Goal: Task Accomplishment & Management: Manage account settings

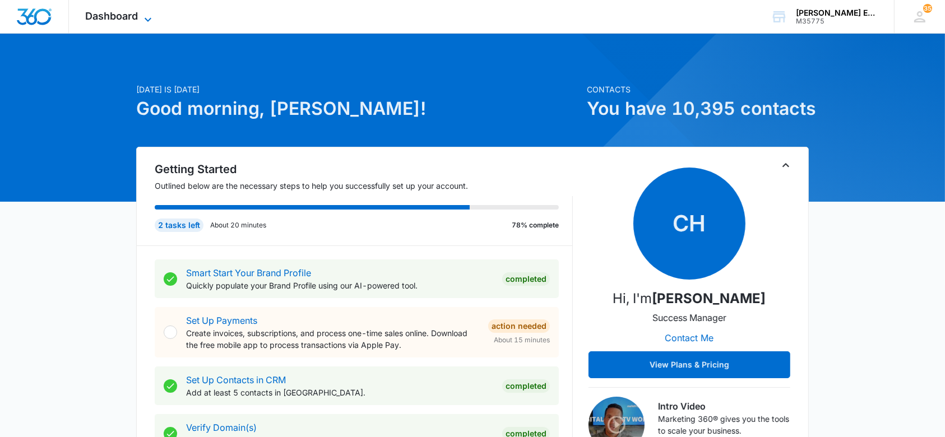
click at [149, 13] on icon at bounding box center [147, 19] width 13 height 13
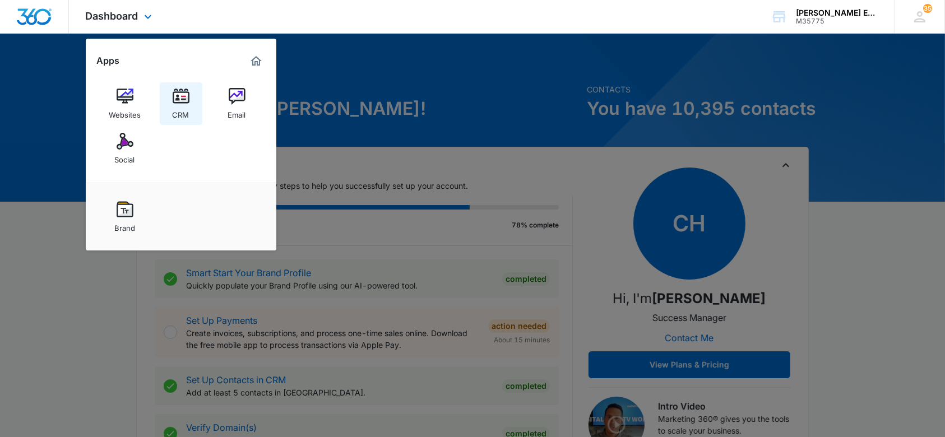
click at [188, 109] on div "CRM" at bounding box center [181, 112] width 17 height 15
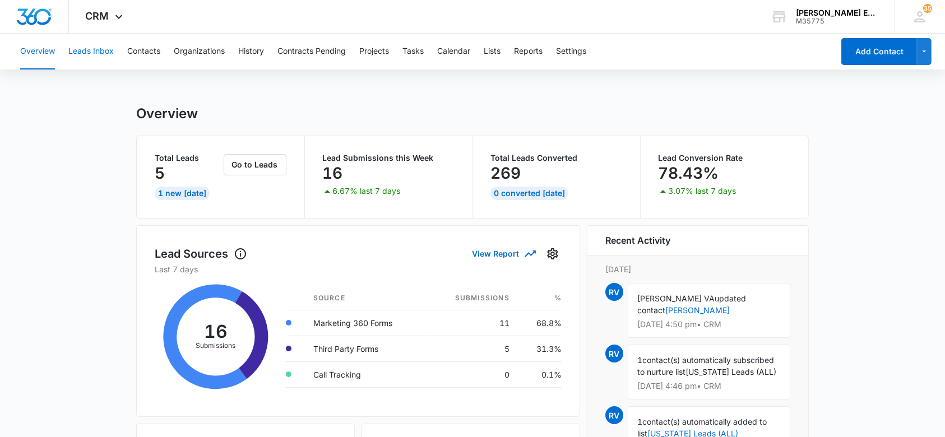
click at [91, 48] on button "Leads Inbox" at bounding box center [90, 52] width 45 height 36
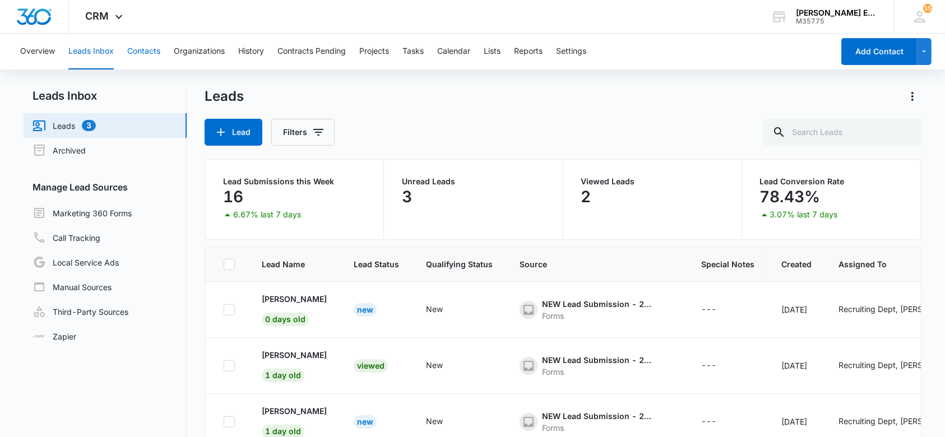
click at [135, 49] on button "Contacts" at bounding box center [143, 52] width 33 height 36
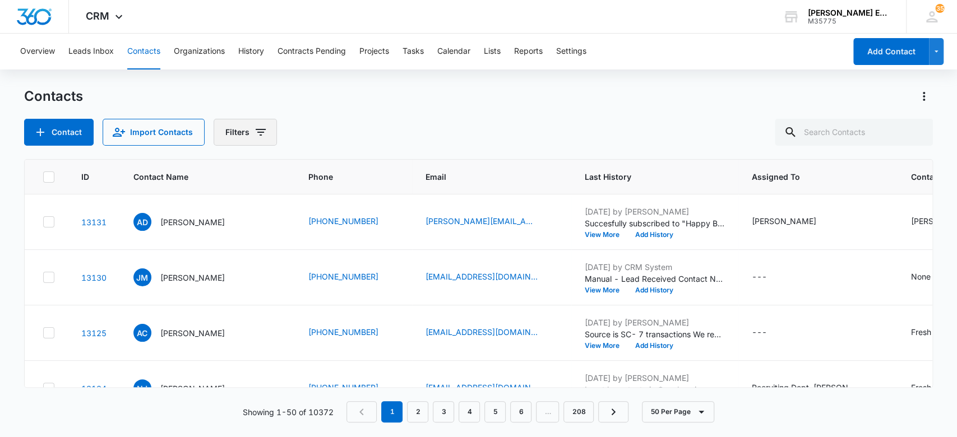
click at [247, 128] on button "Filters" at bounding box center [245, 132] width 63 height 27
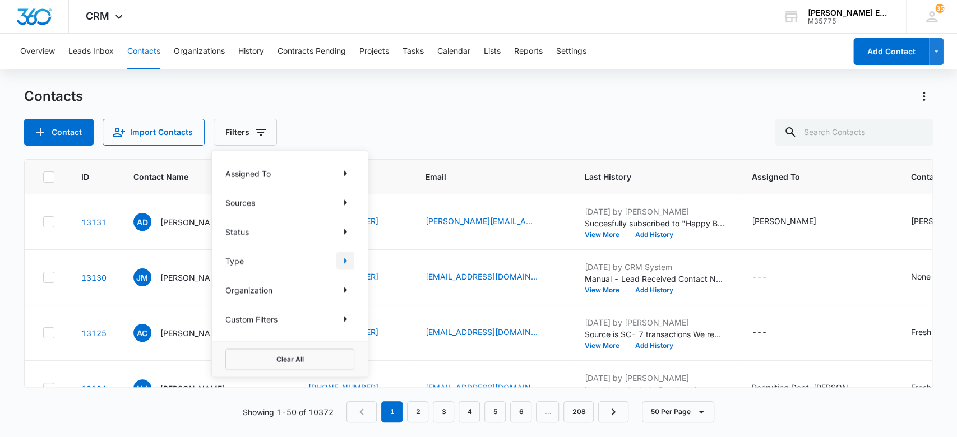
click at [346, 259] on icon "Show Type filters" at bounding box center [345, 260] width 13 height 13
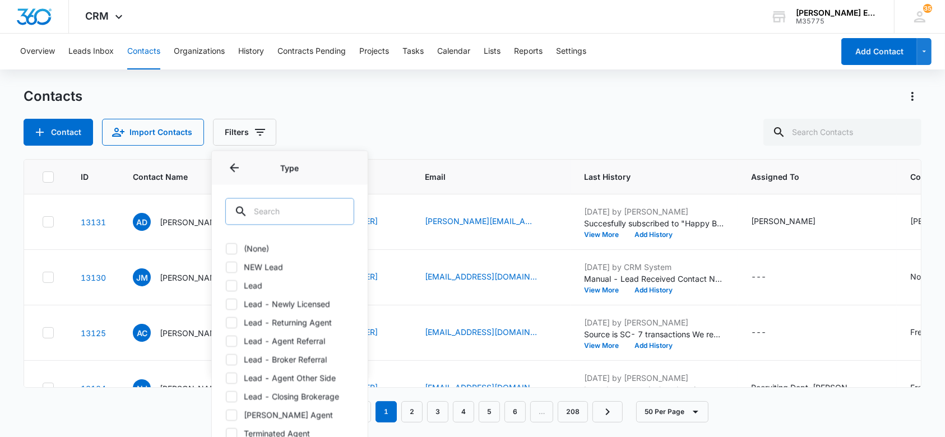
click at [291, 210] on input "text" at bounding box center [289, 211] width 129 height 27
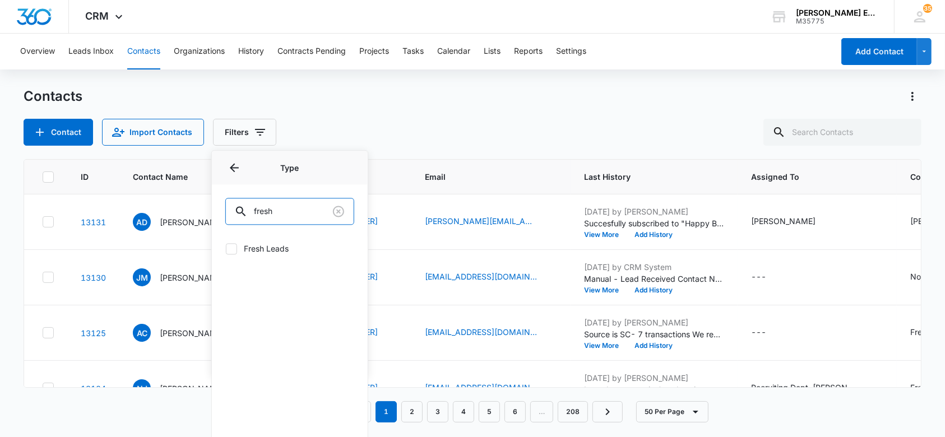
type input "fresh"
click at [234, 246] on icon at bounding box center [231, 249] width 10 height 10
click at [226, 248] on input "Fresh Leads" at bounding box center [225, 248] width 1 height 1
checkbox input "true"
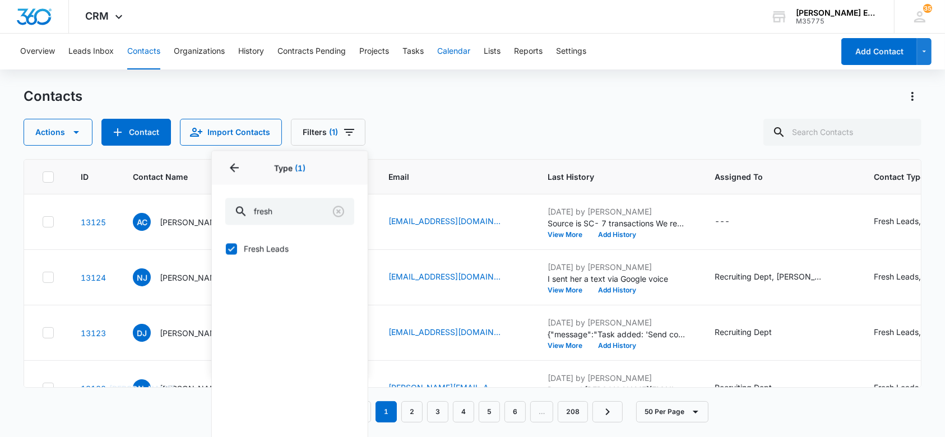
click at [467, 73] on div "Overview Leads Inbox Contacts Organizations History Contracts Pending Projects …" at bounding box center [472, 235] width 945 height 403
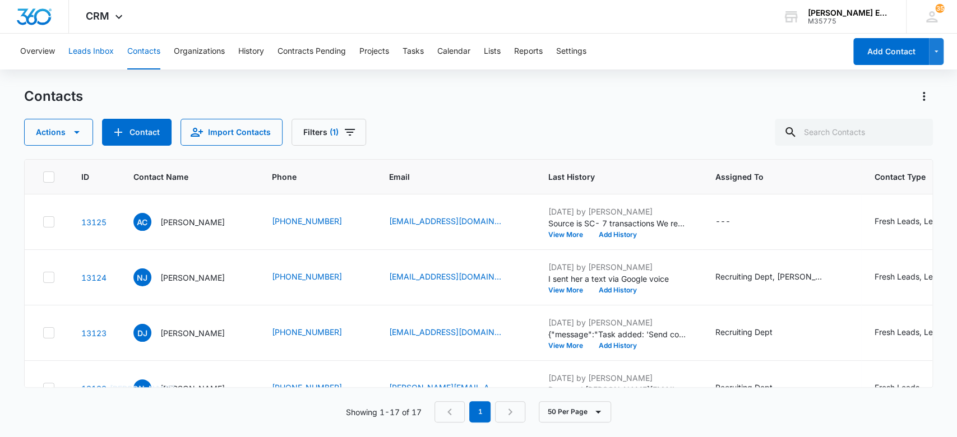
click at [85, 54] on button "Leads Inbox" at bounding box center [90, 52] width 45 height 36
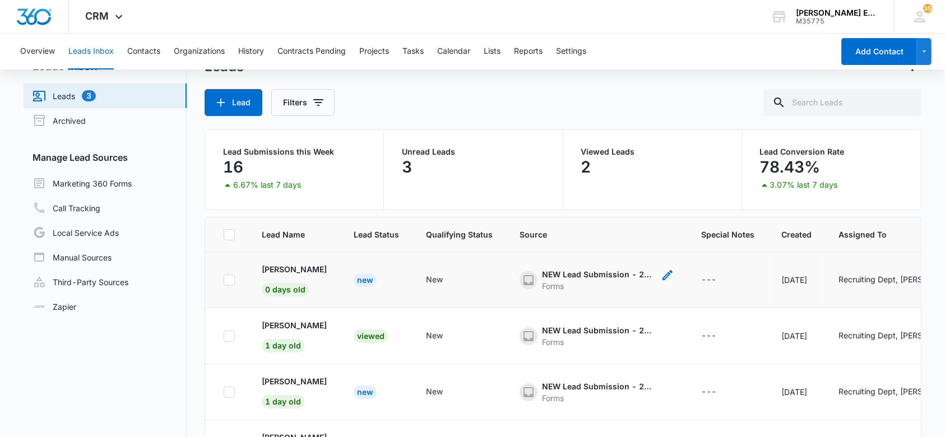
scroll to position [11, 0]
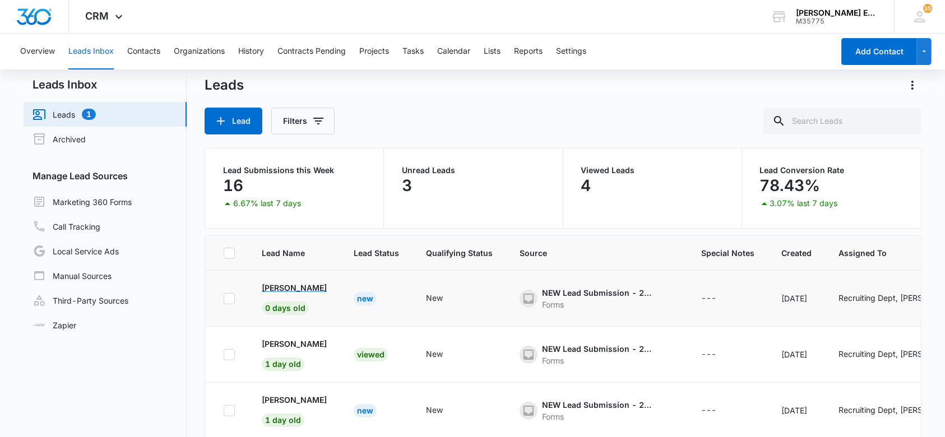
click at [296, 284] on p "[PERSON_NAME]" at bounding box center [294, 288] width 65 height 12
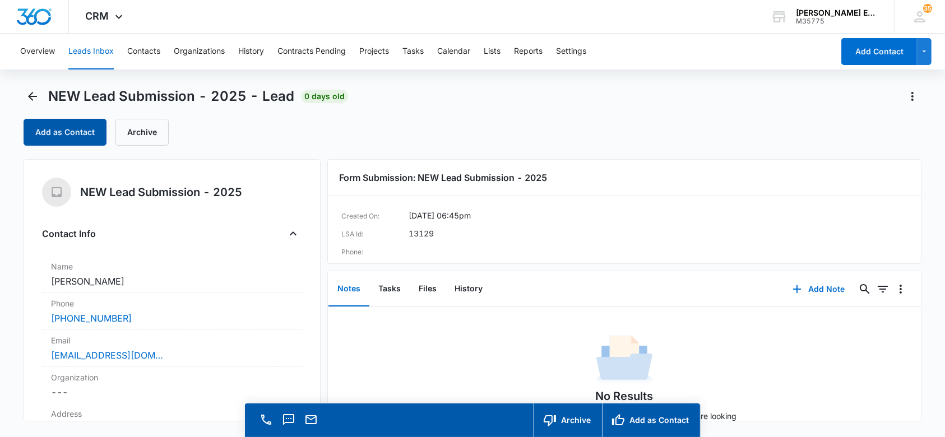
click at [66, 133] on button "Add as Contact" at bounding box center [65, 132] width 83 height 27
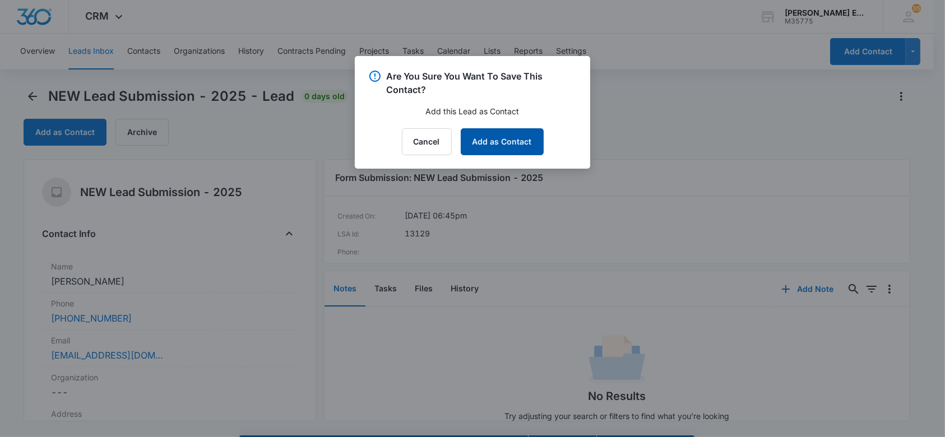
click at [506, 146] on button "Add as Contact" at bounding box center [502, 141] width 83 height 27
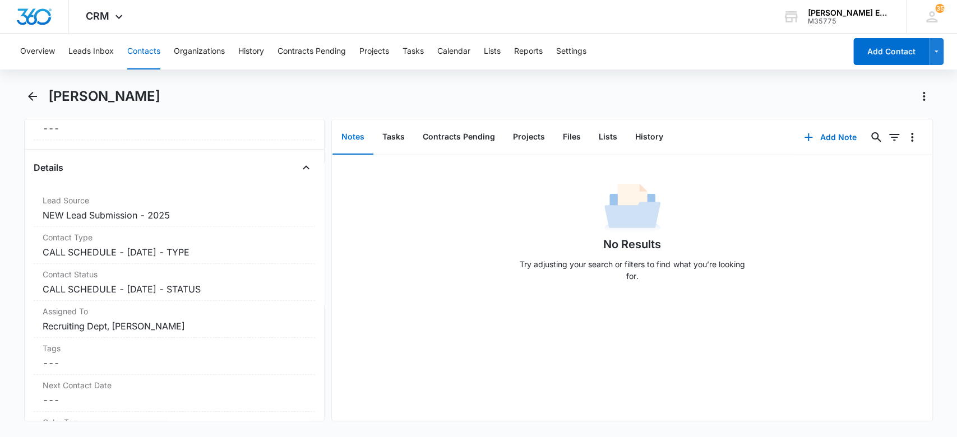
scroll to position [413, 0]
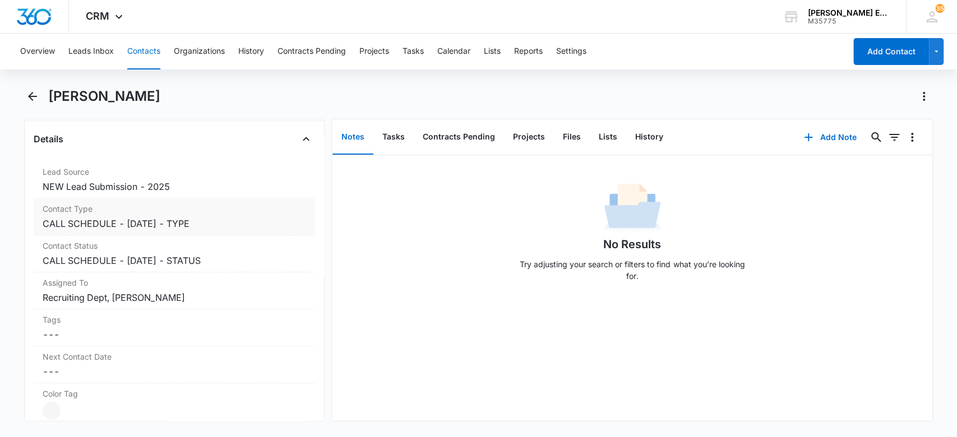
click at [255, 218] on dd "Cancel Save Changes CALL SCHEDULE - DEC 2024 - TYPE" at bounding box center [175, 223] width 264 height 13
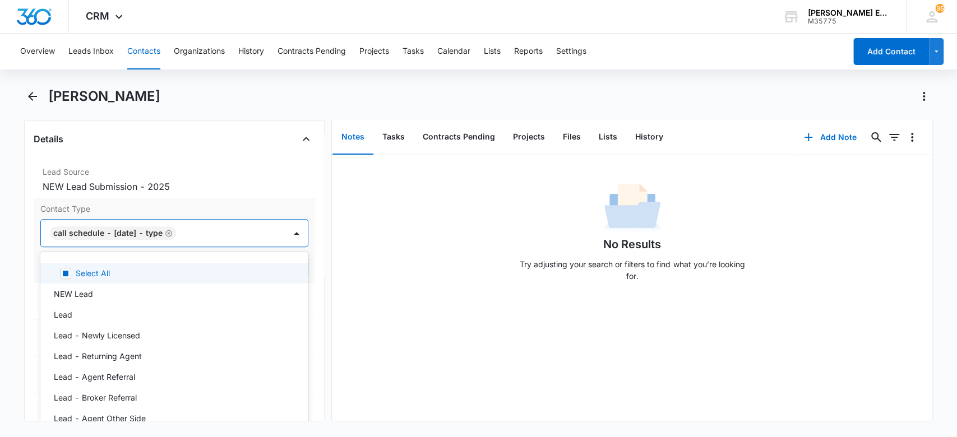
click at [207, 229] on div at bounding box center [225, 233] width 92 height 16
type input "lead"
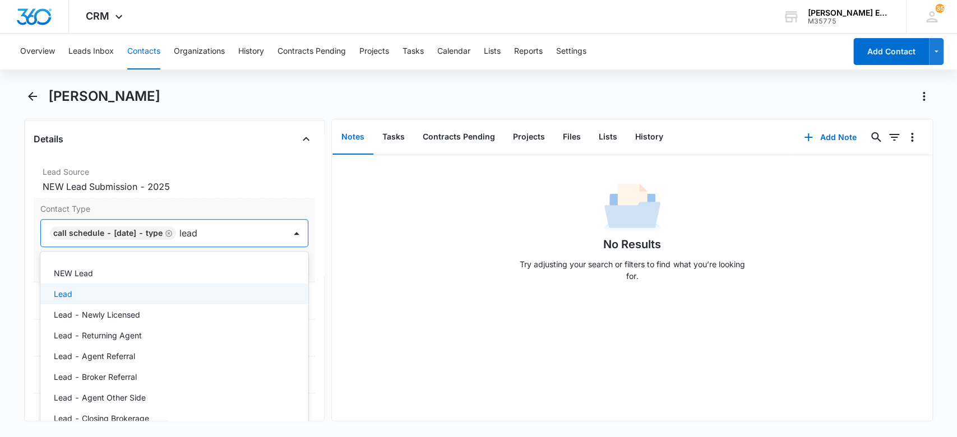
click at [196, 292] on div "Lead" at bounding box center [173, 294] width 239 height 12
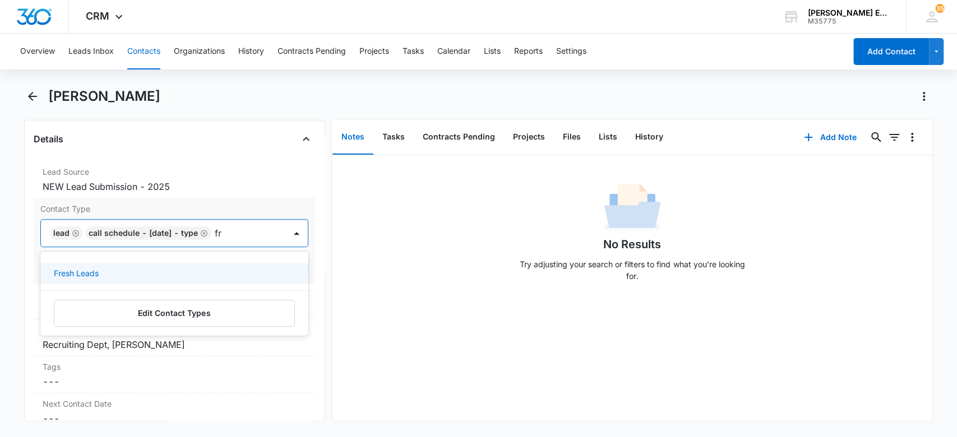
type input "fre"
drag, startPoint x: 209, startPoint y: 274, endPoint x: 356, endPoint y: 244, distance: 150.4
click at [210, 273] on div "Fresh Leads" at bounding box center [173, 273] width 239 height 12
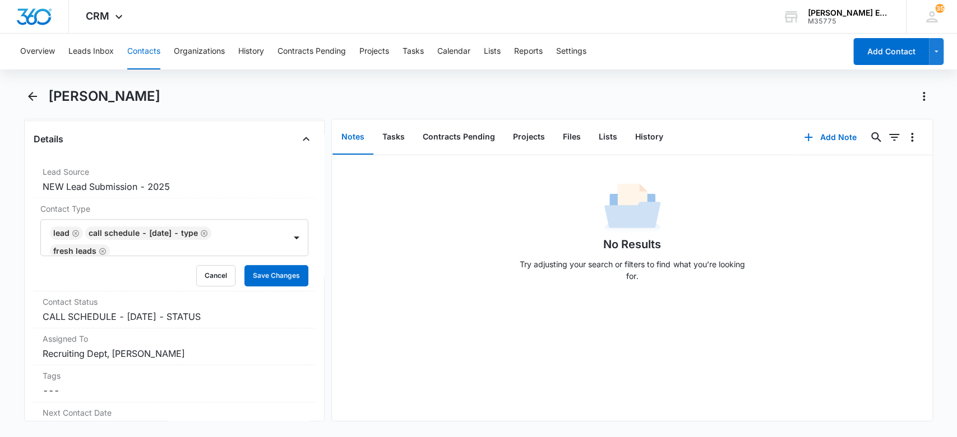
drag, startPoint x: 444, startPoint y: 220, endPoint x: 327, endPoint y: 284, distance: 133.2
click at [441, 223] on div "No Results Try adjusting your search or filters to find what you’re looking for." at bounding box center [632, 235] width 600 height 111
click at [286, 277] on button "Save Changes" at bounding box center [276, 275] width 64 height 21
drag, startPoint x: 821, startPoint y: 131, endPoint x: 815, endPoint y: 135, distance: 7.2
click at [815, 135] on button "Add Note" at bounding box center [830, 137] width 75 height 27
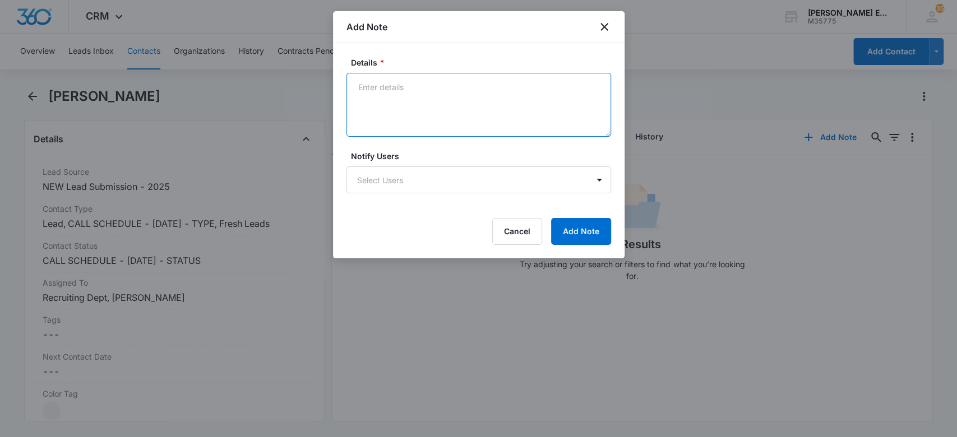
click at [438, 100] on textarea "Details *" at bounding box center [478, 105] width 265 height 64
type textarea "Source is form submission"
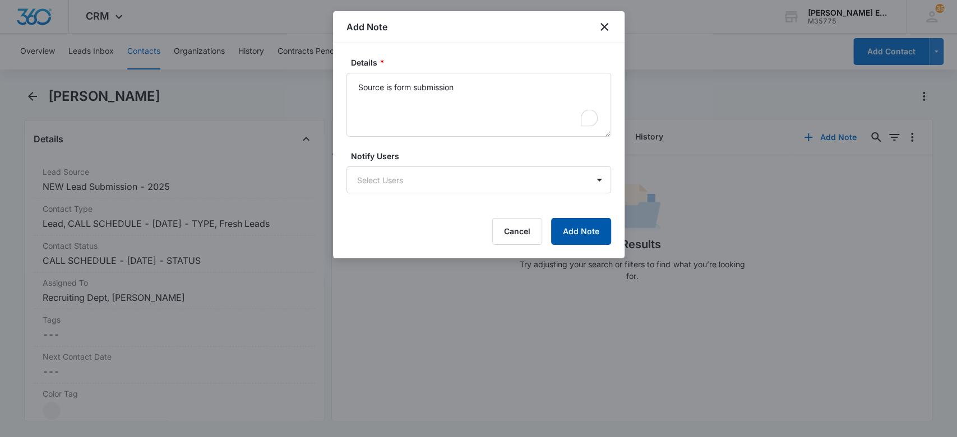
click at [559, 229] on button "Add Note" at bounding box center [581, 231] width 60 height 27
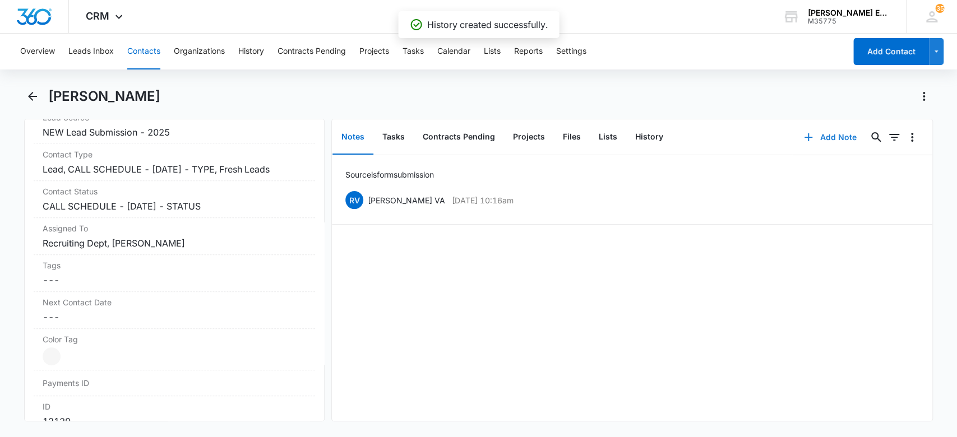
scroll to position [505, 0]
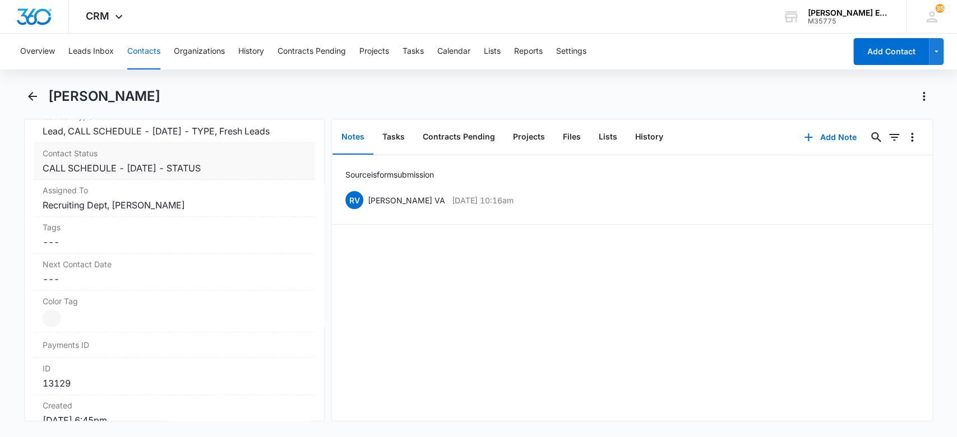
click at [244, 158] on label "Contact Status" at bounding box center [175, 153] width 264 height 12
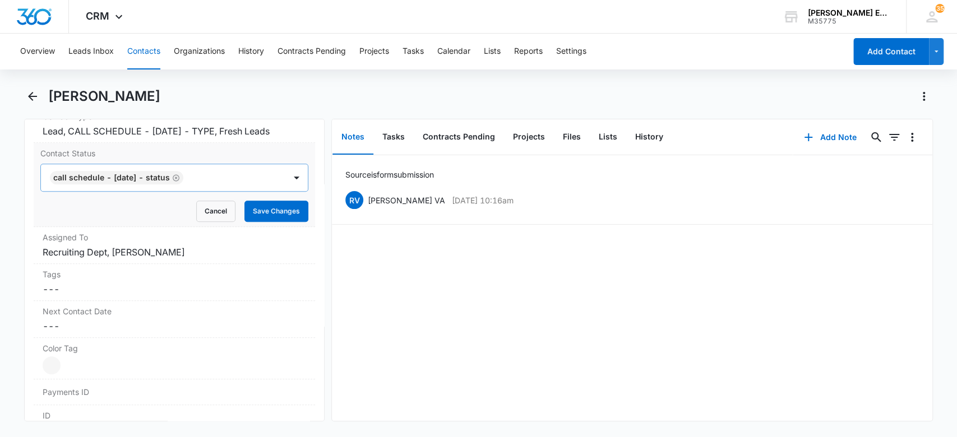
click at [230, 176] on div at bounding box center [229, 178] width 85 height 16
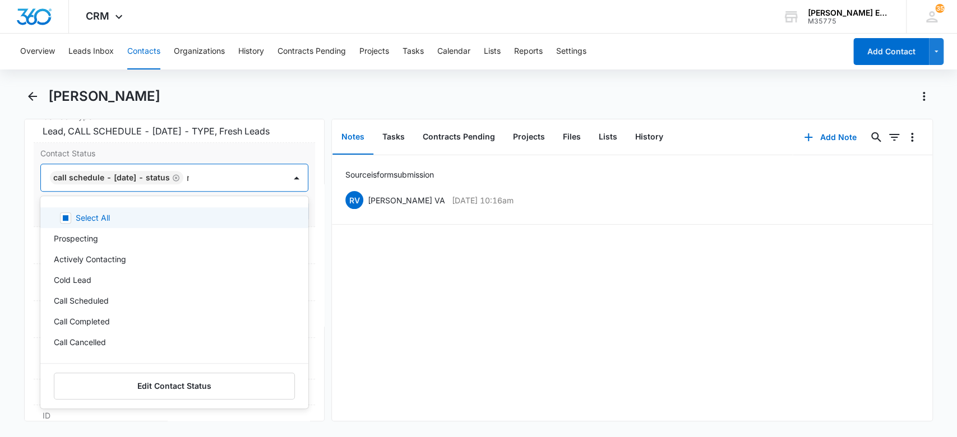
type input "nv"
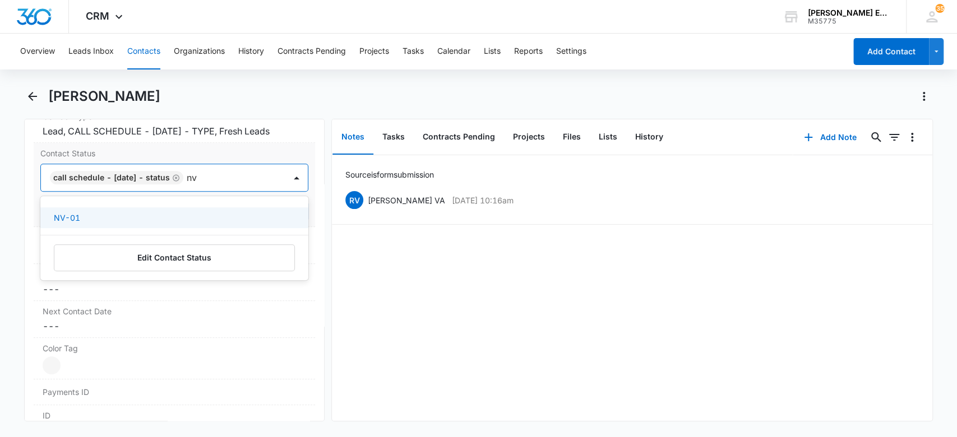
click at [285, 209] on div "NV-01" at bounding box center [174, 217] width 269 height 21
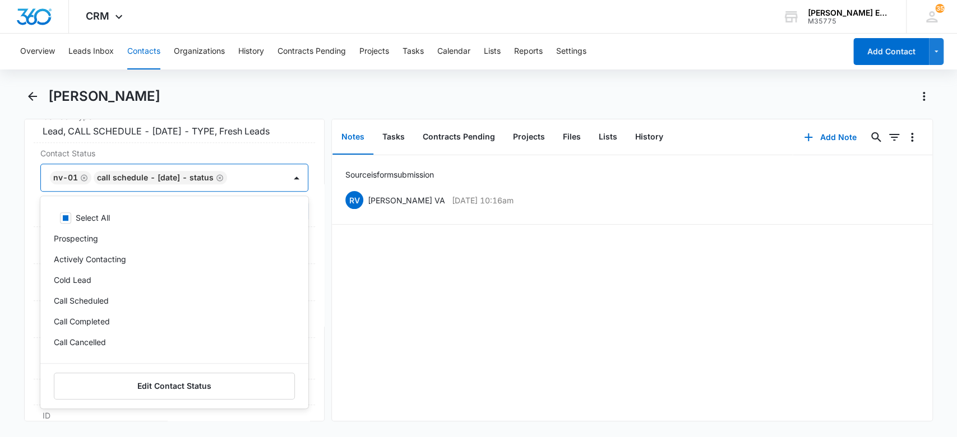
drag, startPoint x: 505, startPoint y: 301, endPoint x: 473, endPoint y: 299, distance: 32.0
click at [502, 301] on div "Source is form submission RV Ruth VA Sep 8, 2025 at 10:16am Delete Edit" at bounding box center [632, 288] width 600 height 266
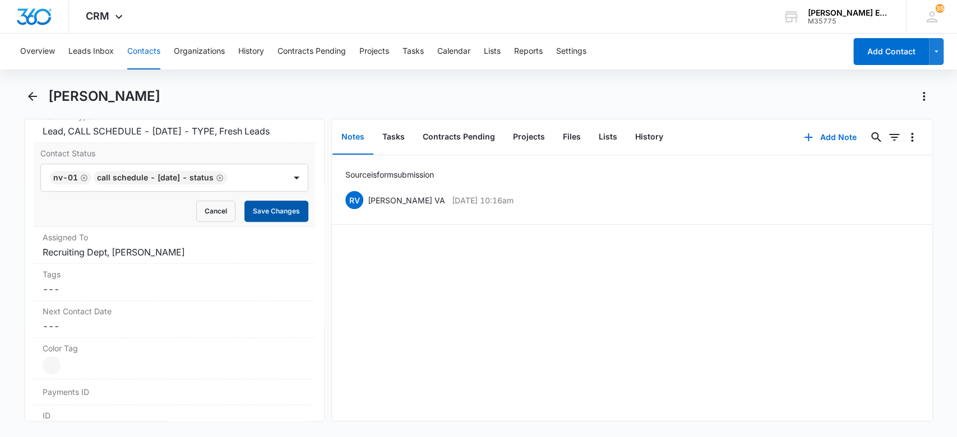
click at [250, 205] on button "Save Changes" at bounding box center [276, 211] width 64 height 21
click at [396, 136] on button "Tasks" at bounding box center [393, 137] width 40 height 35
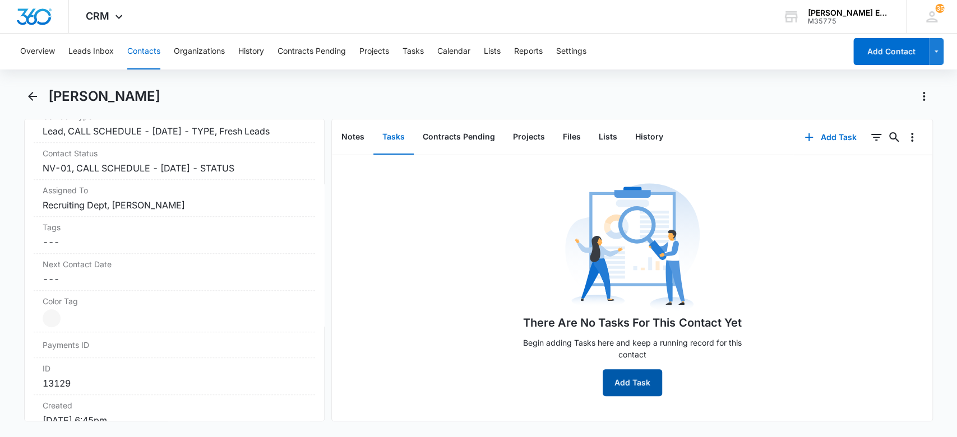
click at [633, 376] on button "Add Task" at bounding box center [632, 382] width 59 height 27
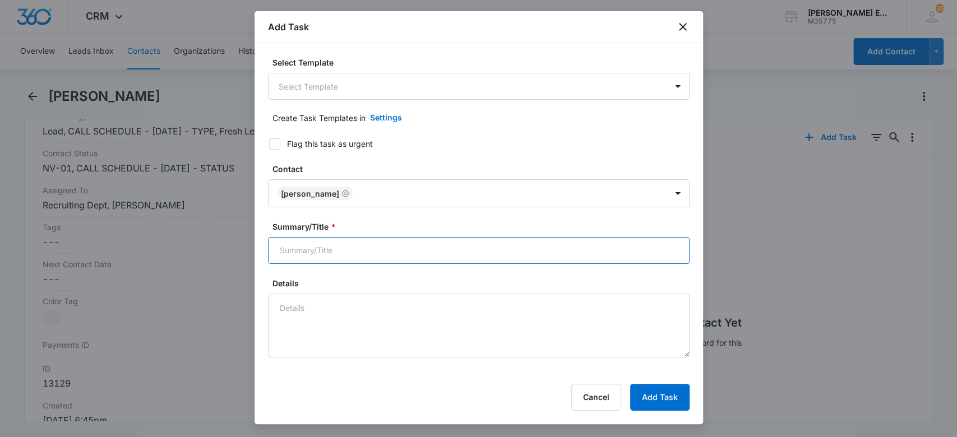
click at [348, 249] on input "Summary/Title *" at bounding box center [479, 250] width 422 height 27
type input "Call and send calendly text"
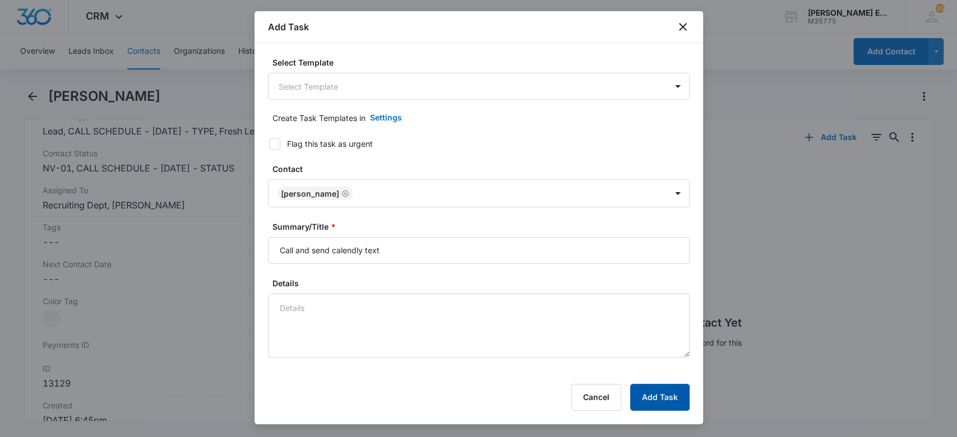
click at [663, 399] on button "Add Task" at bounding box center [659, 397] width 59 height 27
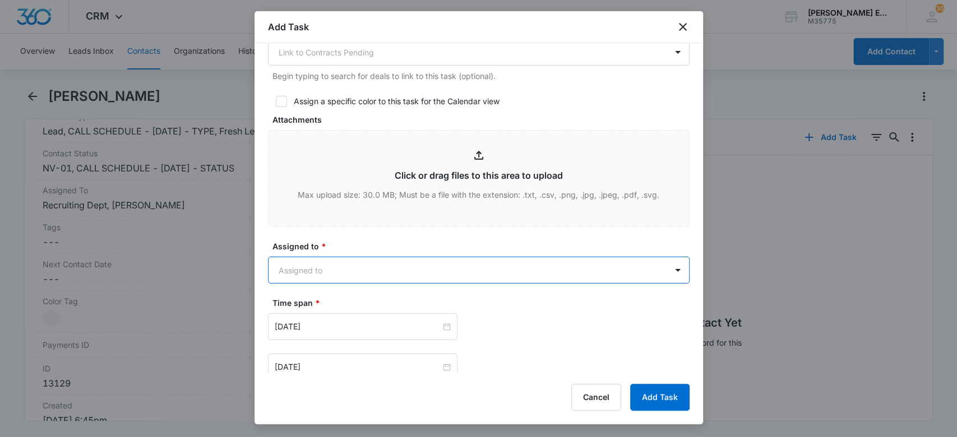
scroll to position [538, 0]
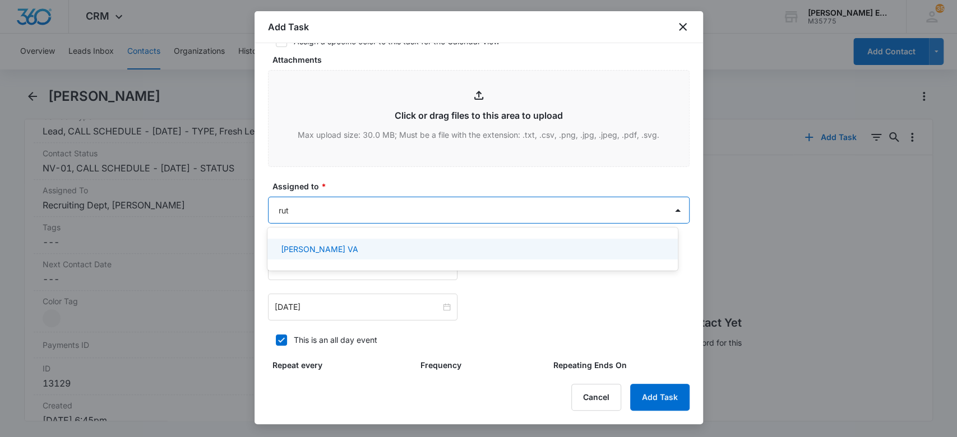
type input "[PERSON_NAME]"
click at [358, 240] on div "[PERSON_NAME] VA" at bounding box center [472, 249] width 410 height 21
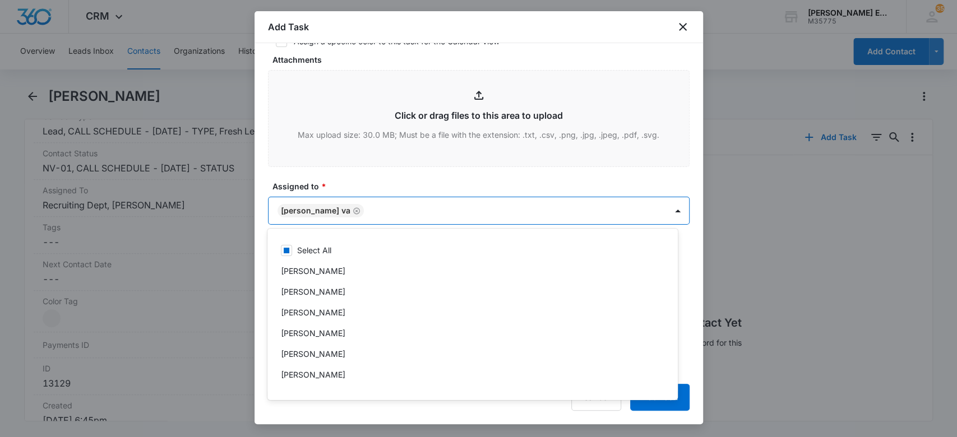
drag, startPoint x: 389, startPoint y: 175, endPoint x: 432, endPoint y: 201, distance: 50.1
click at [389, 176] on div at bounding box center [478, 218] width 957 height 437
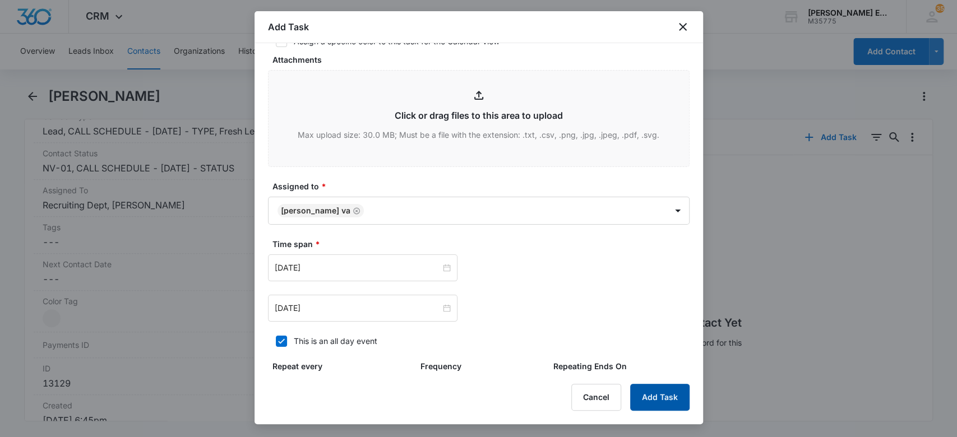
click at [649, 399] on button "Add Task" at bounding box center [659, 397] width 59 height 27
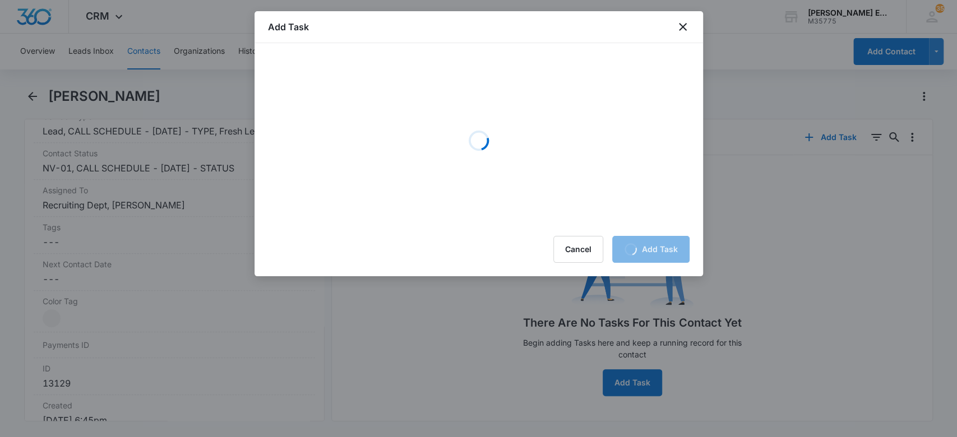
scroll to position [0, 0]
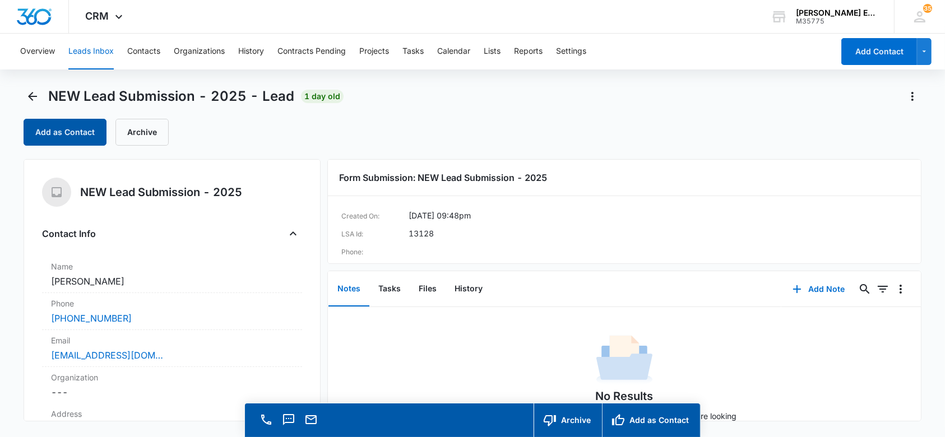
click at [59, 129] on button "Add as Contact" at bounding box center [65, 132] width 83 height 27
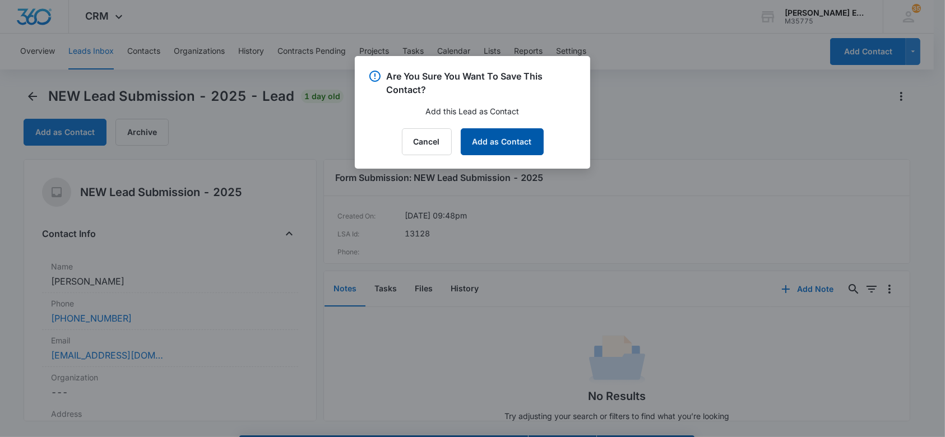
drag, startPoint x: 517, startPoint y: 142, endPoint x: 312, endPoint y: 222, distance: 220.8
click at [511, 143] on button "Add as Contact" at bounding box center [502, 141] width 83 height 27
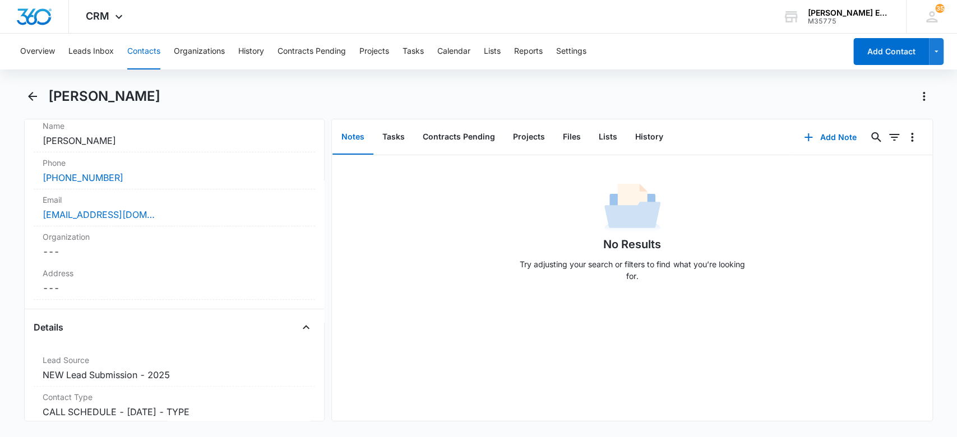
scroll to position [373, 0]
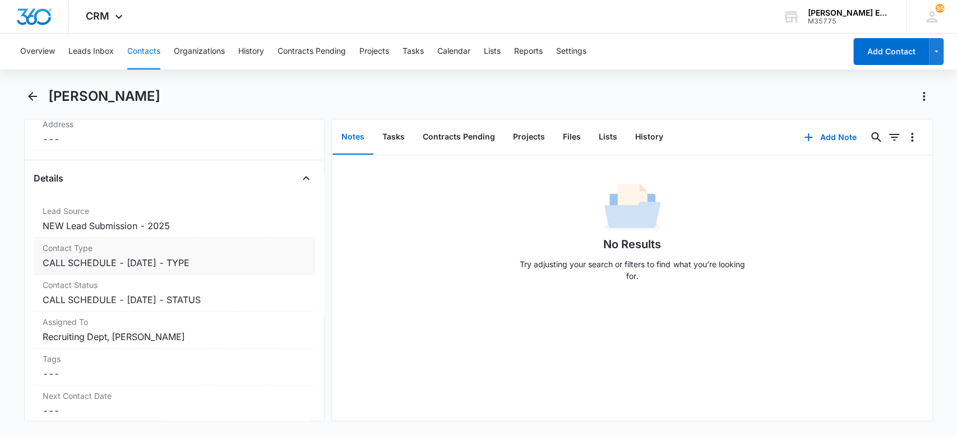
click at [246, 264] on dd "Cancel Save Changes CALL SCHEDULE - [DATE] - TYPE" at bounding box center [175, 262] width 264 height 13
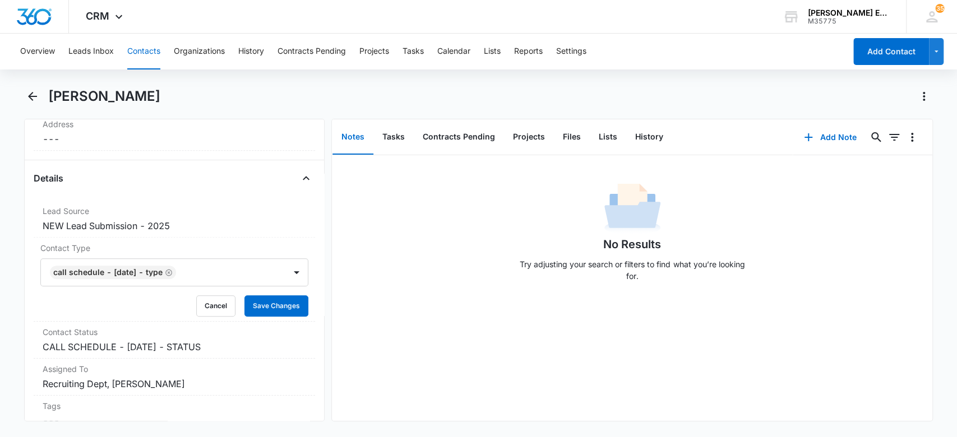
click at [206, 271] on div at bounding box center [225, 273] width 92 height 16
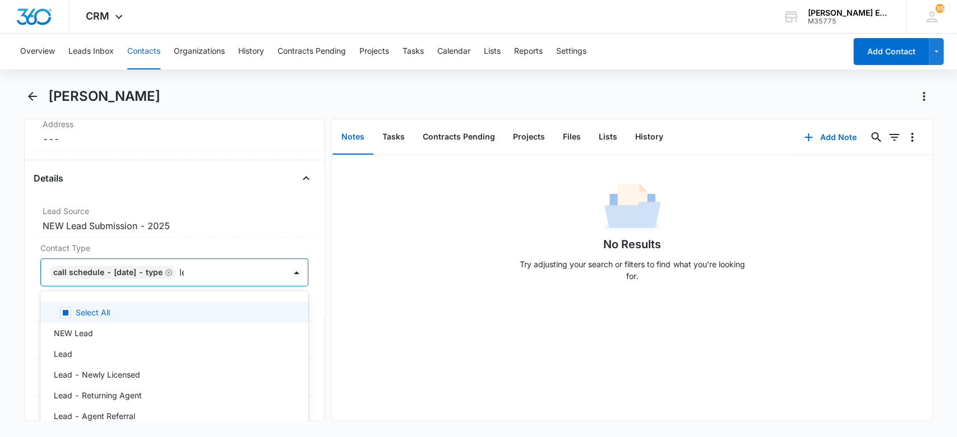
type input "lead"
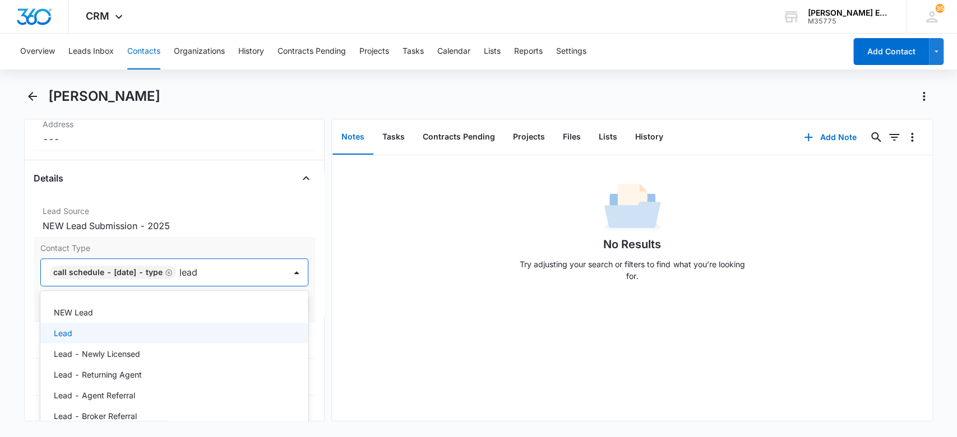
click at [201, 323] on div "Lead" at bounding box center [174, 333] width 269 height 21
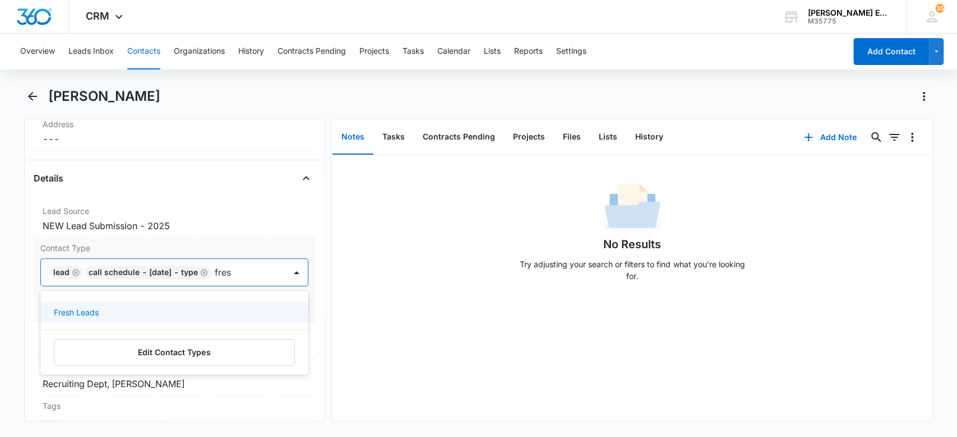
type input "fresh"
drag, startPoint x: 211, startPoint y: 315, endPoint x: 319, endPoint y: 318, distance: 108.2
click at [211, 315] on div "Fresh Leads" at bounding box center [173, 313] width 239 height 12
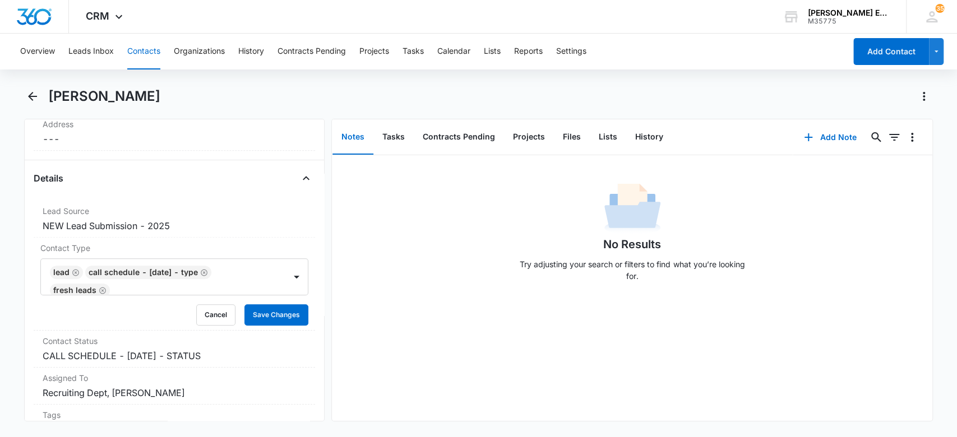
drag, startPoint x: 411, startPoint y: 318, endPoint x: 312, endPoint y: 331, distance: 100.1
click at [410, 318] on div "No Results Try adjusting your search or filters to find what you’re looking for." at bounding box center [632, 288] width 600 height 266
drag, startPoint x: 255, startPoint y: 308, endPoint x: 230, endPoint y: 357, distance: 54.4
click at [255, 309] on button "Save Changes" at bounding box center [276, 314] width 64 height 21
click at [230, 358] on dd "Cancel Save Changes CALL SCHEDULE - DEC 2024 - STATUS" at bounding box center [175, 355] width 264 height 13
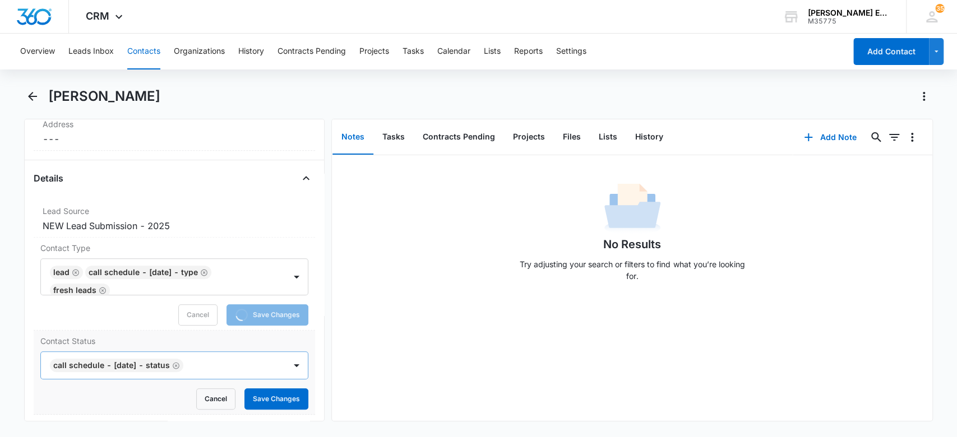
click at [202, 362] on div at bounding box center [229, 366] width 85 height 16
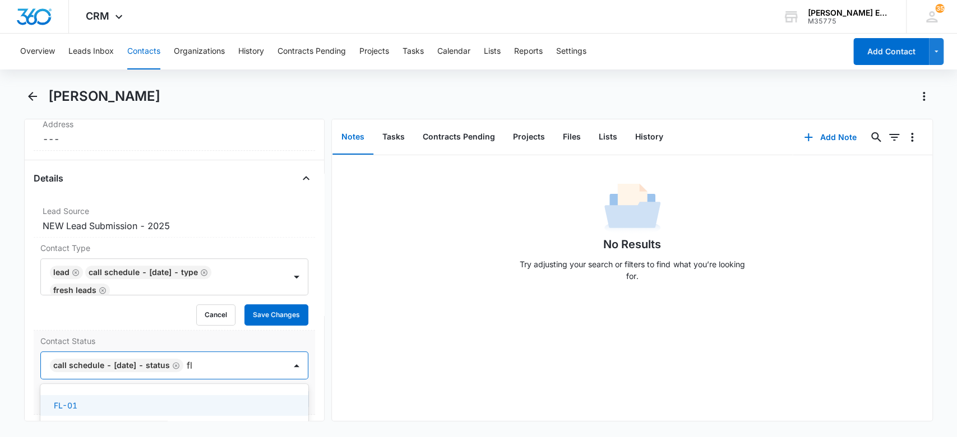
click at [148, 400] on div "FL-01 Edit Contact Status" at bounding box center [174, 426] width 269 height 66
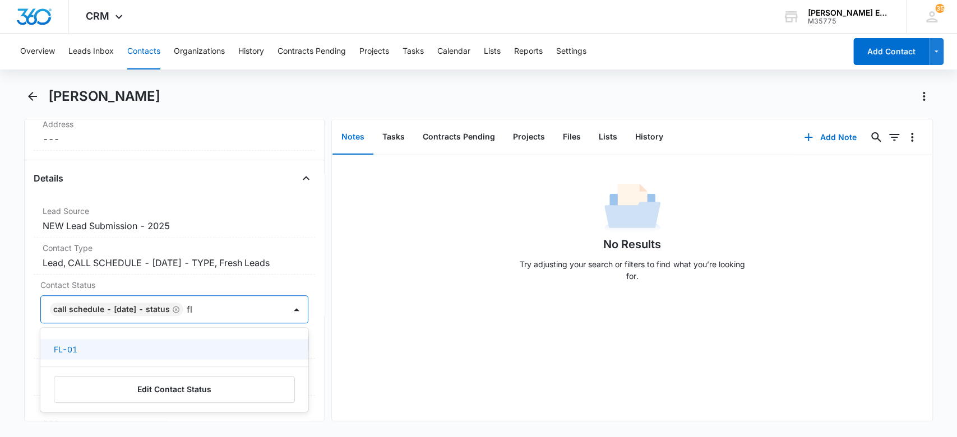
type input "fl"
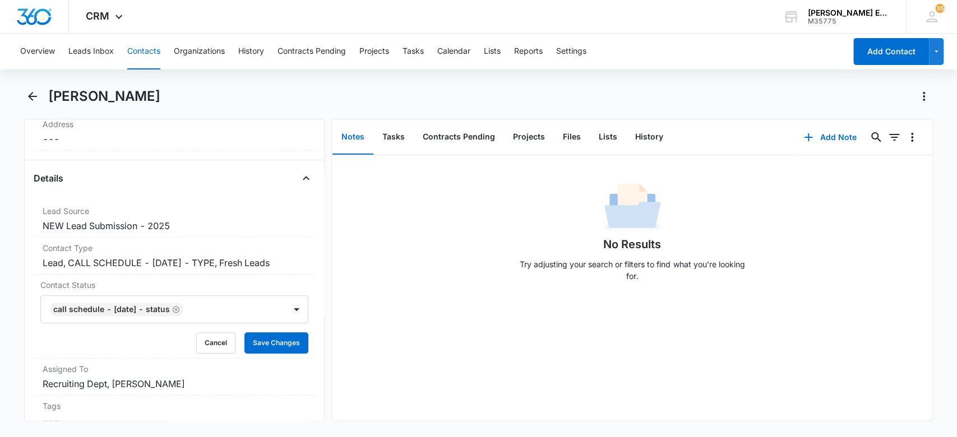
click at [358, 348] on div "No Results Try adjusting your search or filters to find what you’re looking for." at bounding box center [632, 288] width 600 height 266
click at [289, 348] on button "Save Changes" at bounding box center [276, 342] width 64 height 21
click at [827, 137] on button "Add Note" at bounding box center [830, 137] width 75 height 27
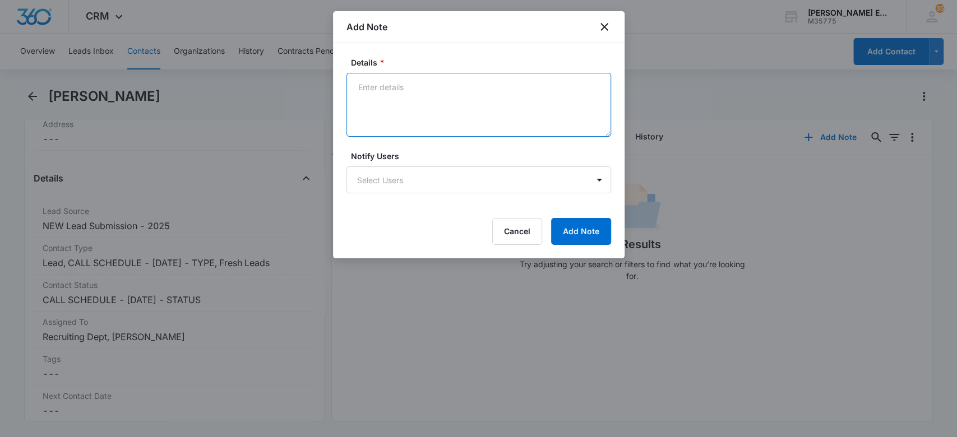
click at [444, 105] on textarea "Details *" at bounding box center [478, 105] width 265 height 64
type textarea "Source is Facebook"
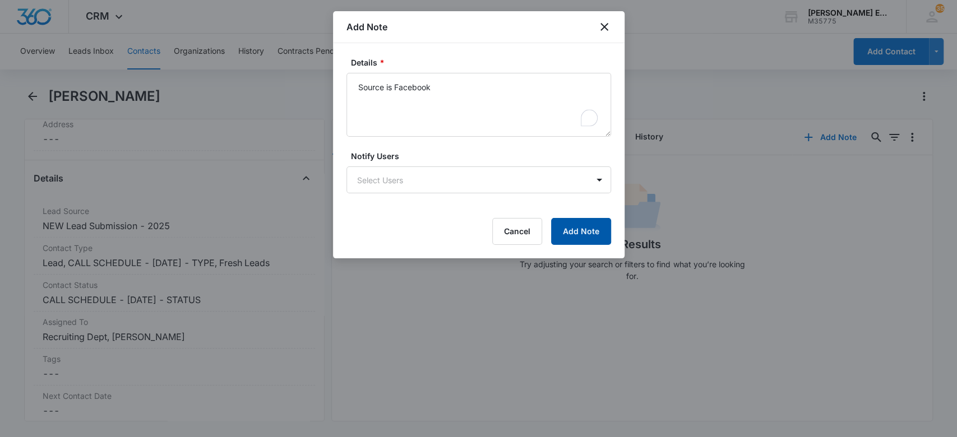
click at [575, 235] on button "Add Note" at bounding box center [581, 231] width 60 height 27
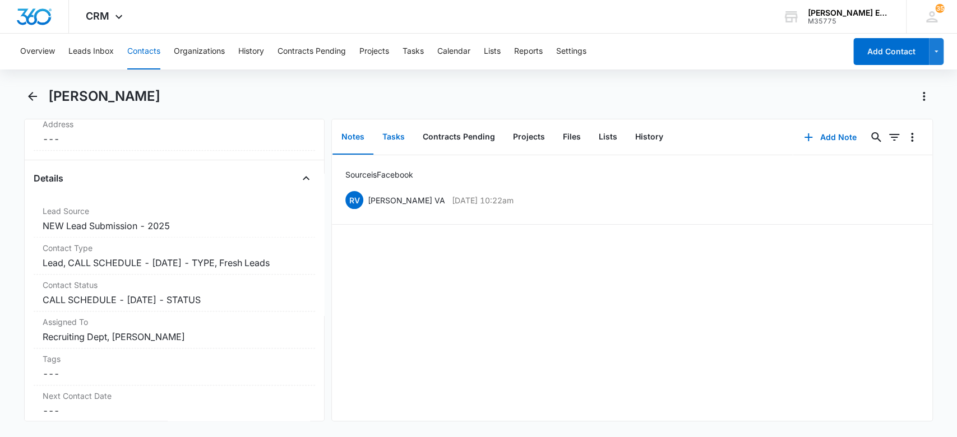
click at [388, 140] on button "Tasks" at bounding box center [393, 137] width 40 height 35
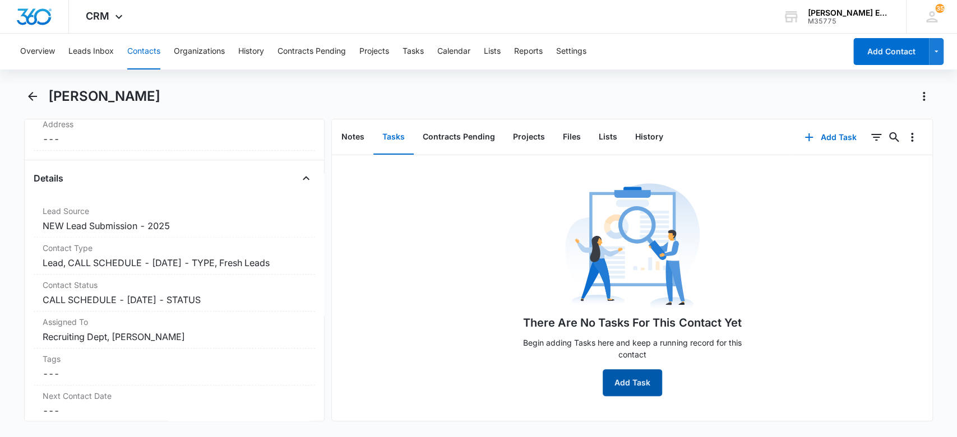
click at [624, 388] on button "Add Task" at bounding box center [632, 382] width 59 height 27
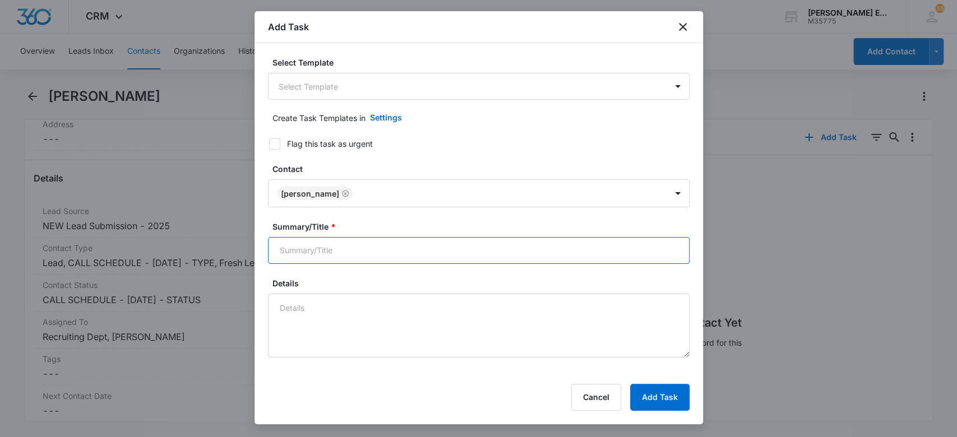
click at [388, 248] on input "Summary/Title *" at bounding box center [479, 250] width 422 height 27
type input "Call/ drop a vm and send the Calendly text"
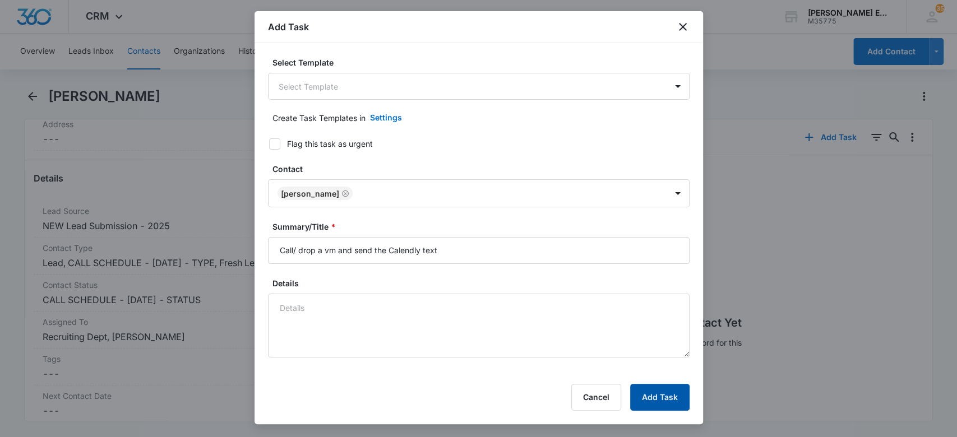
click at [651, 392] on button "Add Task" at bounding box center [659, 397] width 59 height 27
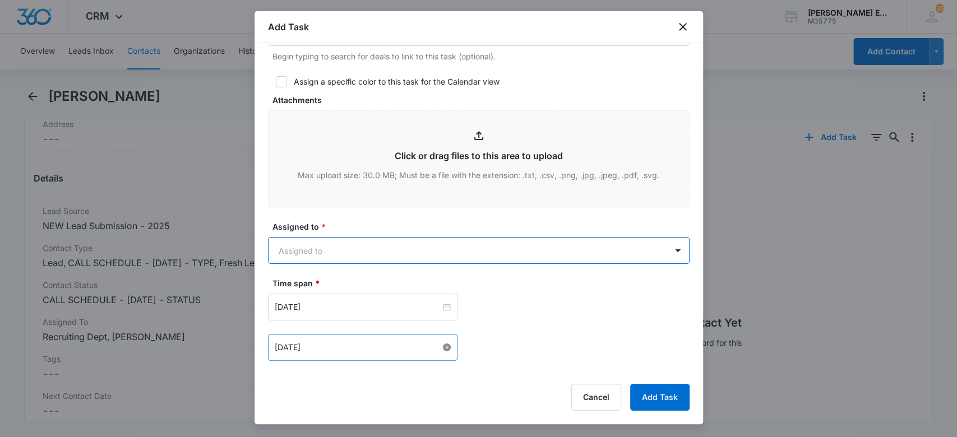
scroll to position [538, 0]
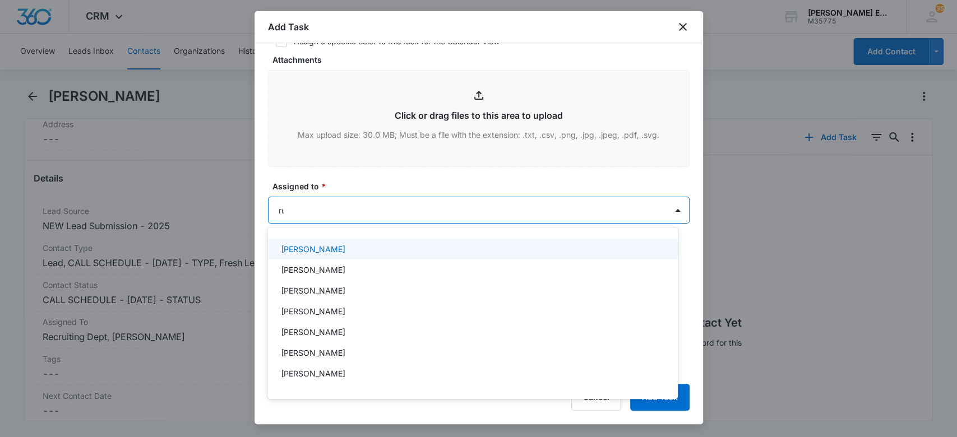
type input "[PERSON_NAME]"
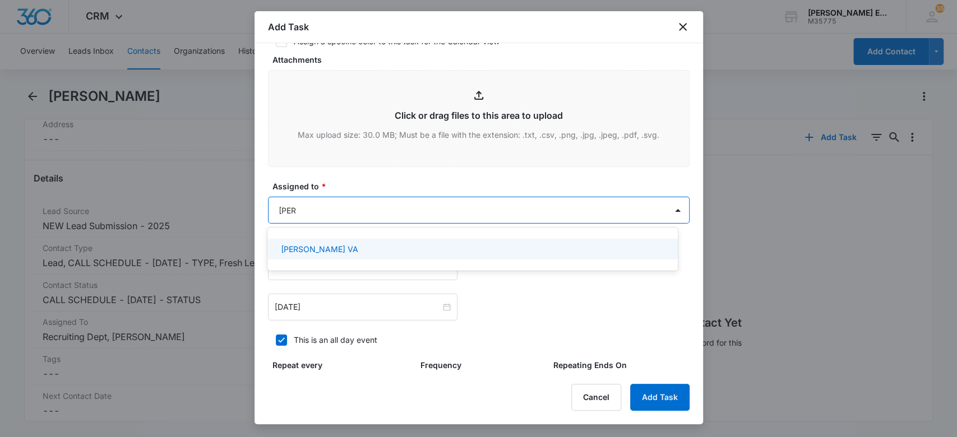
click at [330, 249] on div "[PERSON_NAME] VA" at bounding box center [471, 249] width 381 height 12
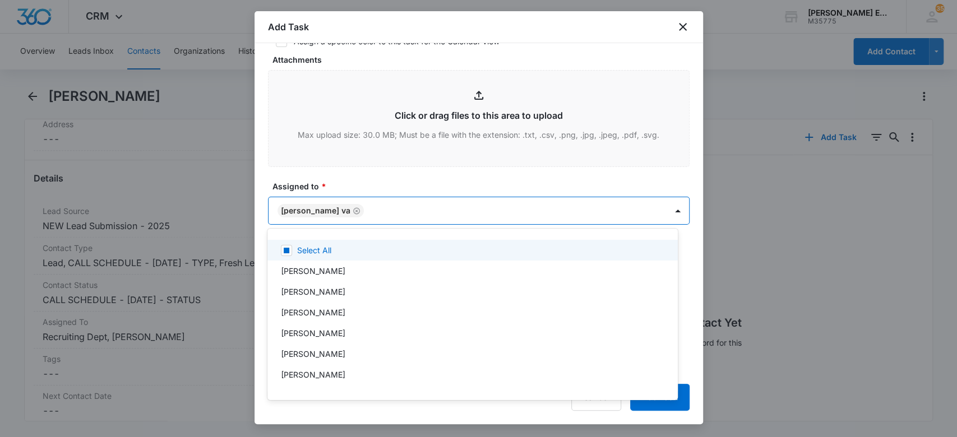
drag, startPoint x: 258, startPoint y: 218, endPoint x: 267, endPoint y: 220, distance: 9.2
click at [261, 219] on div at bounding box center [478, 218] width 957 height 437
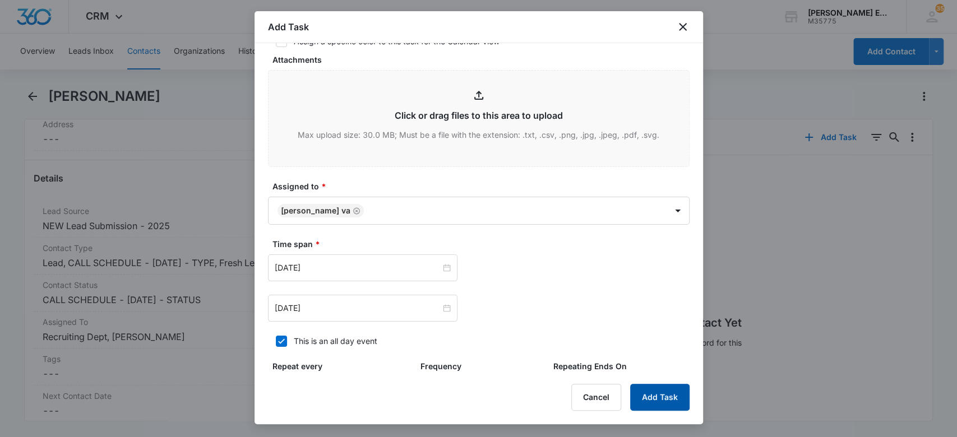
click at [677, 392] on button "Add Task" at bounding box center [659, 397] width 59 height 27
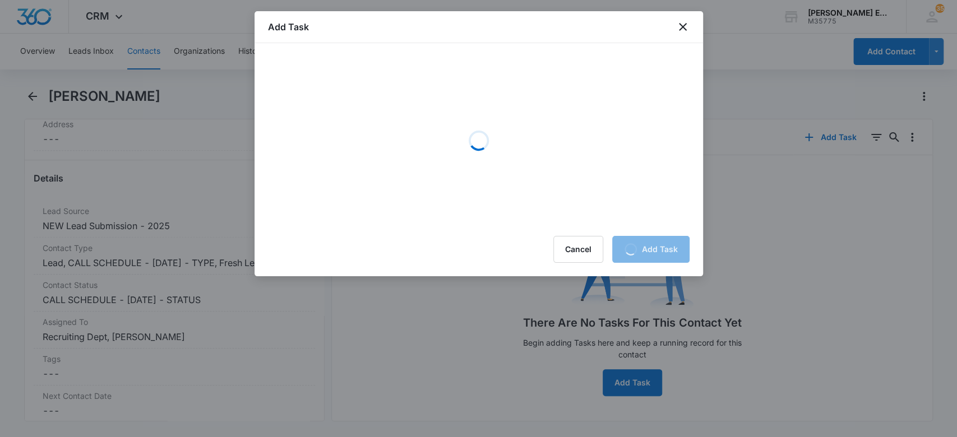
scroll to position [0, 0]
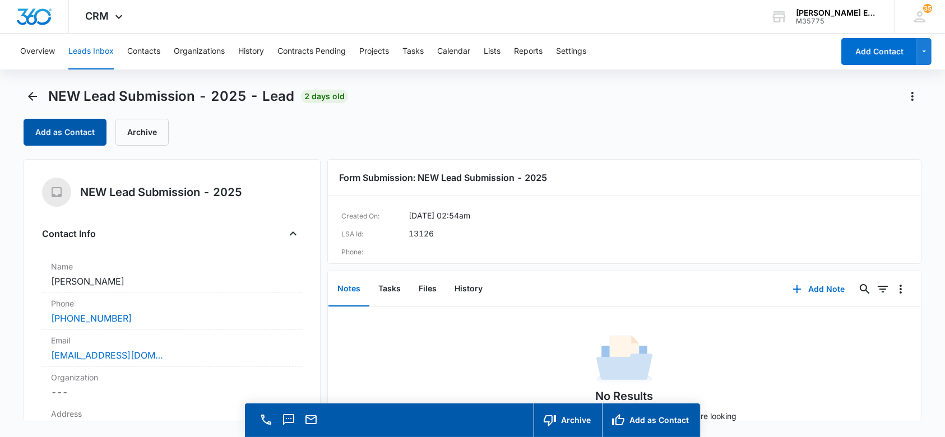
click at [67, 133] on button "Add as Contact" at bounding box center [65, 132] width 83 height 27
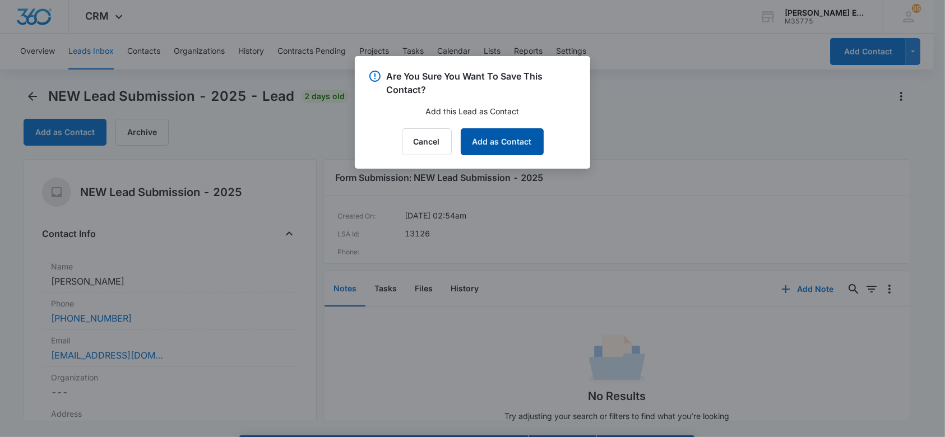
click at [485, 140] on button "Add as Contact" at bounding box center [502, 141] width 83 height 27
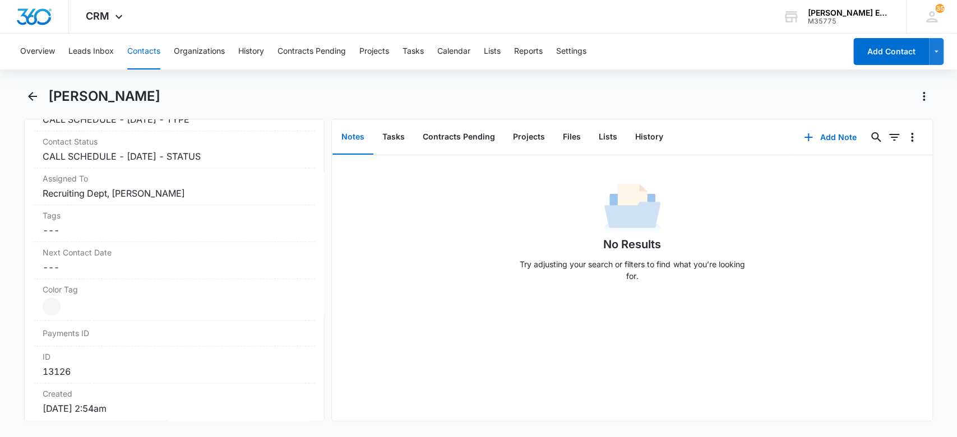
scroll to position [430, 0]
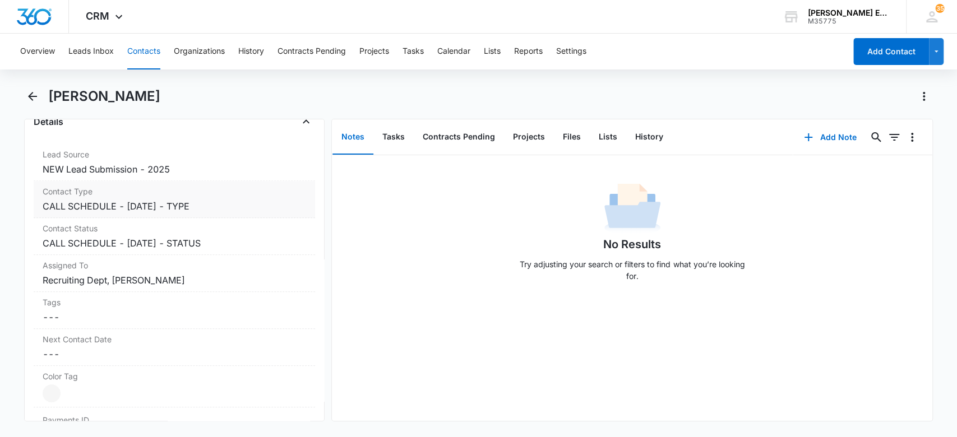
click at [264, 200] on dd "Cancel Save Changes CALL SCHEDULE - [DATE] - TYPE" at bounding box center [175, 206] width 264 height 13
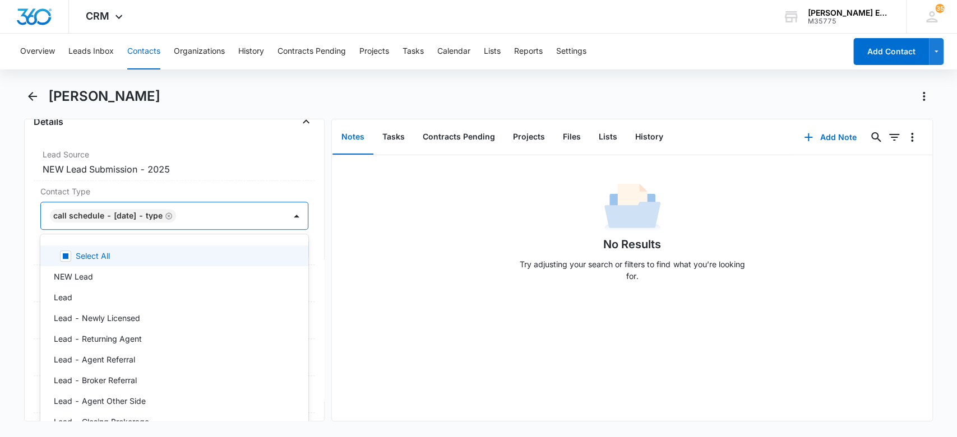
click at [234, 215] on div at bounding box center [225, 216] width 92 height 16
type input "lead"
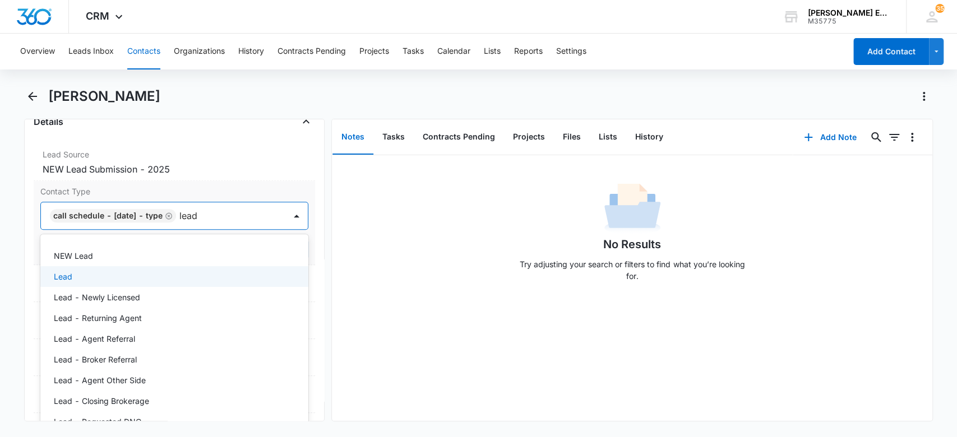
click at [203, 272] on div "Lead" at bounding box center [173, 277] width 239 height 12
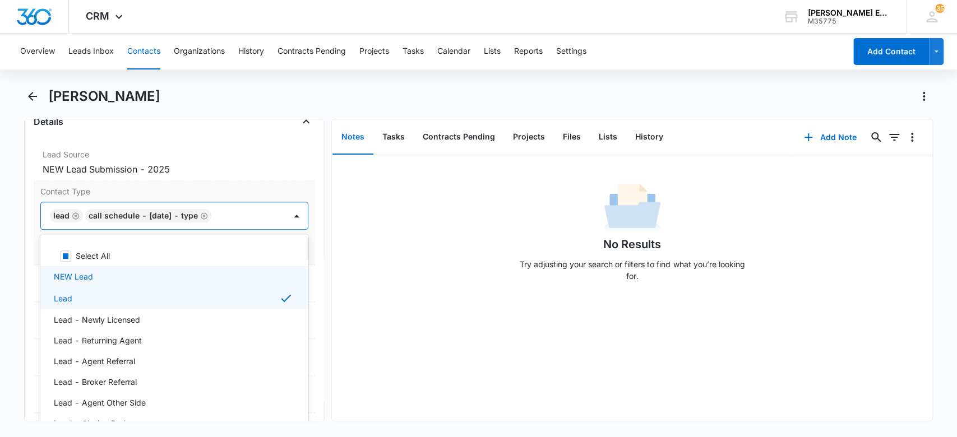
type input "g"
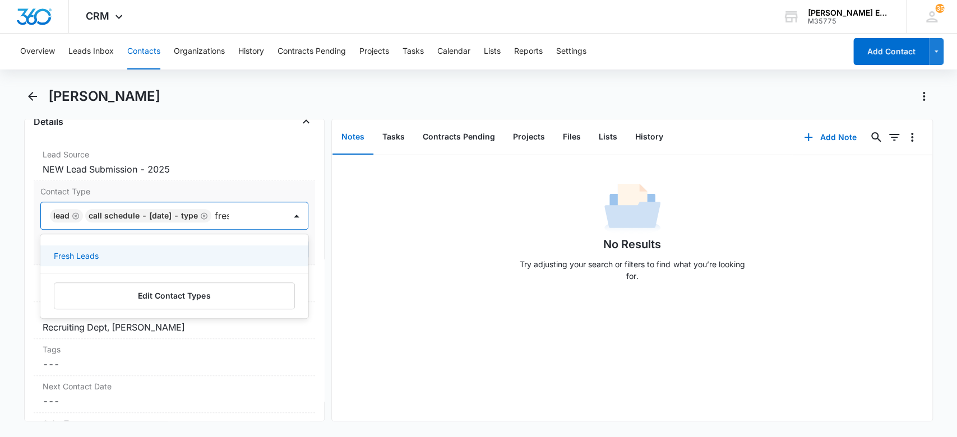
type input "fresh"
click at [132, 262] on div "Fresh Leads" at bounding box center [174, 256] width 269 height 21
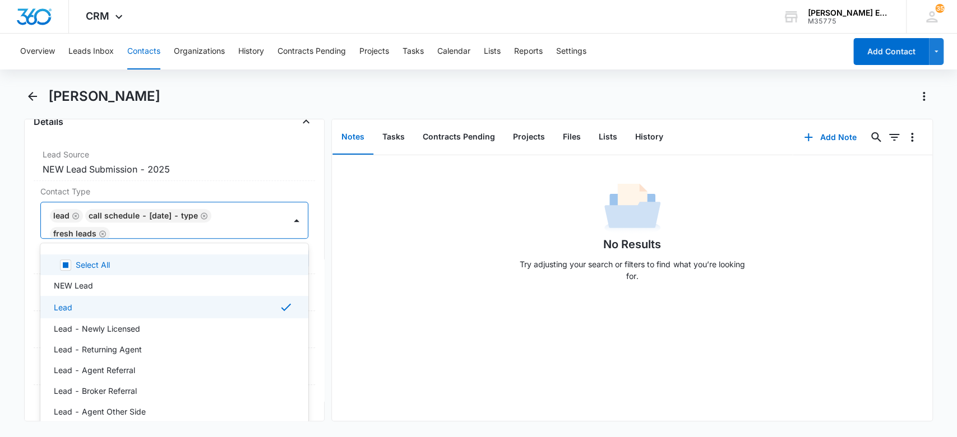
click at [393, 267] on div "No Results Try adjusting your search or filters to find what you’re looking for." at bounding box center [632, 235] width 600 height 111
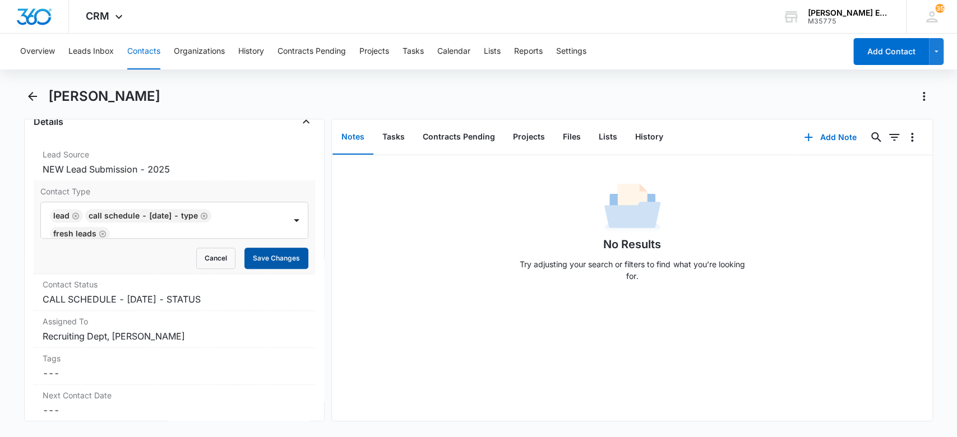
click at [274, 261] on button "Save Changes" at bounding box center [276, 258] width 64 height 21
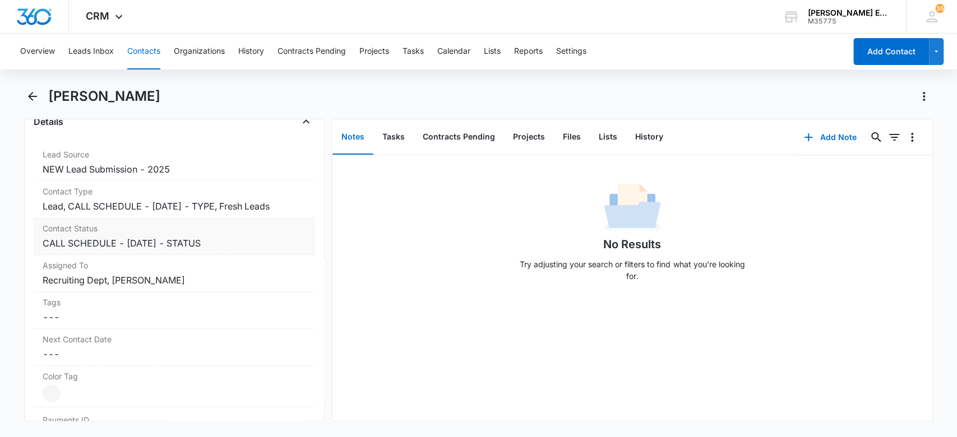
click at [222, 243] on dd "Cancel Save Changes CALL SCHEDULE - DEC 2024 - STATUS" at bounding box center [175, 243] width 264 height 13
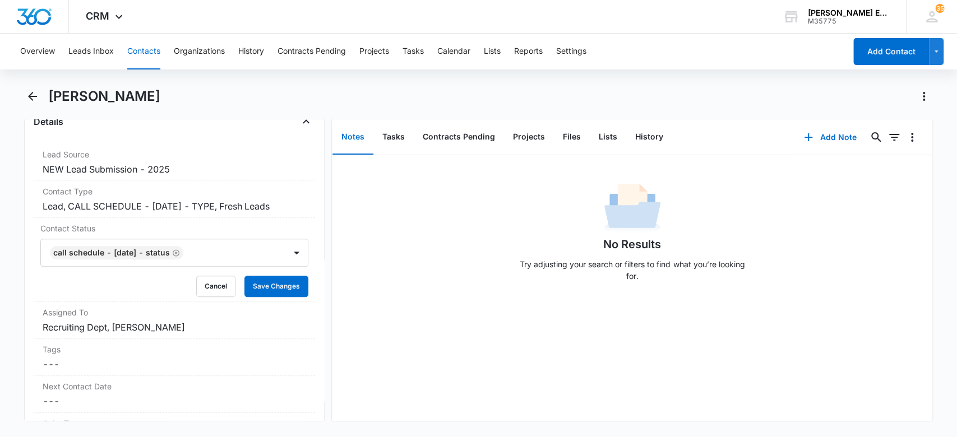
click at [226, 257] on div at bounding box center [229, 253] width 85 height 16
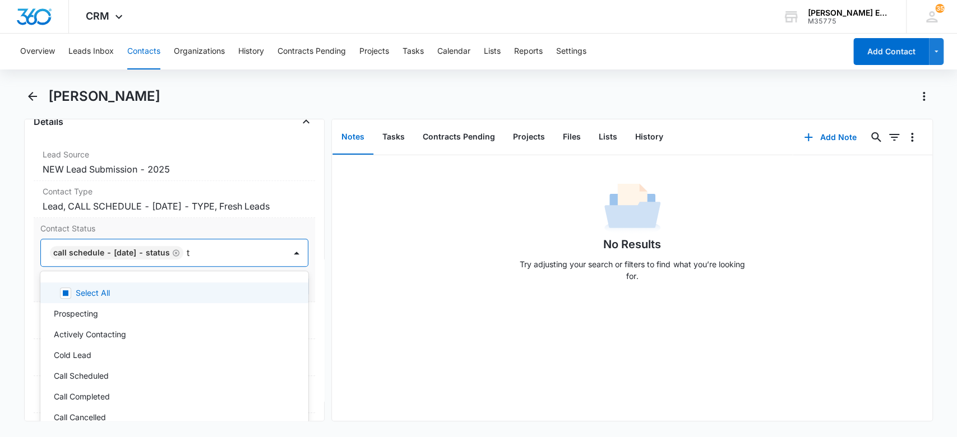
type input "tx"
click at [238, 294] on div "TX-01" at bounding box center [173, 293] width 239 height 12
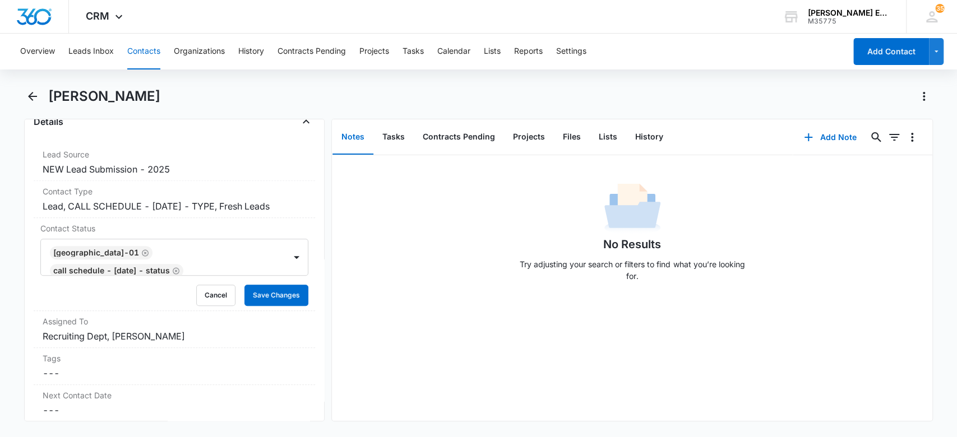
drag, startPoint x: 444, startPoint y: 264, endPoint x: 353, endPoint y: 264, distance: 90.8
click at [444, 264] on div "No Results Try adjusting your search or filters to find what you’re looking for." at bounding box center [632, 235] width 600 height 111
click at [274, 285] on button "Save Changes" at bounding box center [276, 295] width 64 height 21
click at [391, 140] on button "Tasks" at bounding box center [393, 137] width 40 height 35
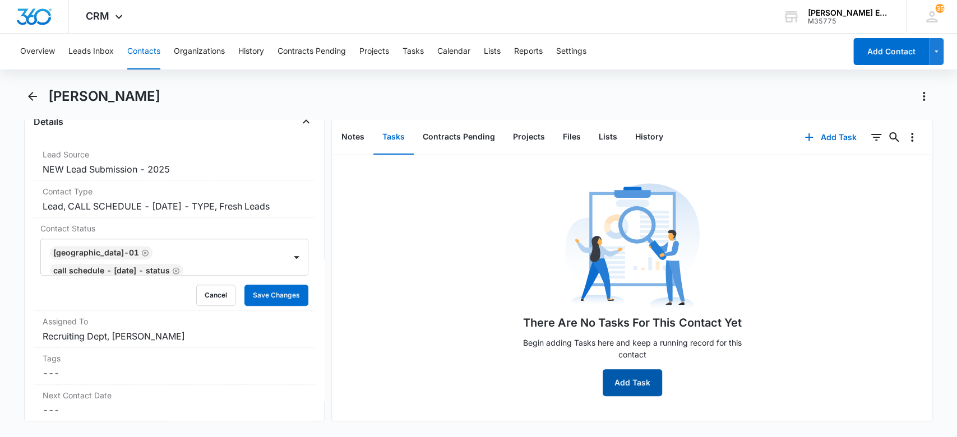
click at [608, 390] on button "Add Task" at bounding box center [632, 382] width 59 height 27
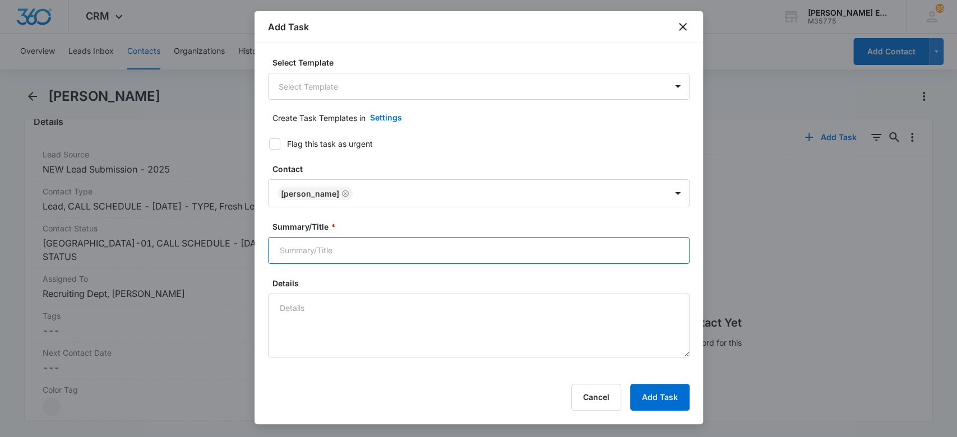
click at [341, 246] on input "Summary/Title *" at bounding box center [479, 250] width 422 height 27
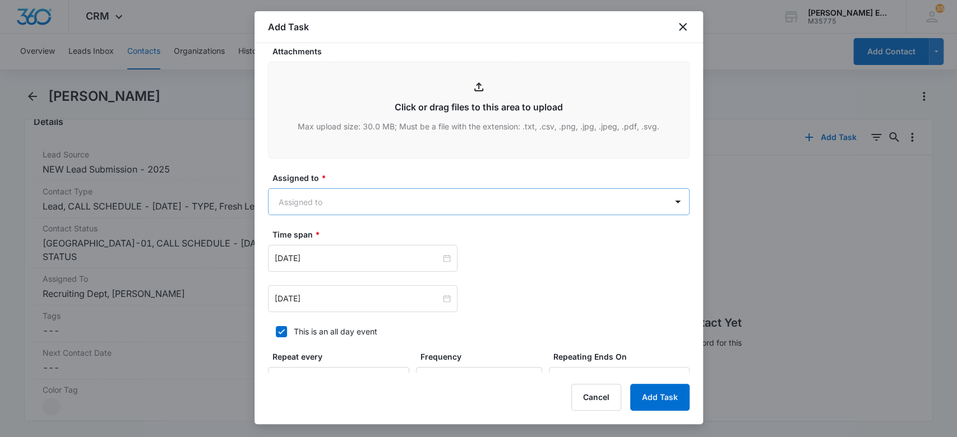
scroll to position [598, 0]
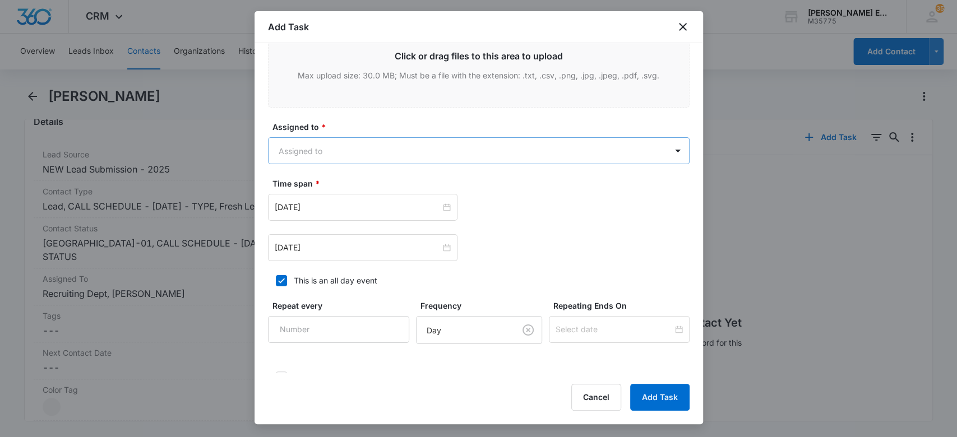
type input "Call/leave a voicemail, leave the Calendly text"
click at [342, 149] on body "CRM Apps Websites CRM Email Social Brand Allison James Estates and Homes M35775…" at bounding box center [478, 218] width 957 height 437
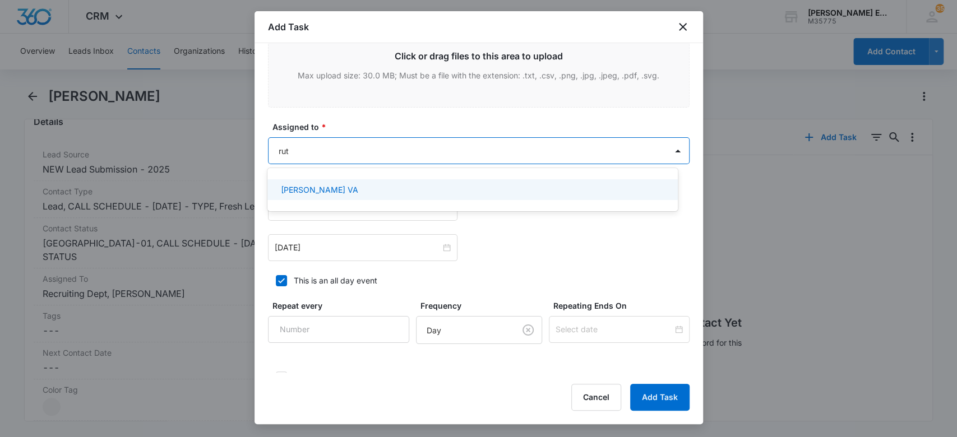
type input "[PERSON_NAME]"
click at [350, 182] on div "[PERSON_NAME] VA" at bounding box center [472, 189] width 410 height 21
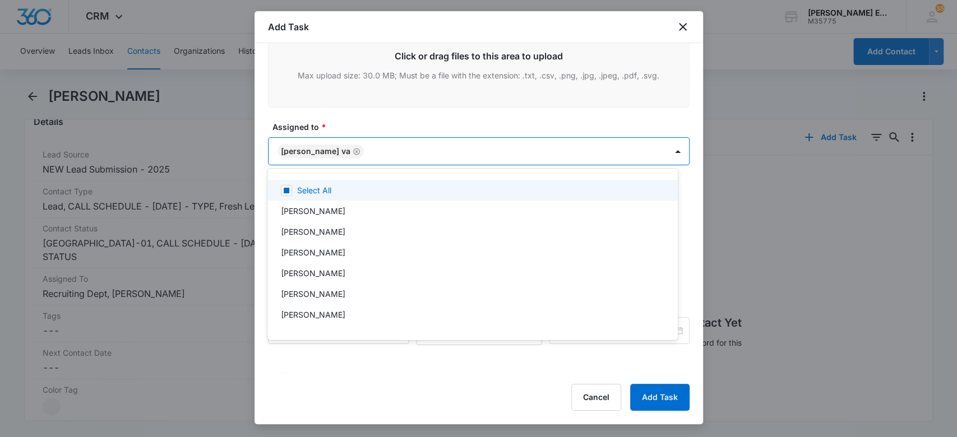
drag, startPoint x: 570, startPoint y: 116, endPoint x: 603, endPoint y: 152, distance: 49.2
click at [571, 117] on div at bounding box center [478, 218] width 957 height 437
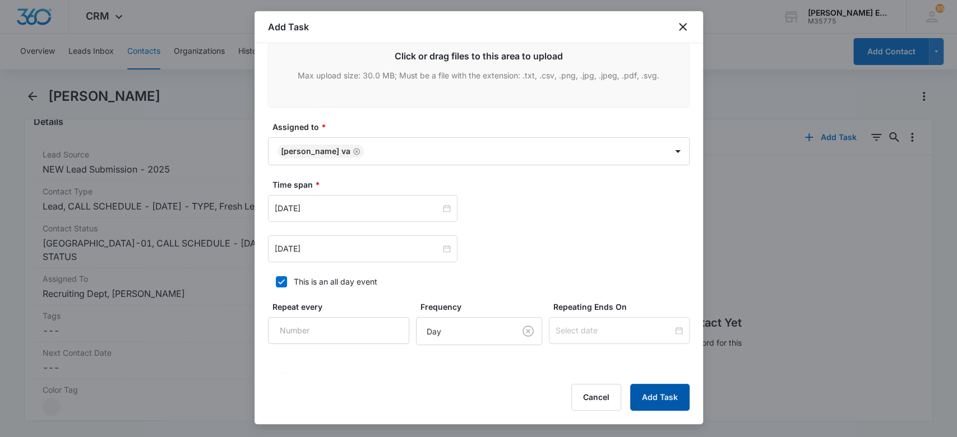
click at [651, 390] on button "Add Task" at bounding box center [659, 397] width 59 height 27
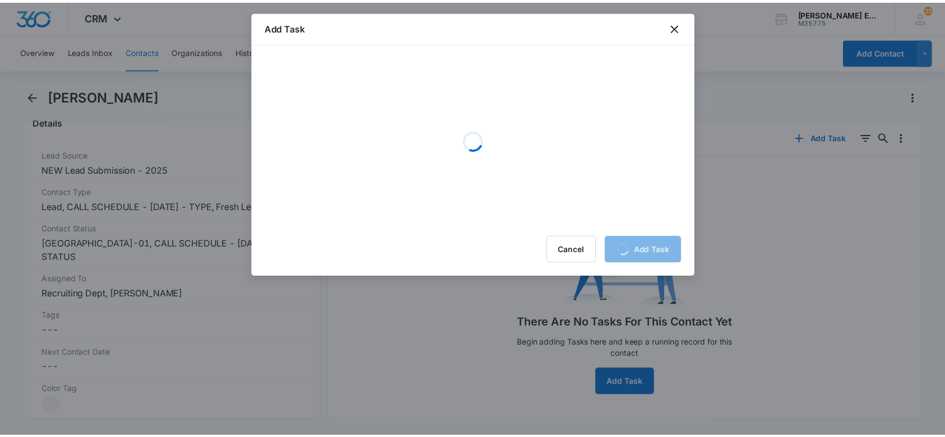
scroll to position [0, 0]
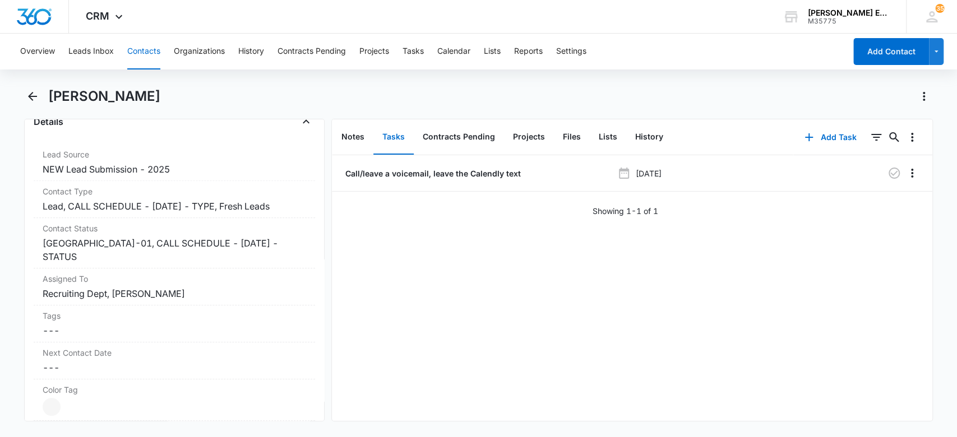
click at [138, 47] on button "Contacts" at bounding box center [143, 52] width 33 height 36
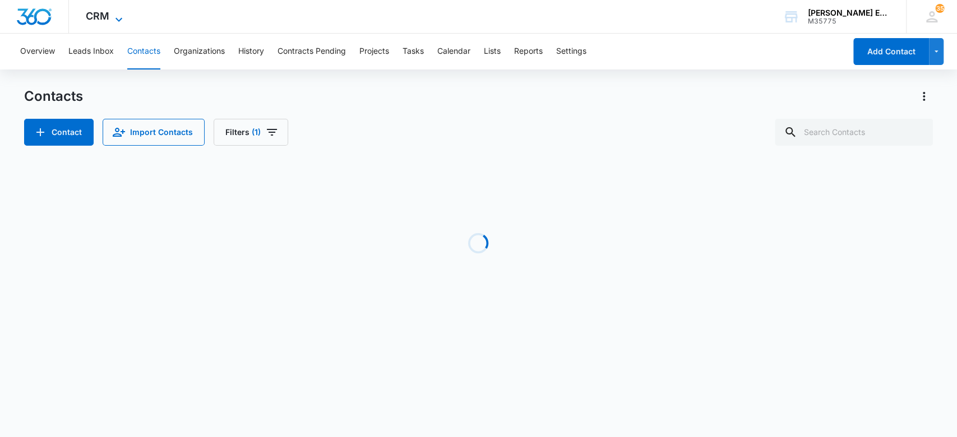
click at [113, 15] on icon at bounding box center [118, 19] width 13 height 13
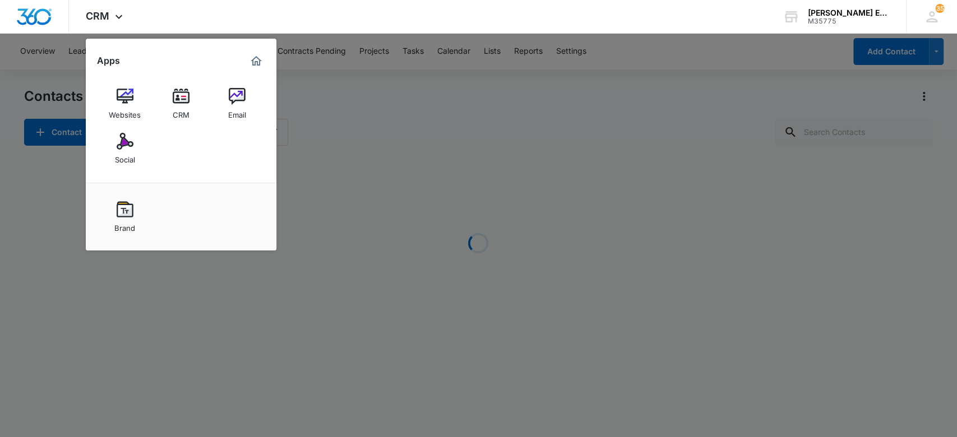
click at [174, 107] on div "CRM" at bounding box center [181, 112] width 17 height 15
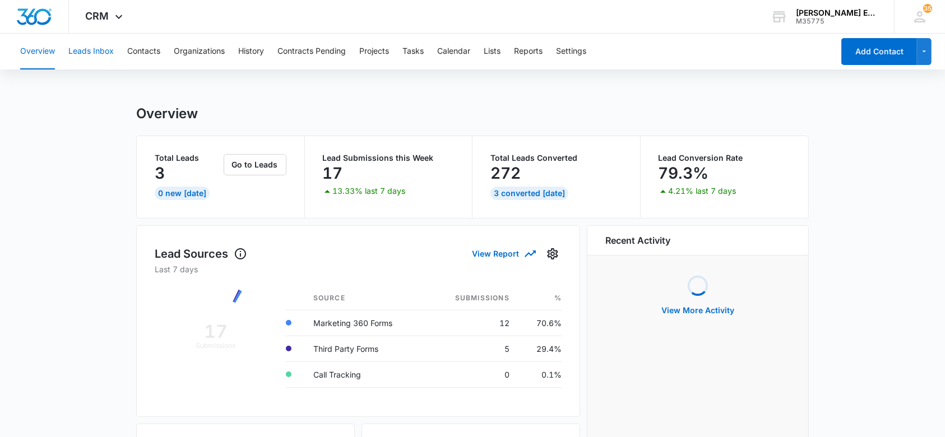
click at [77, 54] on button "Leads Inbox" at bounding box center [90, 52] width 45 height 36
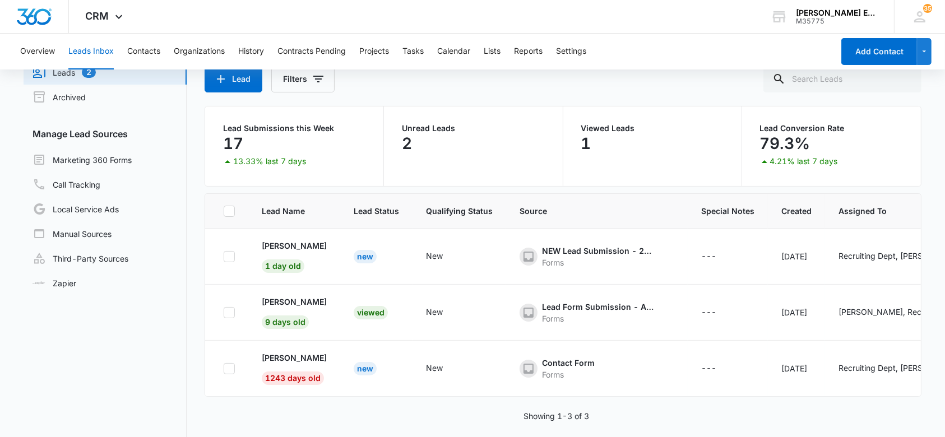
scroll to position [86, 0]
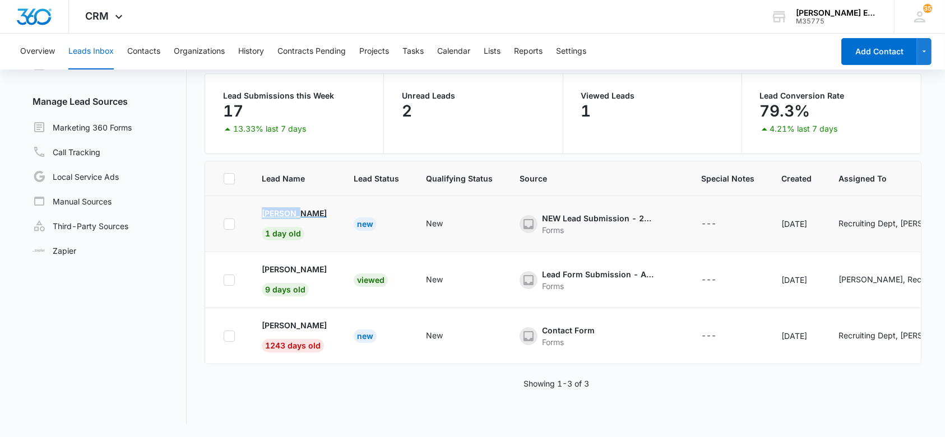
drag, startPoint x: 258, startPoint y: 211, endPoint x: 295, endPoint y: 212, distance: 37.0
click at [295, 212] on td "Deneria Lindsey 1 day old" at bounding box center [294, 224] width 92 height 56
copy p "Deneria"
click at [296, 209] on p "[PERSON_NAME]" at bounding box center [294, 213] width 65 height 12
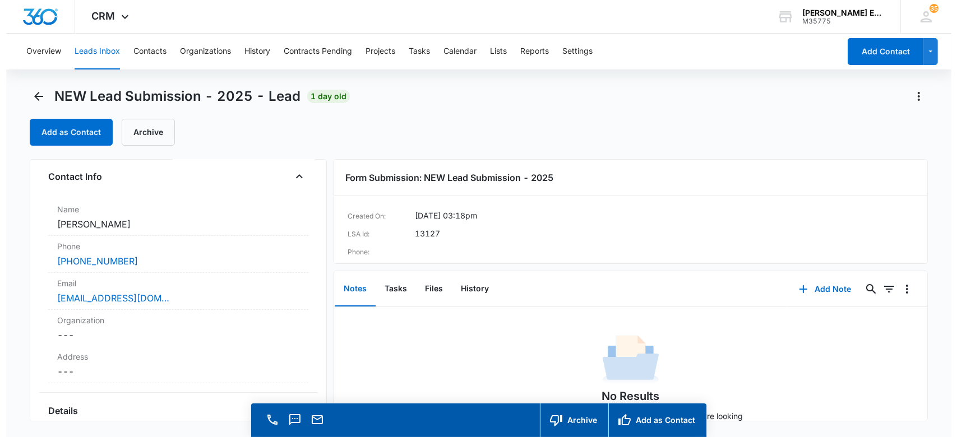
scroll to position [81, 0]
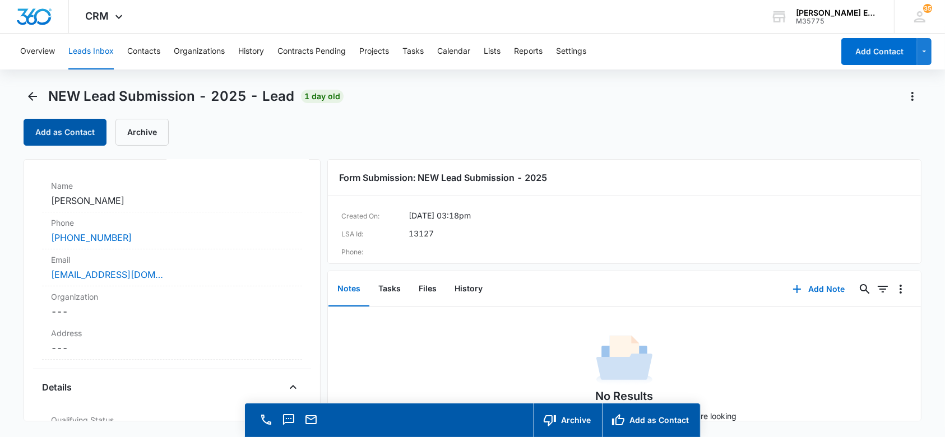
click at [98, 134] on button "Add as Contact" at bounding box center [65, 132] width 83 height 27
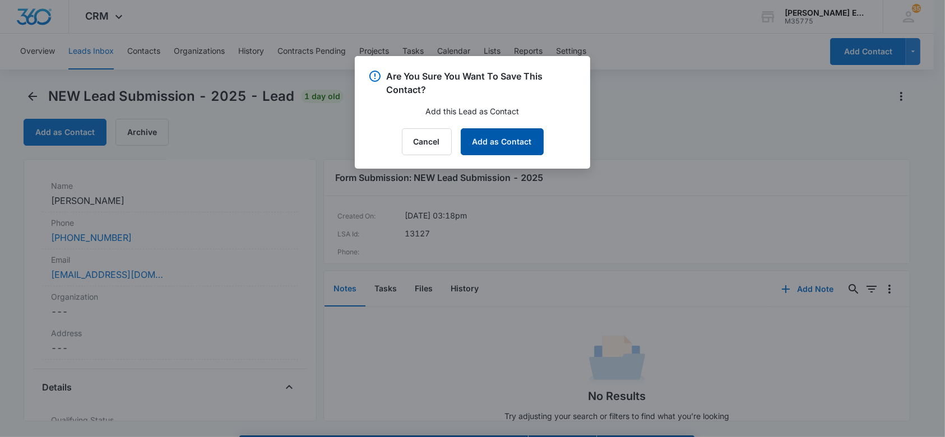
drag, startPoint x: 507, startPoint y: 137, endPoint x: 514, endPoint y: 129, distance: 10.3
click at [508, 136] on button "Add as Contact" at bounding box center [502, 141] width 83 height 27
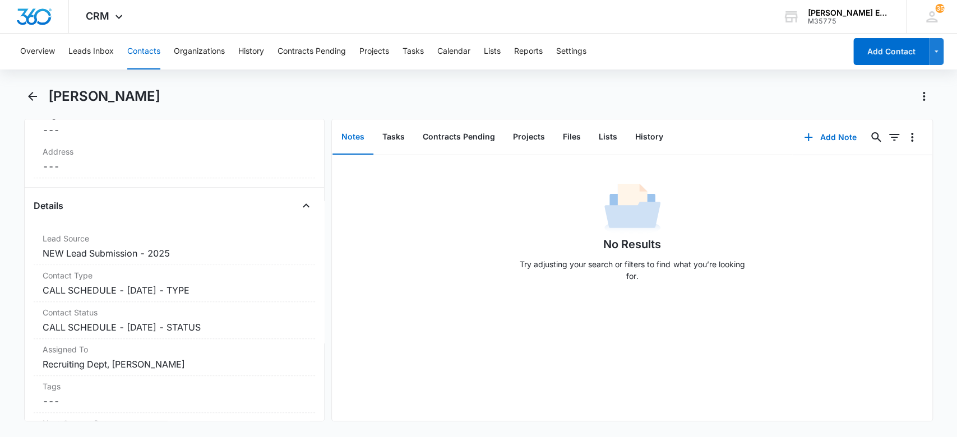
scroll to position [363, 0]
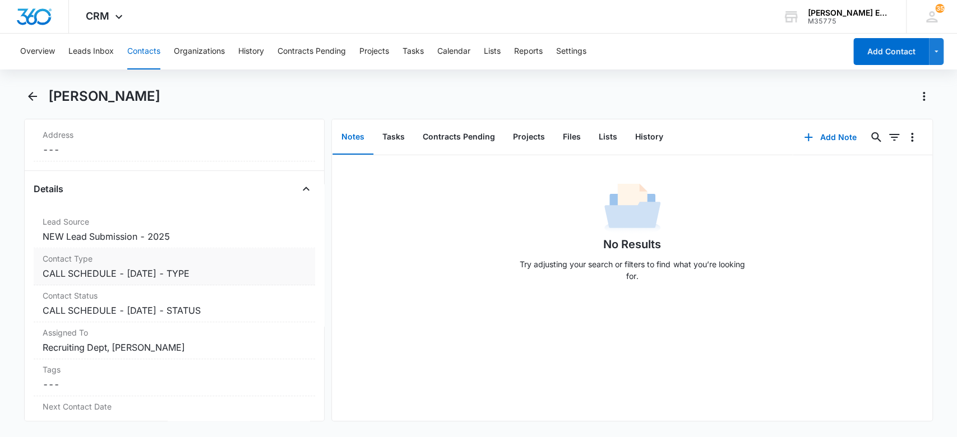
click at [271, 274] on dd "Cancel Save Changes CALL SCHEDULE - DEC 2024 - TYPE" at bounding box center [175, 273] width 264 height 13
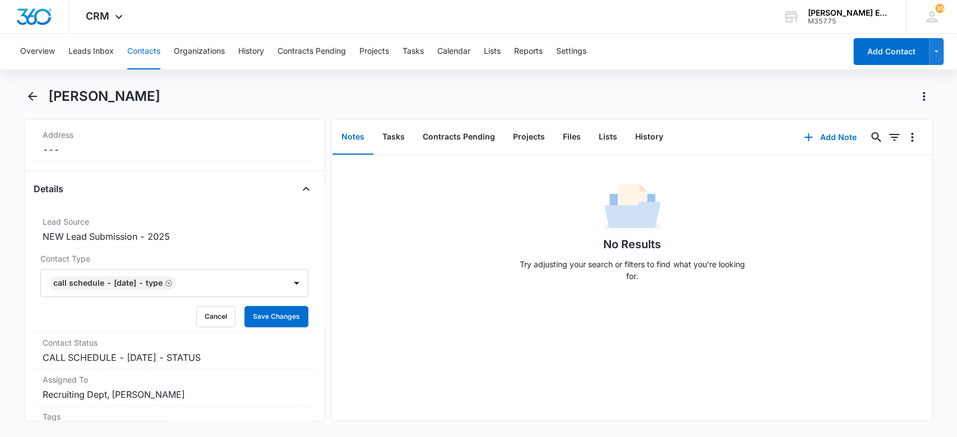
click at [220, 282] on div at bounding box center [225, 283] width 92 height 16
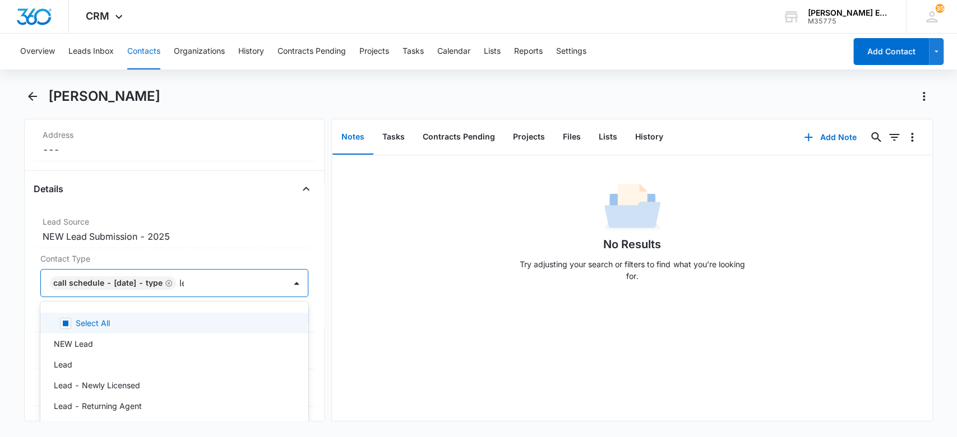
type input "lead"
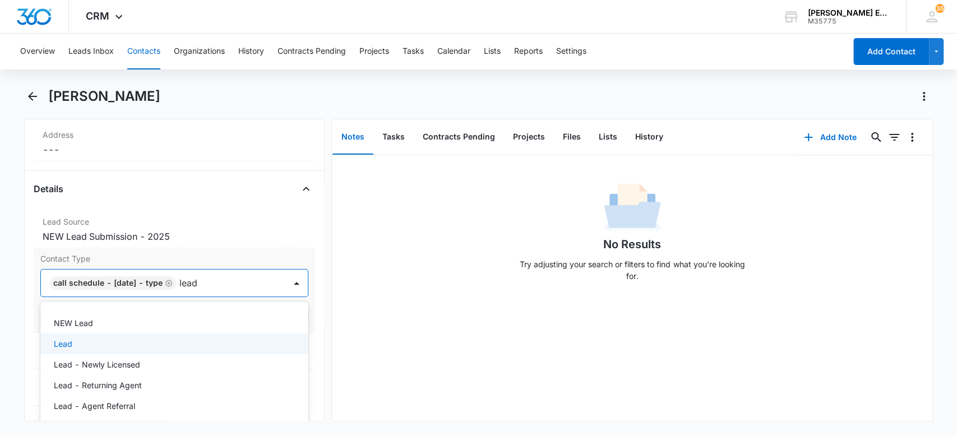
click at [197, 339] on div "Lead" at bounding box center [173, 344] width 239 height 12
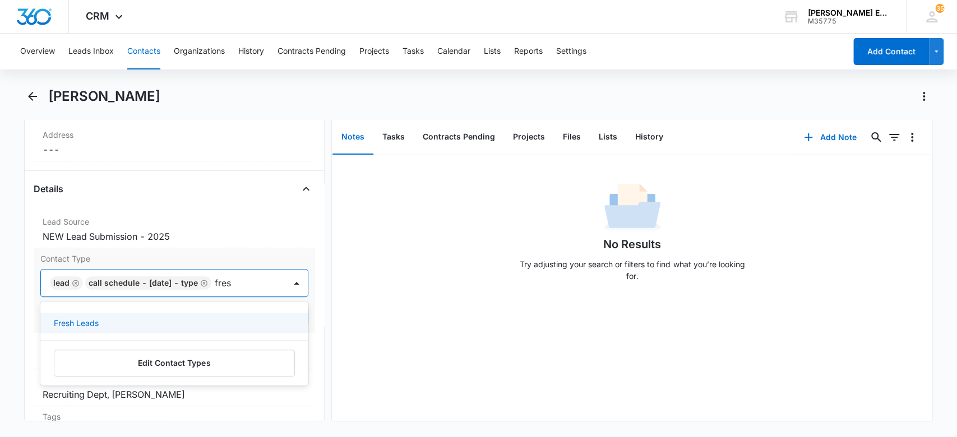
type input "fresh"
click at [213, 321] on div "Fresh Leads" at bounding box center [173, 323] width 239 height 12
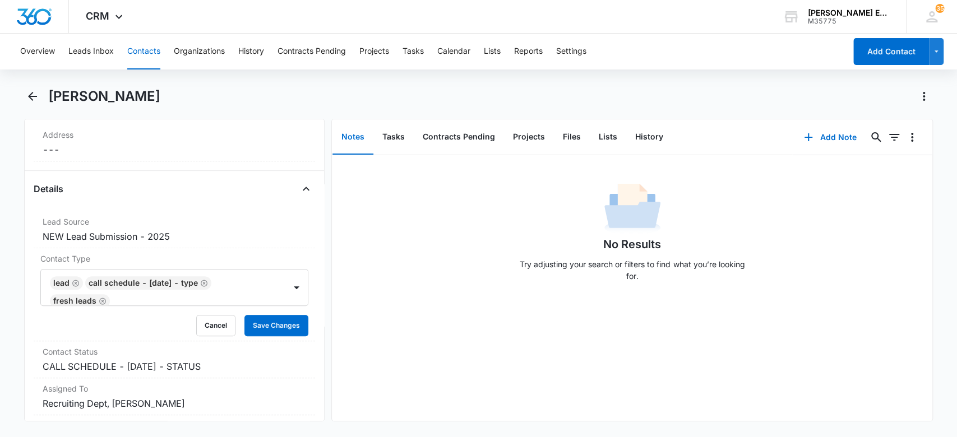
click at [415, 325] on div "No Results Try adjusting your search or filters to find what you’re looking for." at bounding box center [632, 288] width 600 height 266
click at [282, 331] on button "Save Changes" at bounding box center [276, 325] width 64 height 21
click at [256, 361] on dd "Cancel Save Changes CALL SCHEDULE - DEC 2024 - STATUS" at bounding box center [175, 366] width 264 height 13
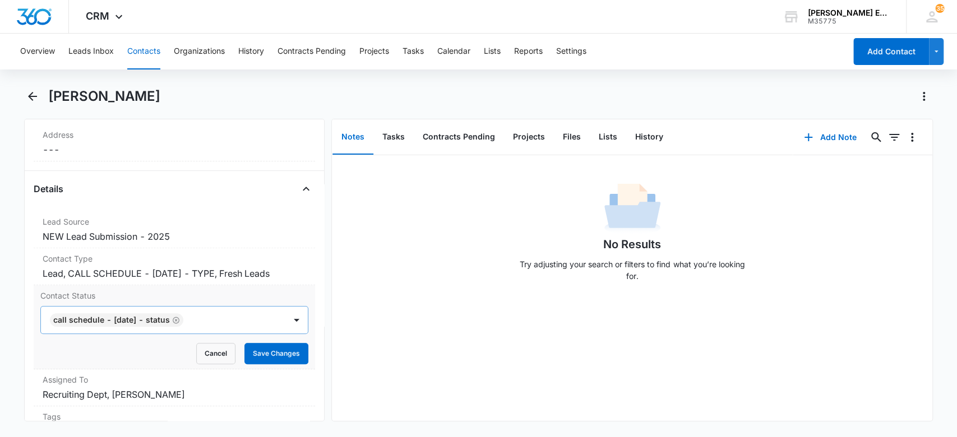
click at [211, 314] on div at bounding box center [229, 320] width 85 height 16
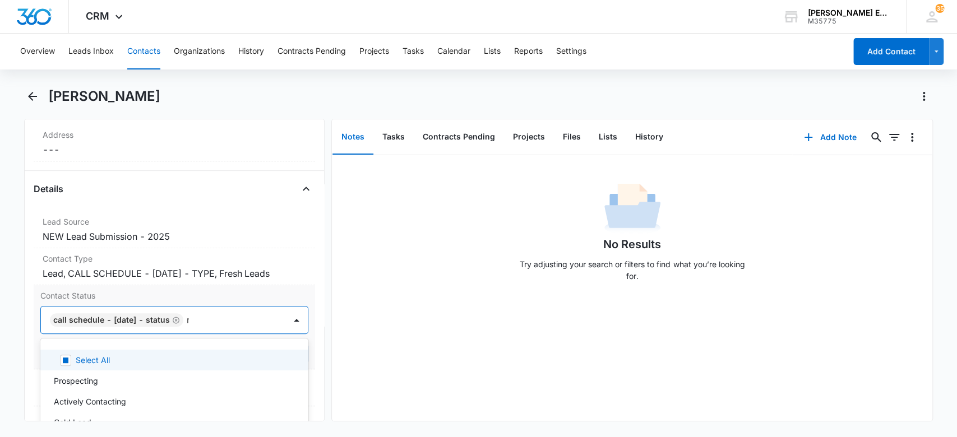
type input "md"
click at [221, 360] on div "MD-01" at bounding box center [173, 360] width 239 height 12
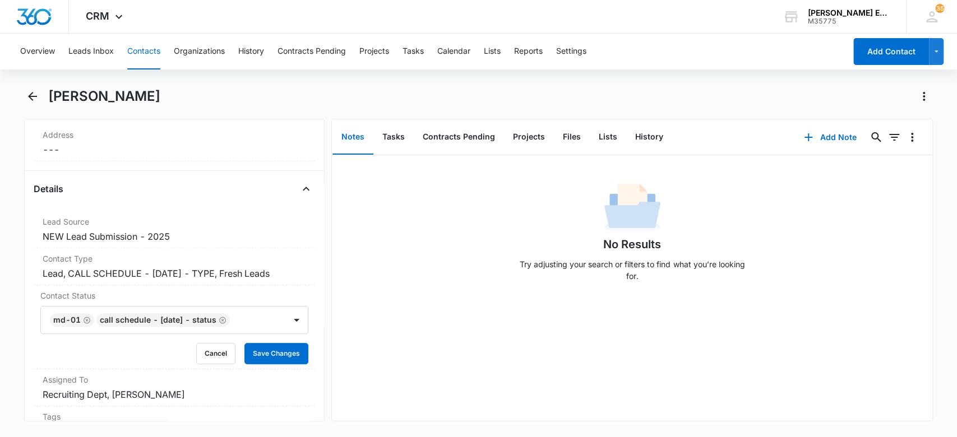
drag, startPoint x: 419, startPoint y: 303, endPoint x: 327, endPoint y: 309, distance: 91.6
click at [417, 304] on div "No Results Try adjusting your search or filters to find what you’re looking for." at bounding box center [632, 288] width 600 height 266
click at [274, 350] on button "Save Changes" at bounding box center [276, 353] width 64 height 21
click at [802, 142] on icon "button" at bounding box center [808, 137] width 13 height 13
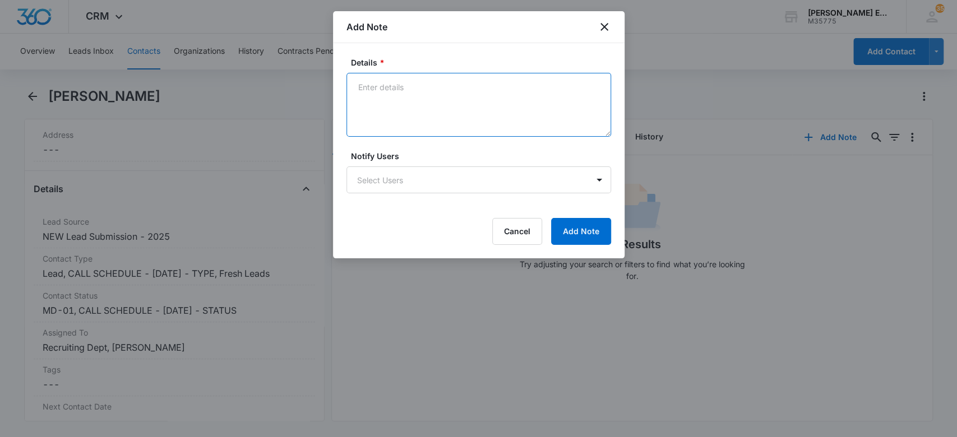
click at [381, 89] on textarea "Details *" at bounding box center [478, 105] width 265 height 64
type textarea "Source is Google ad"
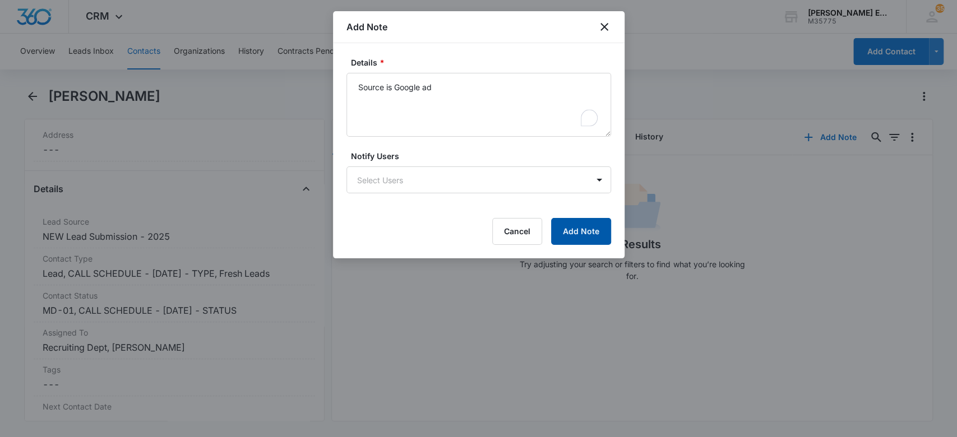
click at [581, 238] on button "Add Note" at bounding box center [581, 231] width 60 height 27
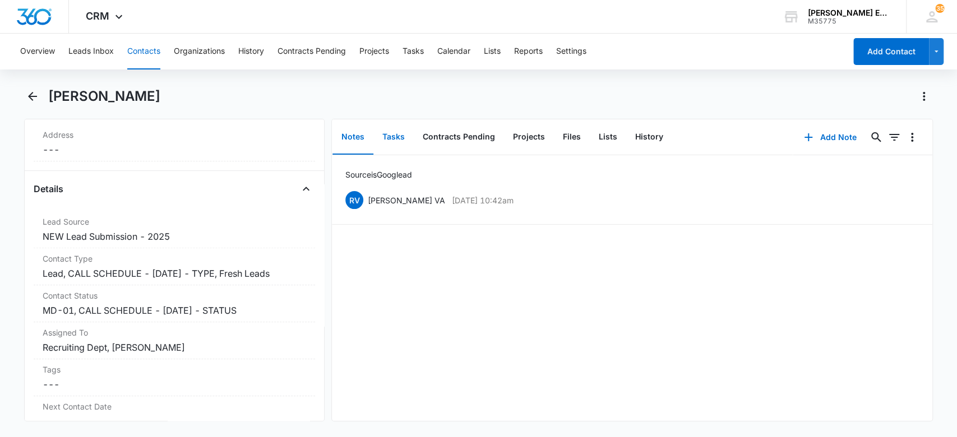
click at [403, 137] on button "Tasks" at bounding box center [393, 137] width 40 height 35
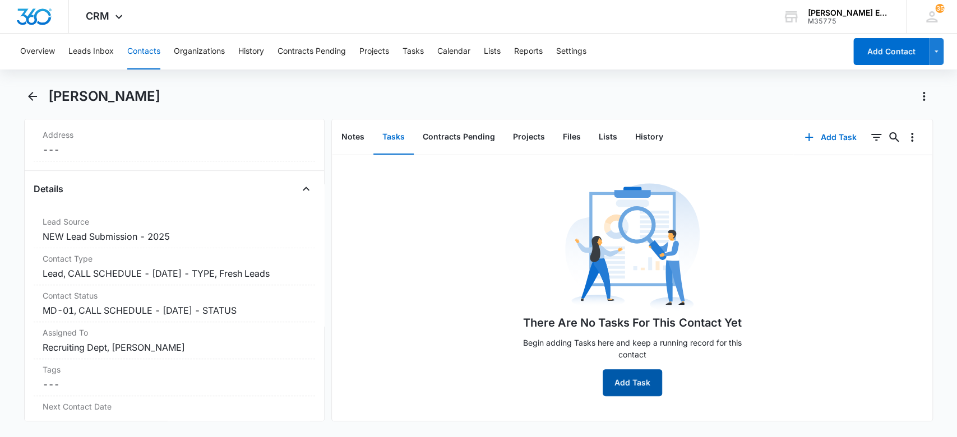
click at [648, 387] on button "Add Task" at bounding box center [632, 382] width 59 height 27
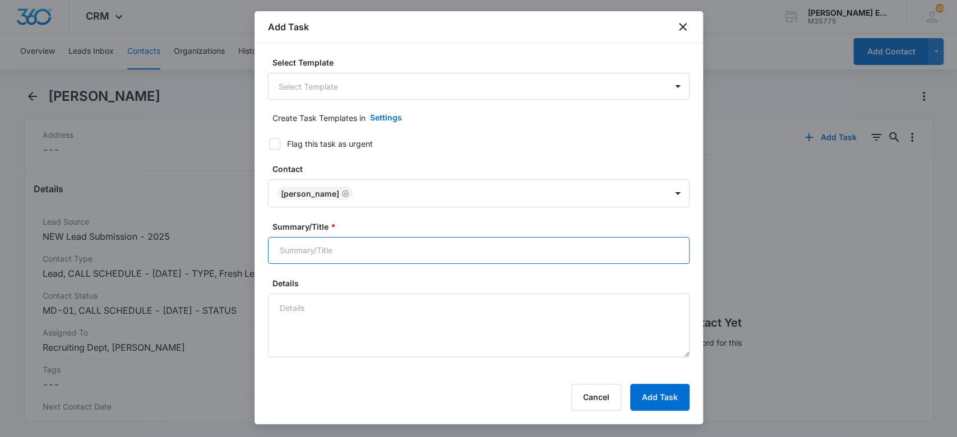
click at [339, 251] on input "Summary/Title *" at bounding box center [479, 250] width 422 height 27
type input "Call/send a vn, send the calendly text"
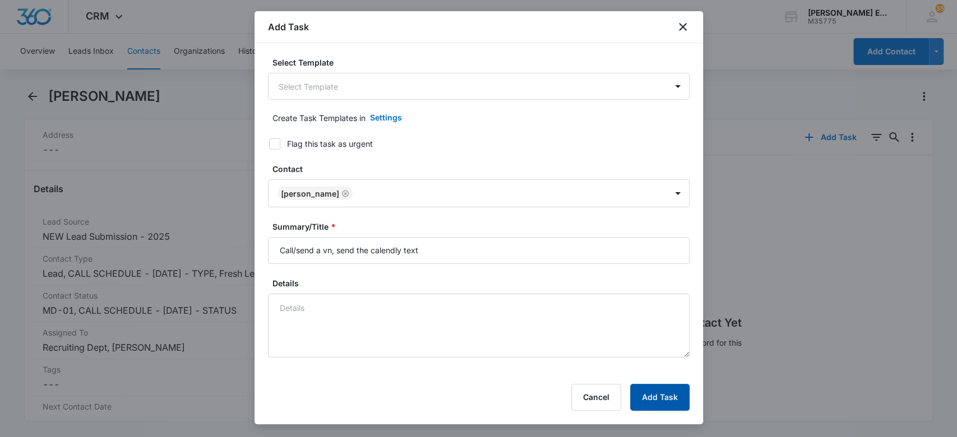
click at [632, 394] on button "Add Task" at bounding box center [659, 397] width 59 height 27
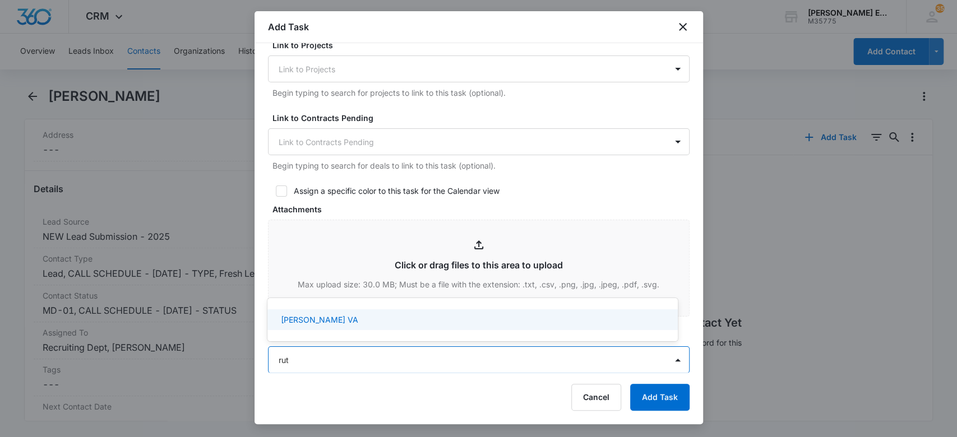
type input "[PERSON_NAME]"
click at [454, 323] on div "[PERSON_NAME] VA" at bounding box center [471, 320] width 381 height 12
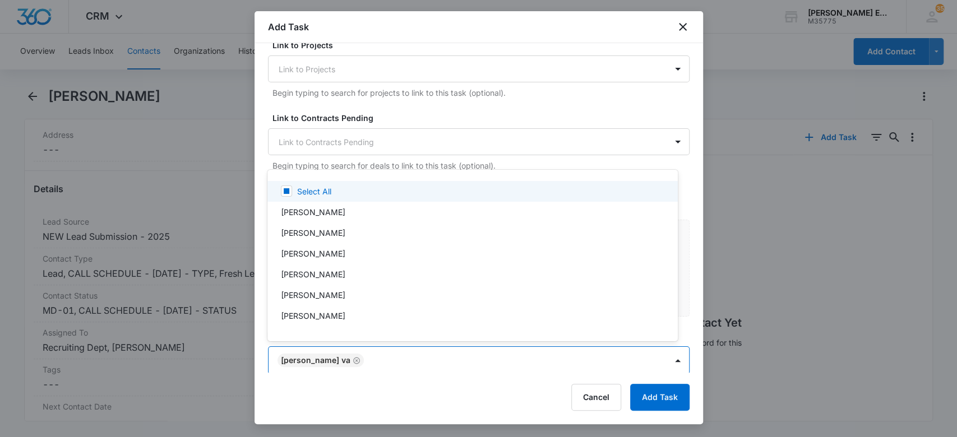
drag, startPoint x: 533, startPoint y: 96, endPoint x: 609, endPoint y: 209, distance: 136.2
click at [534, 100] on div at bounding box center [478, 218] width 957 height 437
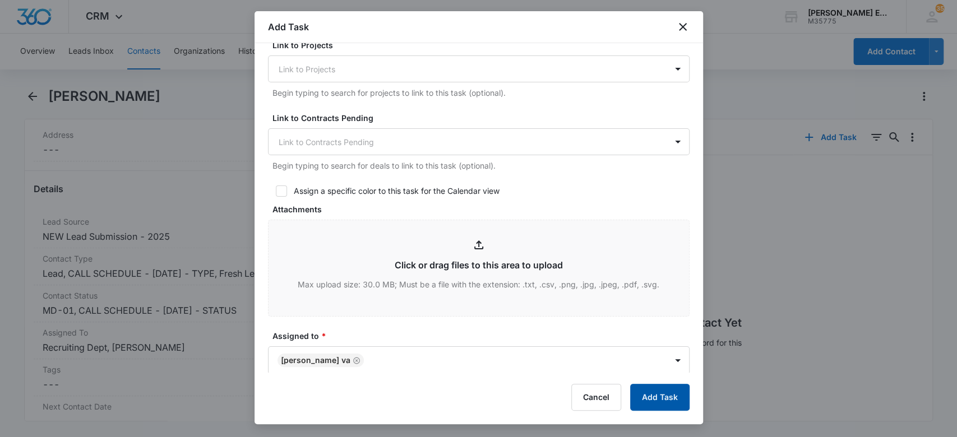
click at [650, 400] on button "Add Task" at bounding box center [659, 397] width 59 height 27
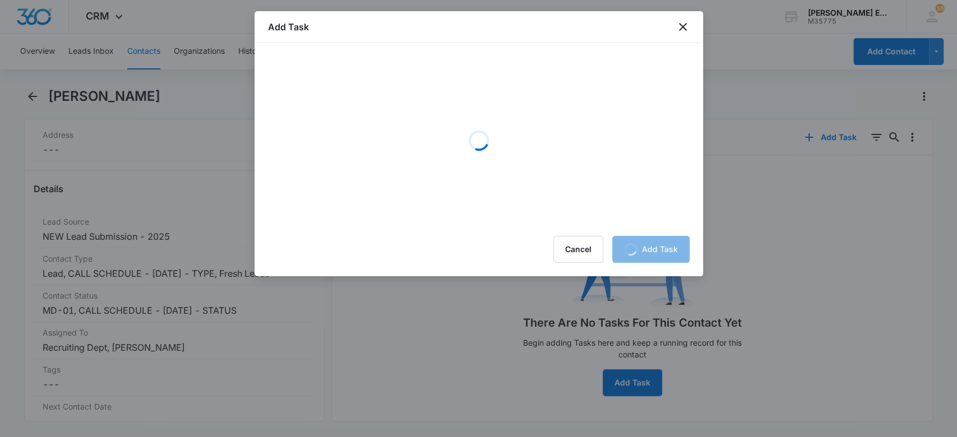
scroll to position [0, 0]
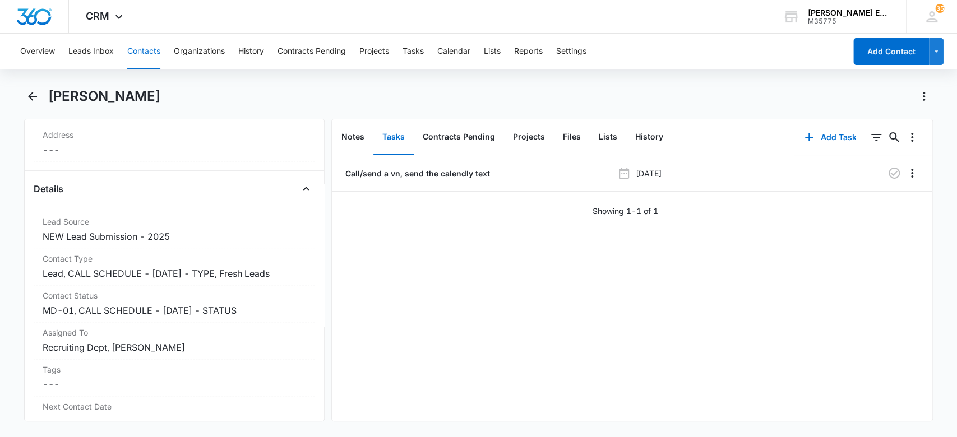
click at [152, 49] on button "Contacts" at bounding box center [143, 52] width 33 height 36
click at [142, 52] on button "Contacts" at bounding box center [143, 52] width 33 height 36
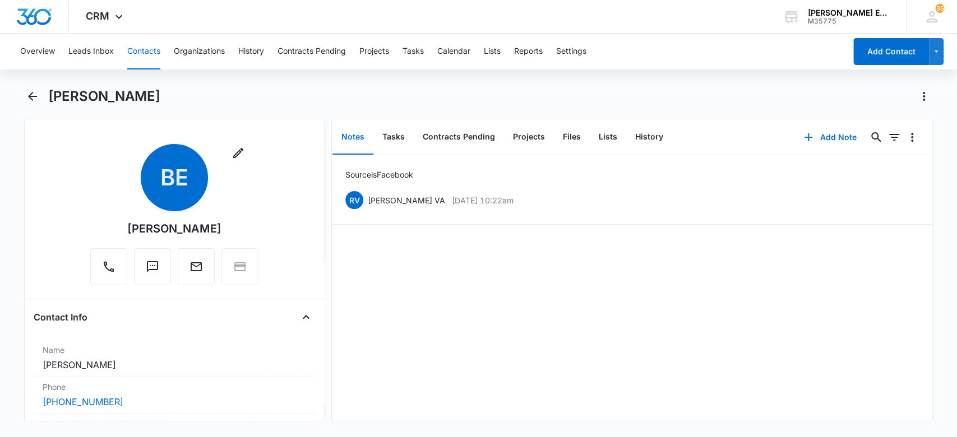
click at [144, 43] on button "Contacts" at bounding box center [143, 52] width 33 height 36
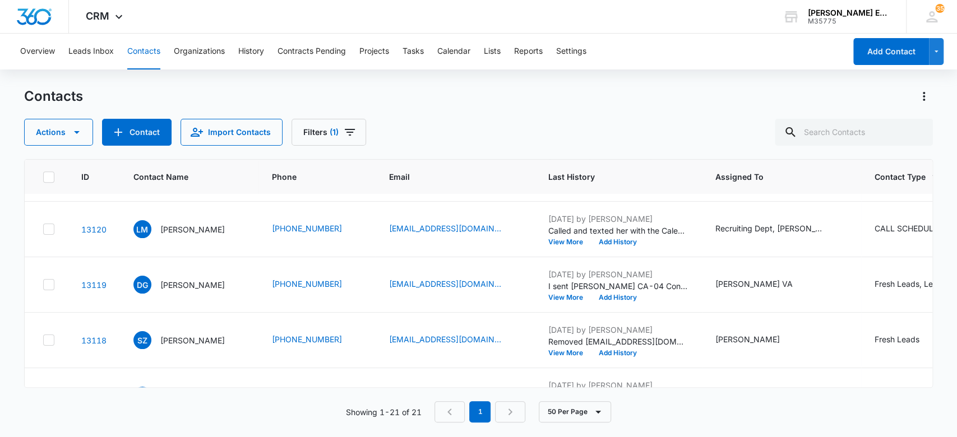
scroll to position [502, 0]
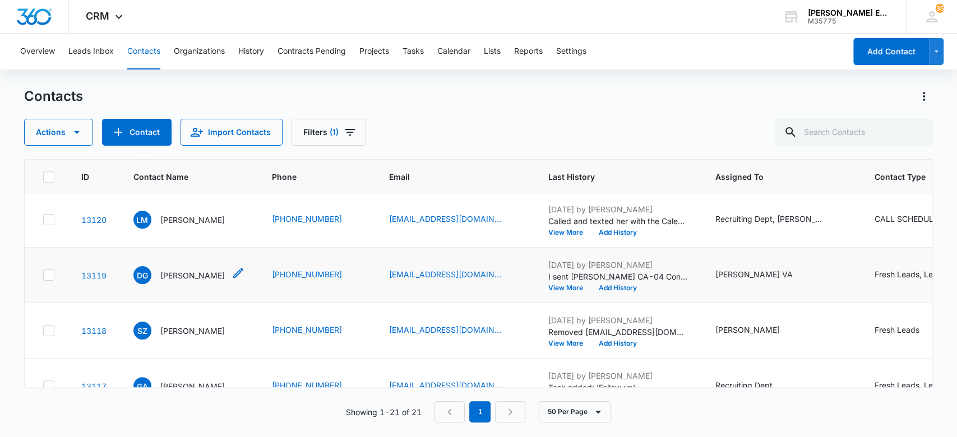
click at [200, 276] on p "[PERSON_NAME]" at bounding box center [192, 276] width 64 height 12
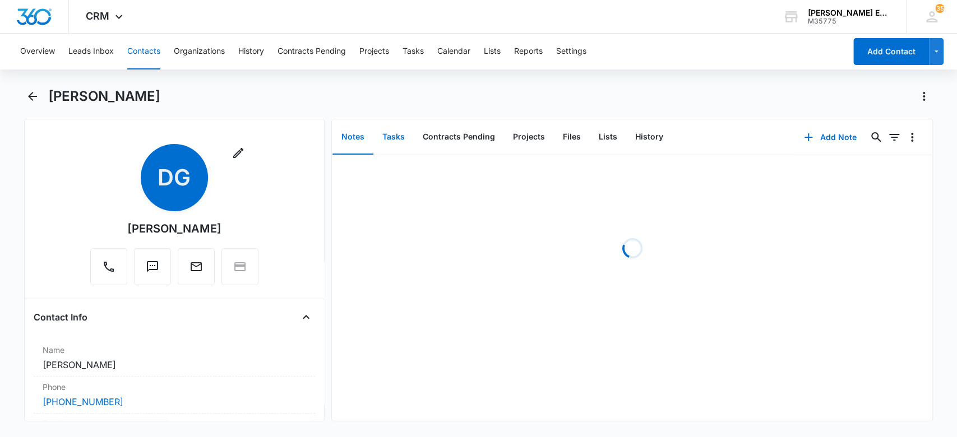
click at [398, 133] on button "Tasks" at bounding box center [393, 137] width 40 height 35
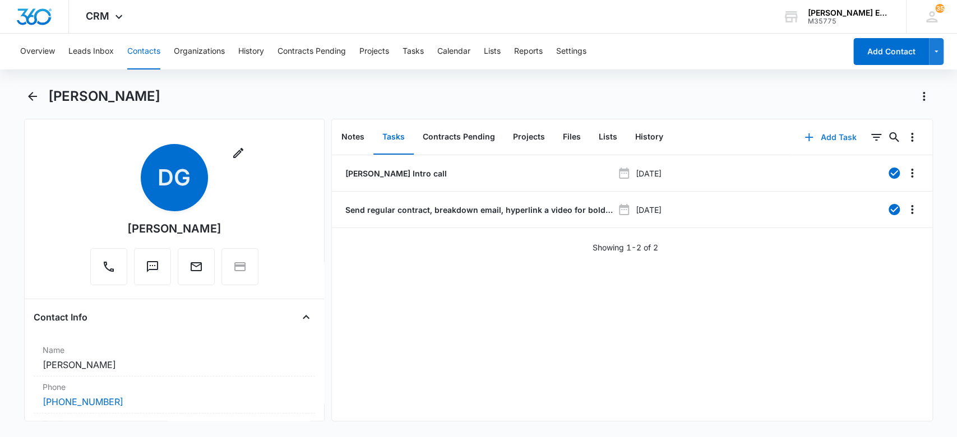
click at [813, 132] on button "Add Task" at bounding box center [830, 137] width 74 height 27
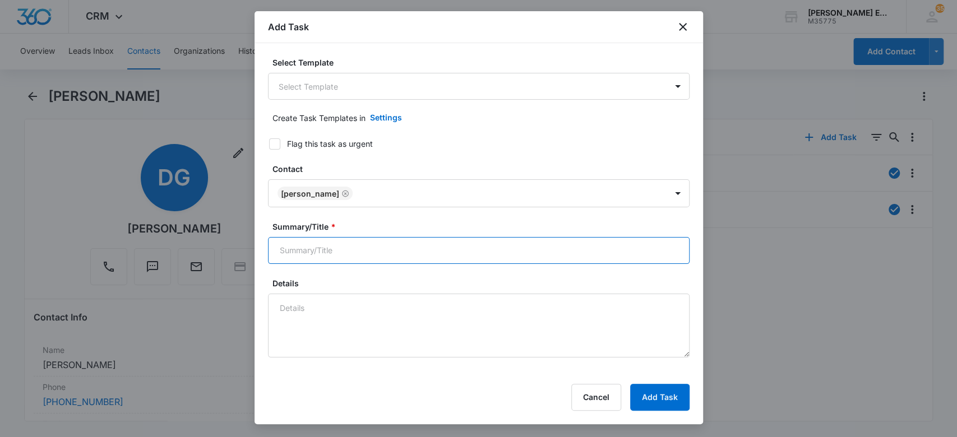
click at [347, 253] on input "Summary/Title *" at bounding box center [479, 250] width 422 height 27
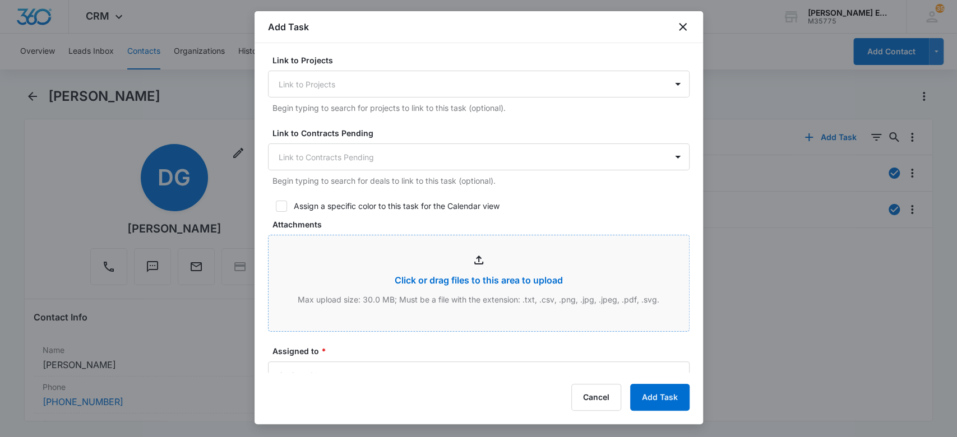
scroll to position [448, 0]
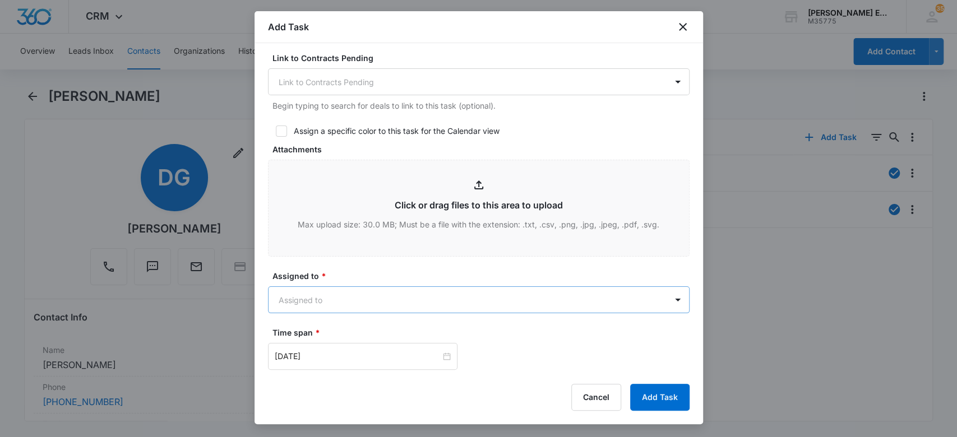
type input "Text follow-up"
click at [344, 298] on body "CRM Apps Websites CRM Email Social Brand [PERSON_NAME] Estates and Homes M35775…" at bounding box center [478, 218] width 957 height 437
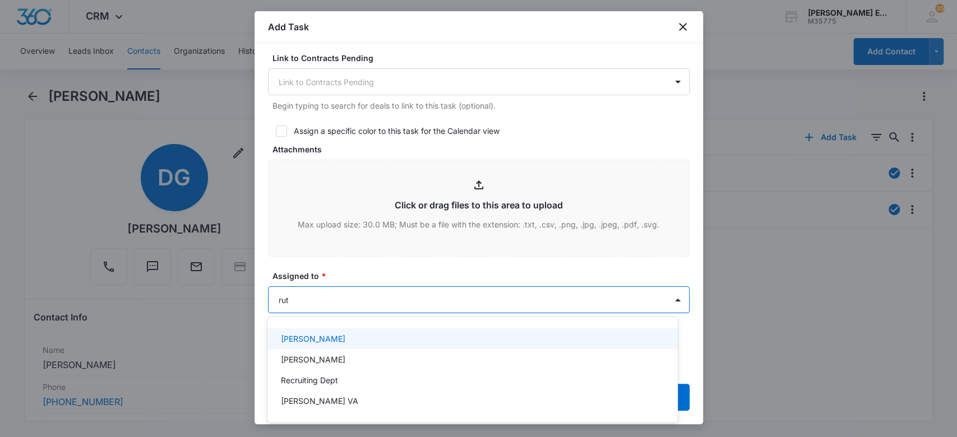
type input "[PERSON_NAME]"
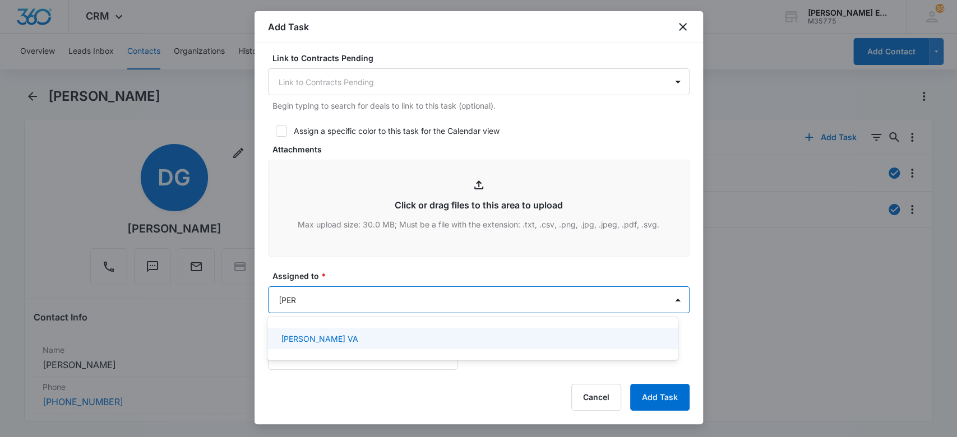
click at [363, 341] on div "[PERSON_NAME] VA" at bounding box center [471, 339] width 381 height 12
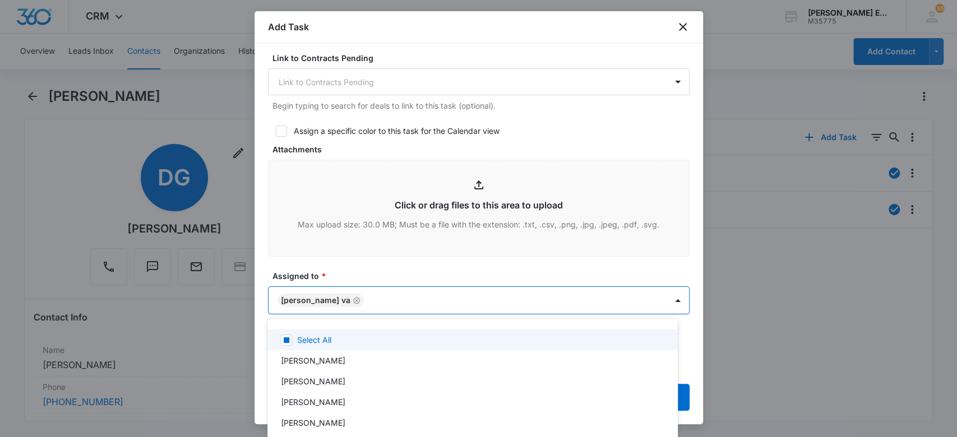
click at [387, 273] on div at bounding box center [478, 218] width 957 height 437
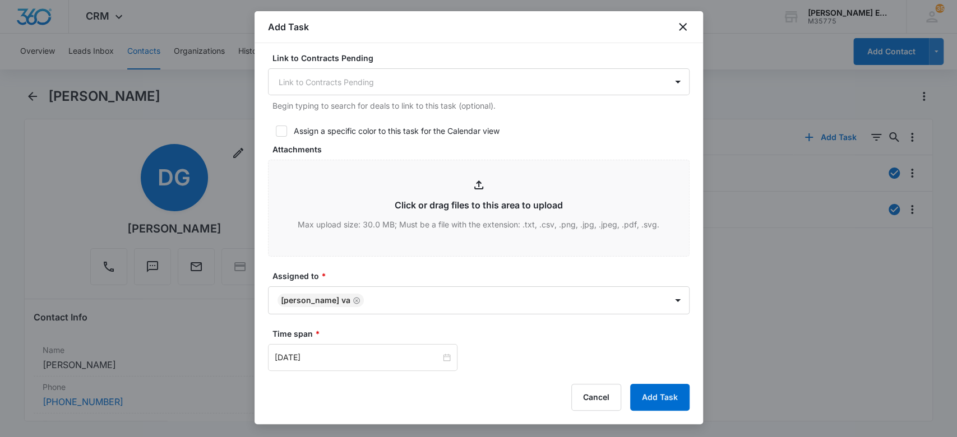
scroll to position [673, 0]
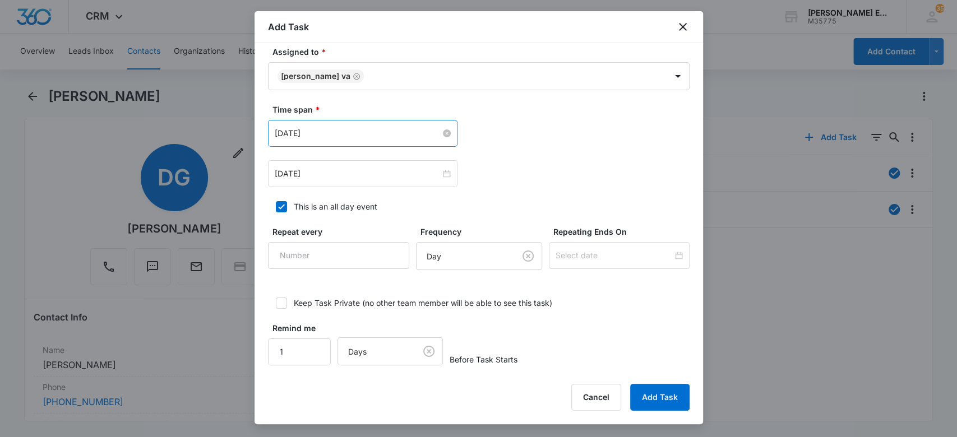
click at [341, 131] on input "[DATE]" at bounding box center [358, 133] width 166 height 12
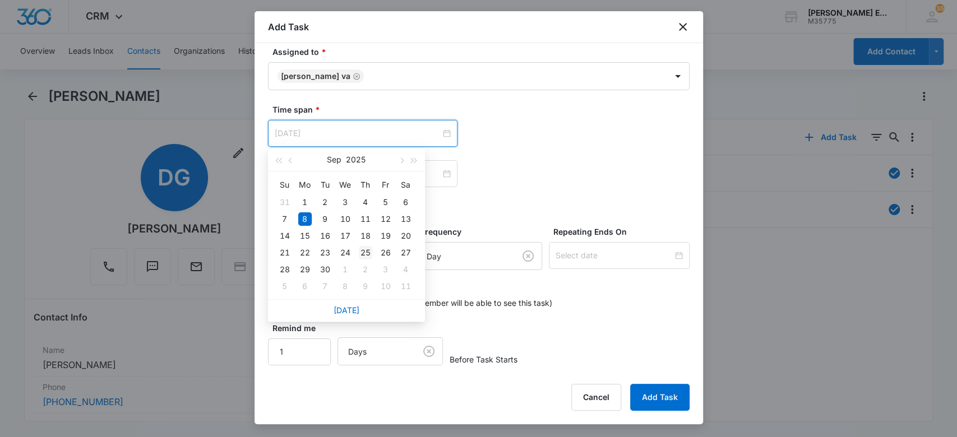
type input "[DATE]"
click at [363, 255] on div "25" at bounding box center [365, 252] width 13 height 13
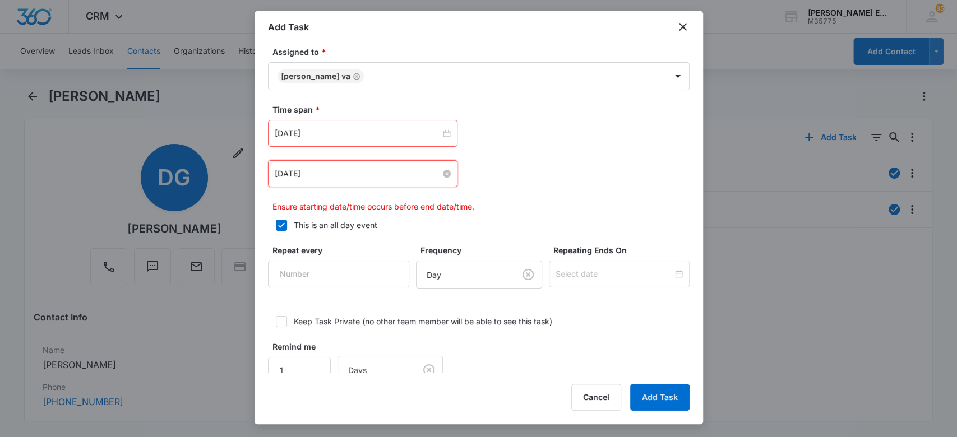
click at [327, 169] on input "[DATE]" at bounding box center [358, 174] width 166 height 12
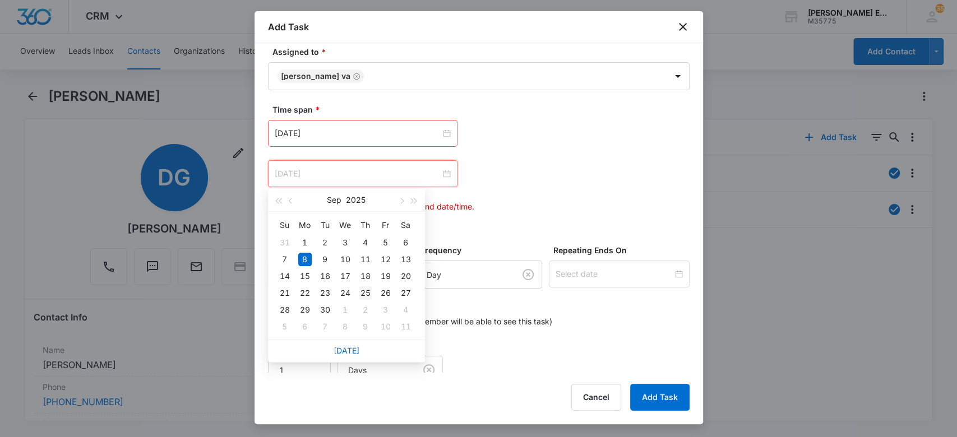
type input "[DATE]"
click at [371, 290] on div "25" at bounding box center [365, 292] width 13 height 13
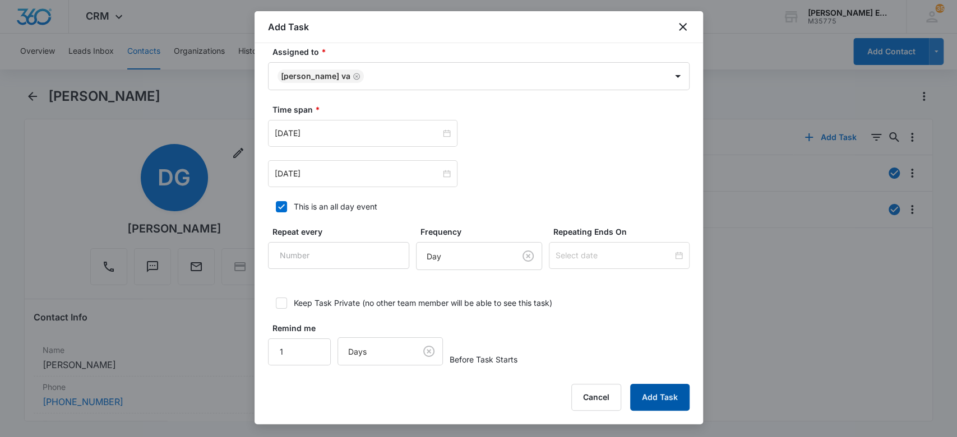
click at [646, 397] on button "Add Task" at bounding box center [659, 397] width 59 height 27
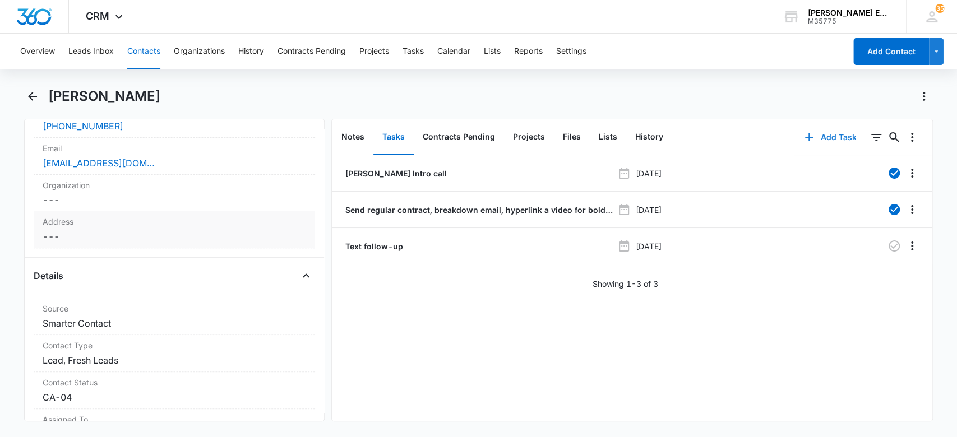
scroll to position [299, 0]
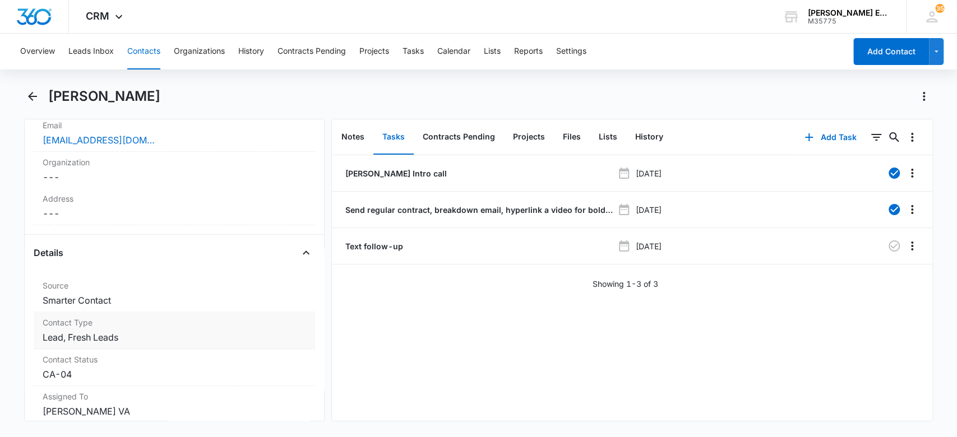
click at [162, 334] on dd "Cancel Save Changes Lead, Fresh Leads" at bounding box center [175, 337] width 264 height 13
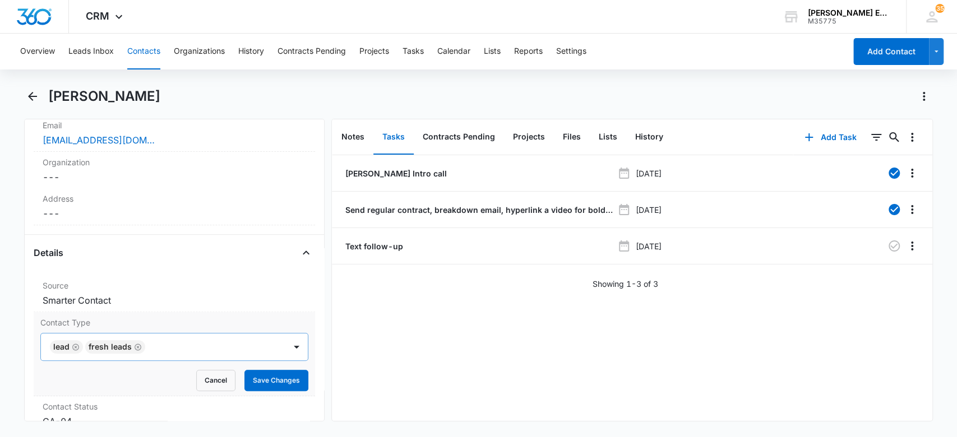
click at [135, 346] on icon "Remove Fresh Leads" at bounding box center [138, 347] width 8 height 8
click at [246, 377] on button "Save Changes" at bounding box center [276, 380] width 64 height 21
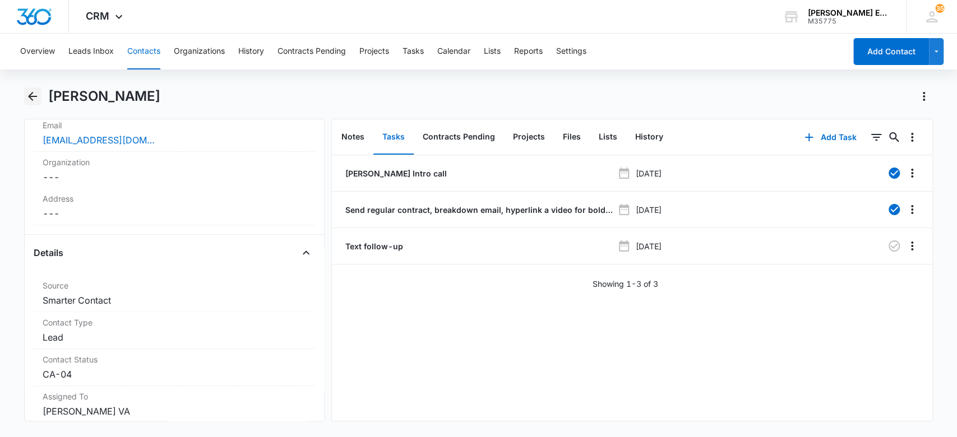
click at [30, 94] on icon "Back" at bounding box center [32, 96] width 13 height 13
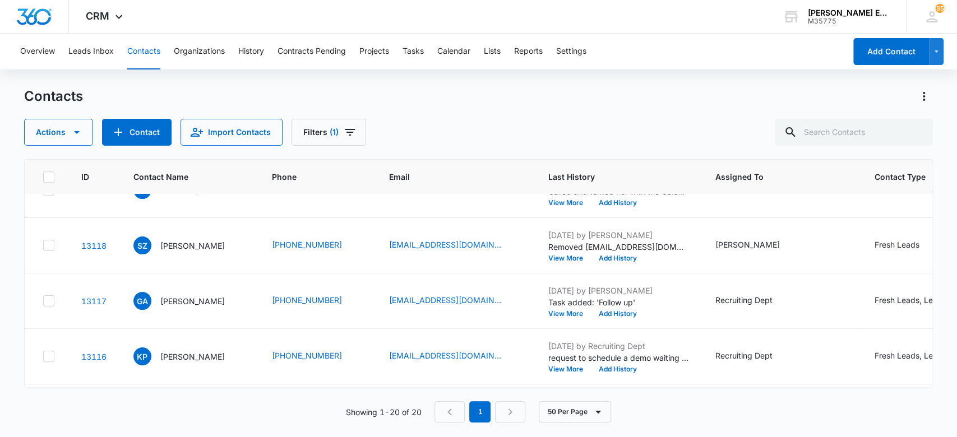
scroll to position [502, 0]
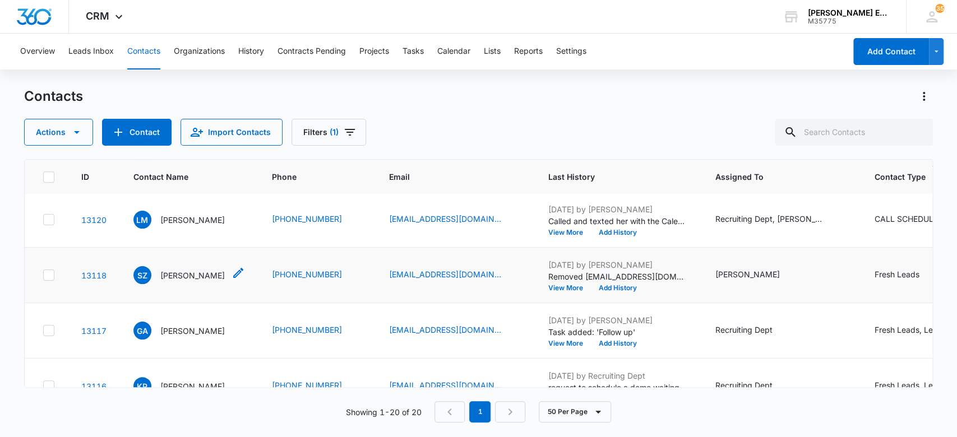
click at [172, 275] on p "[PERSON_NAME]" at bounding box center [192, 276] width 64 height 12
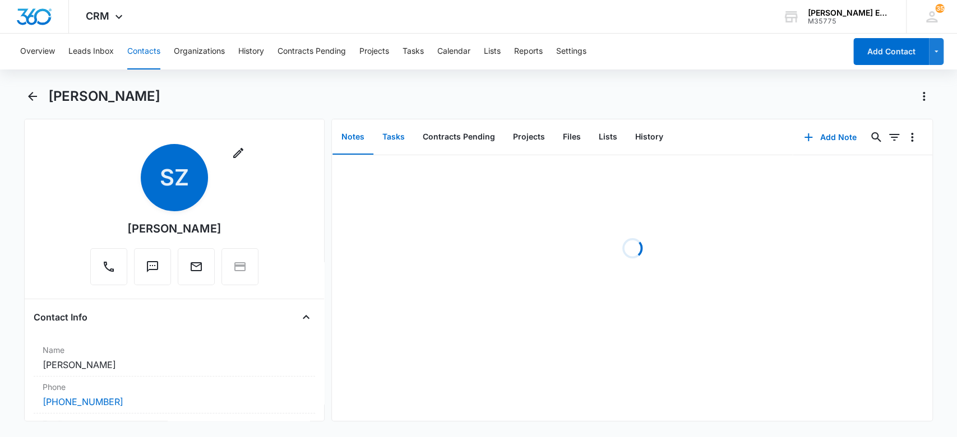
drag, startPoint x: 394, startPoint y: 137, endPoint x: 391, endPoint y: 154, distance: 17.0
click at [392, 137] on button "Tasks" at bounding box center [393, 137] width 40 height 35
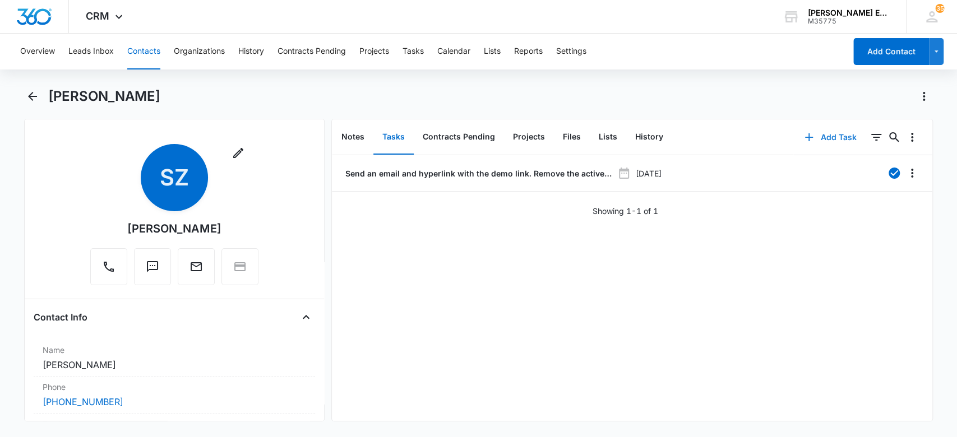
click at [802, 135] on icon "button" at bounding box center [808, 137] width 13 height 13
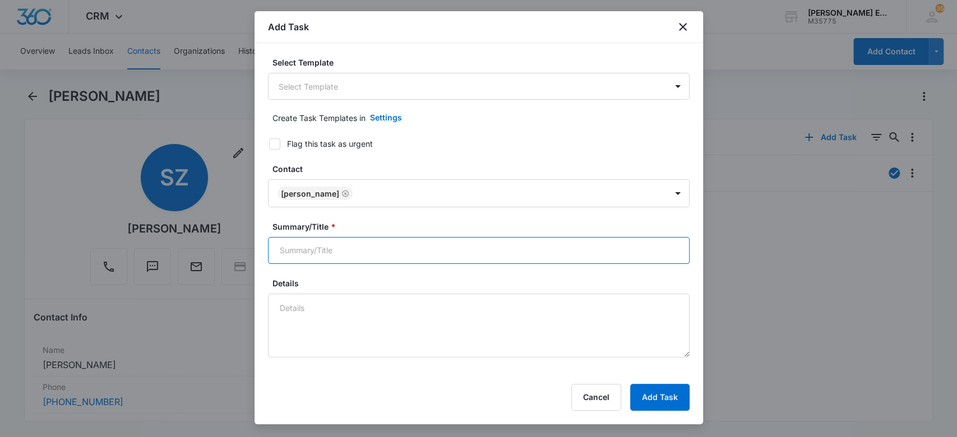
click at [362, 260] on input "Summary/Title *" at bounding box center [479, 250] width 422 height 27
click at [390, 249] on input "Summary/Title *" at bounding box center [479, 250] width 422 height 27
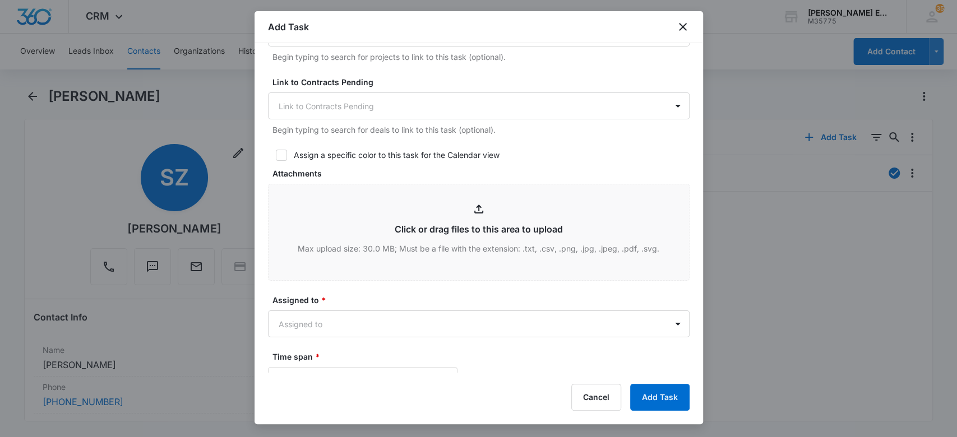
scroll to position [448, 0]
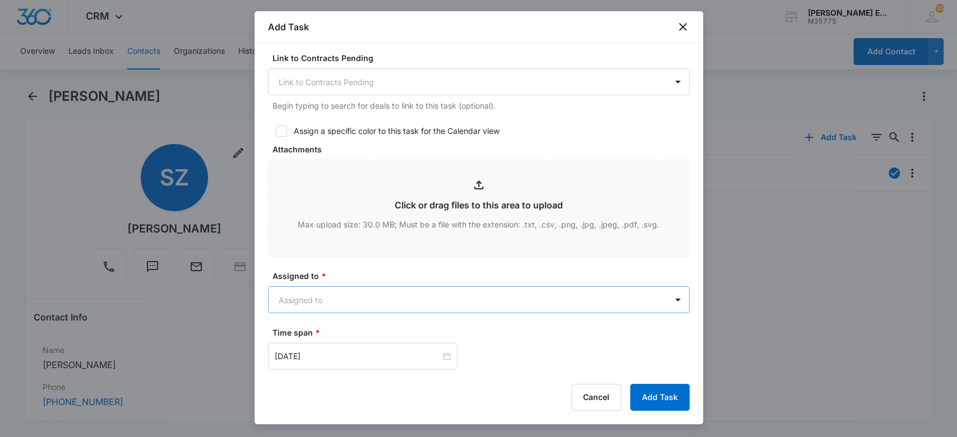
type input "Text and call based on convo"
click at [360, 294] on body "CRM Apps Websites CRM Email Social Brand Allison James Estates and Homes M35775…" at bounding box center [478, 218] width 957 height 437
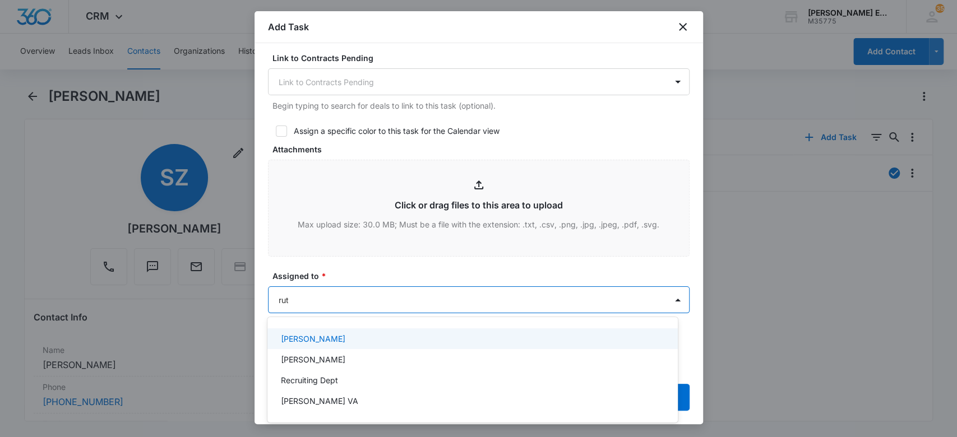
type input "[PERSON_NAME]"
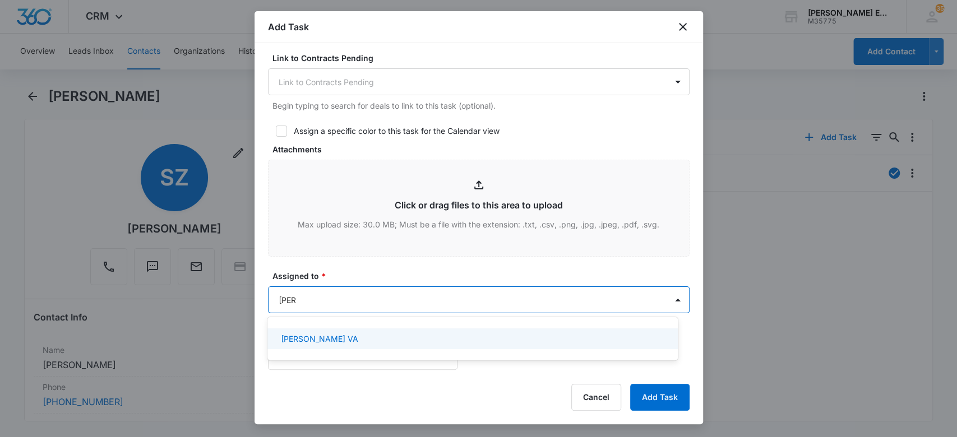
click at [379, 343] on div "[PERSON_NAME] VA" at bounding box center [471, 339] width 381 height 12
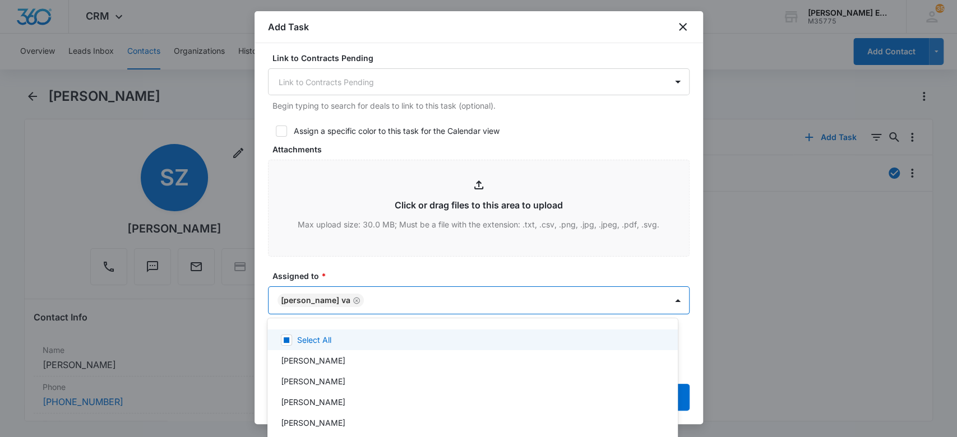
click at [389, 269] on div at bounding box center [478, 218] width 957 height 437
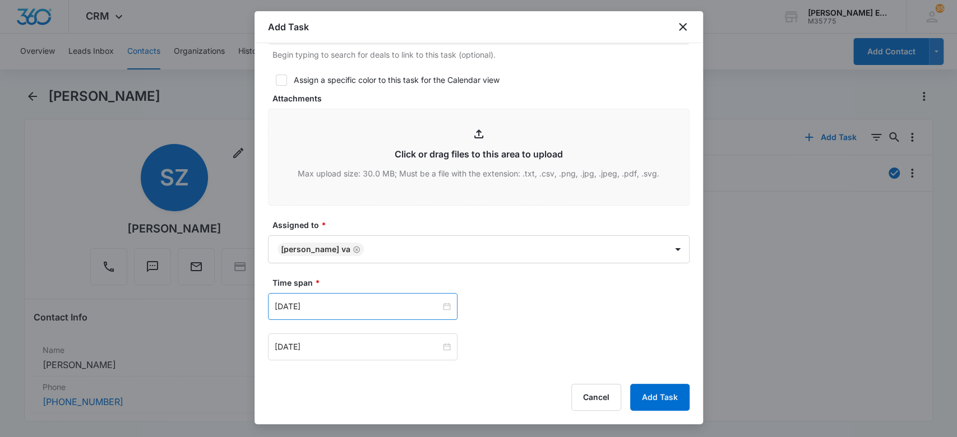
scroll to position [523, 0]
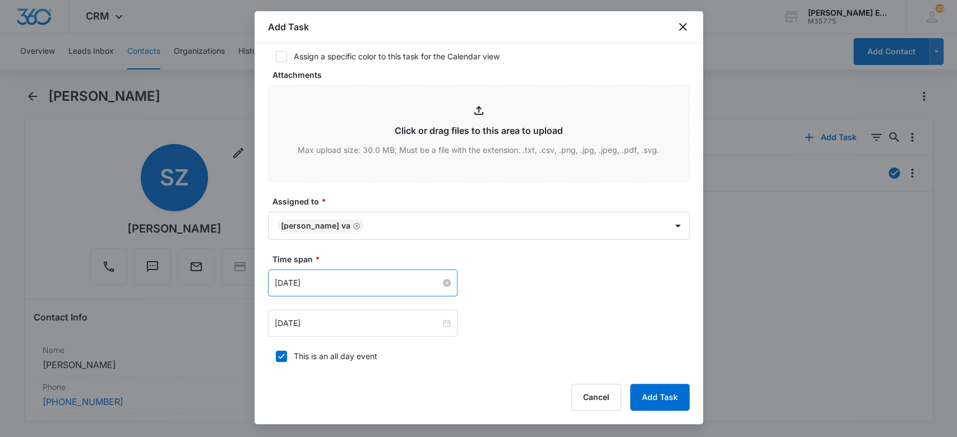
click at [350, 279] on input "[DATE]" at bounding box center [358, 283] width 166 height 12
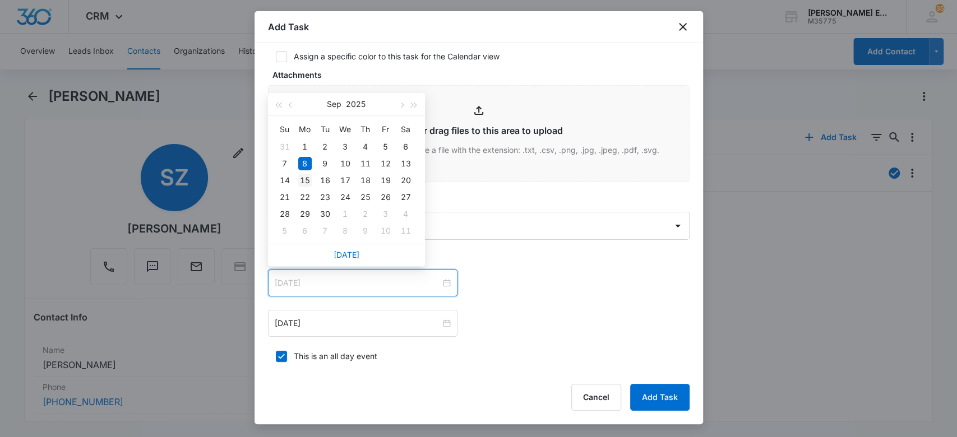
type input "[DATE]"
click at [307, 179] on div "15" at bounding box center [304, 180] width 13 height 13
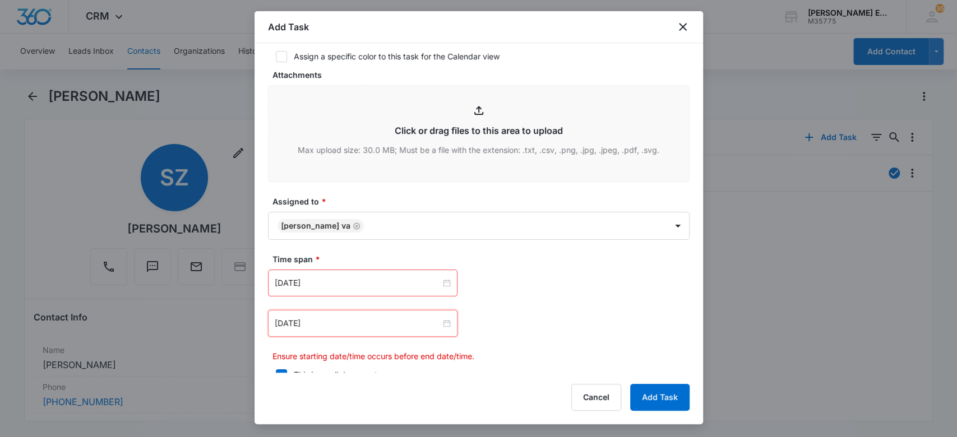
drag, startPoint x: 342, startPoint y: 321, endPoint x: 313, endPoint y: 280, distance: 50.2
click at [342, 321] on input "[DATE]" at bounding box center [358, 323] width 166 height 12
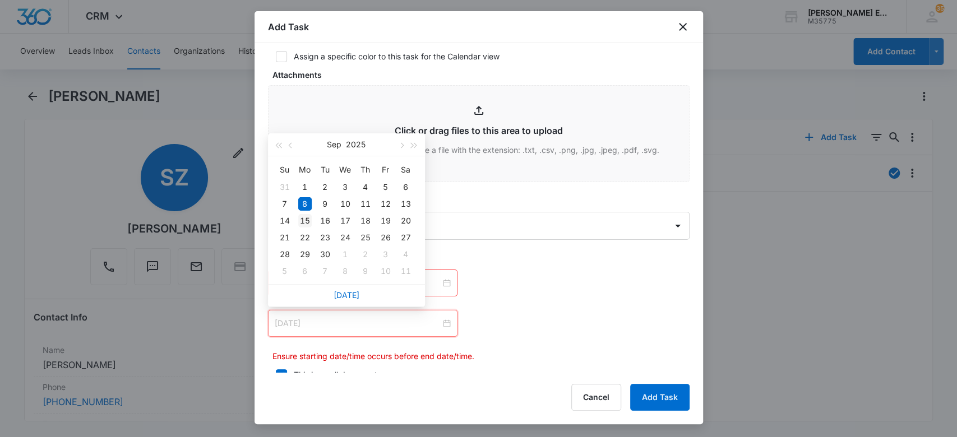
type input "[DATE]"
click at [305, 220] on div "15" at bounding box center [304, 220] width 13 height 13
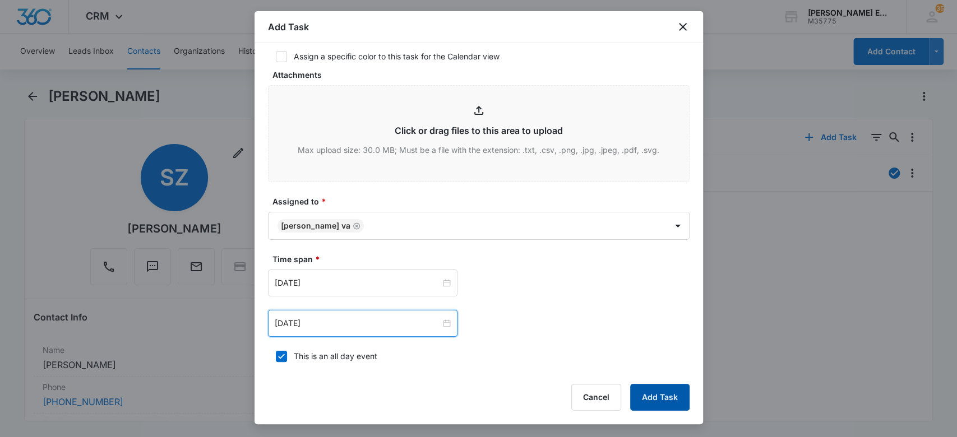
click at [650, 396] on button "Add Task" at bounding box center [659, 397] width 59 height 27
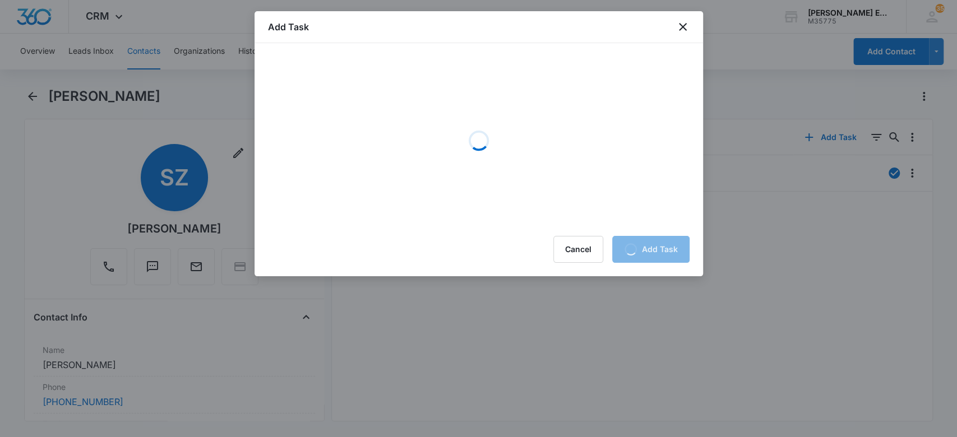
scroll to position [0, 0]
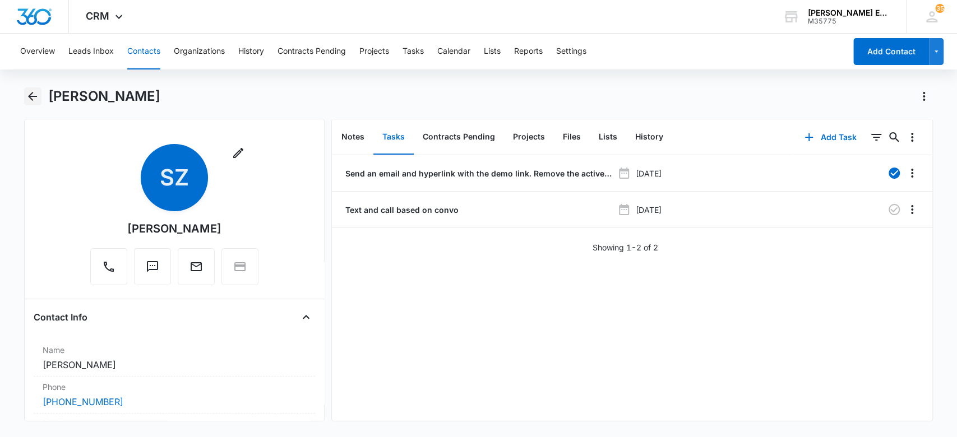
click at [31, 92] on icon "Back" at bounding box center [32, 96] width 9 height 9
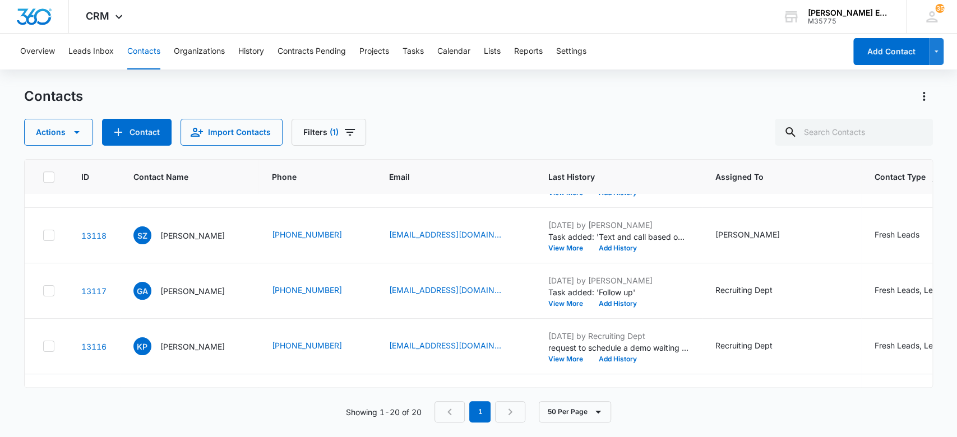
scroll to position [502, 0]
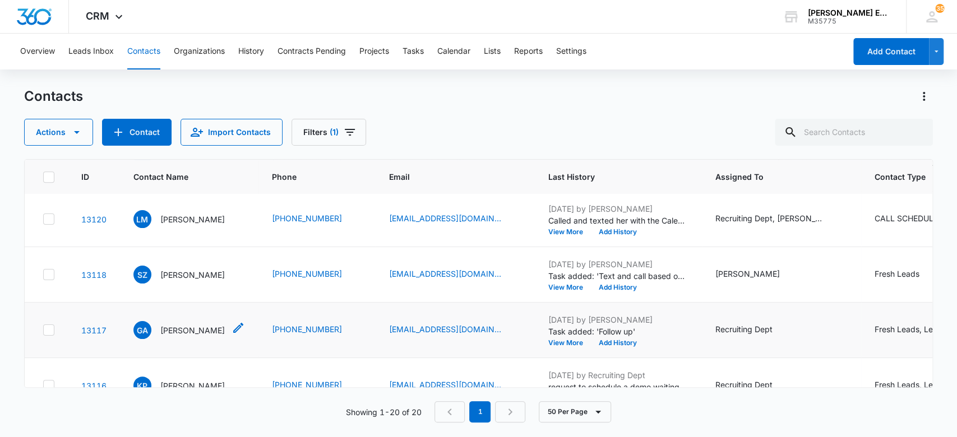
click at [180, 326] on p "[PERSON_NAME]" at bounding box center [192, 331] width 64 height 12
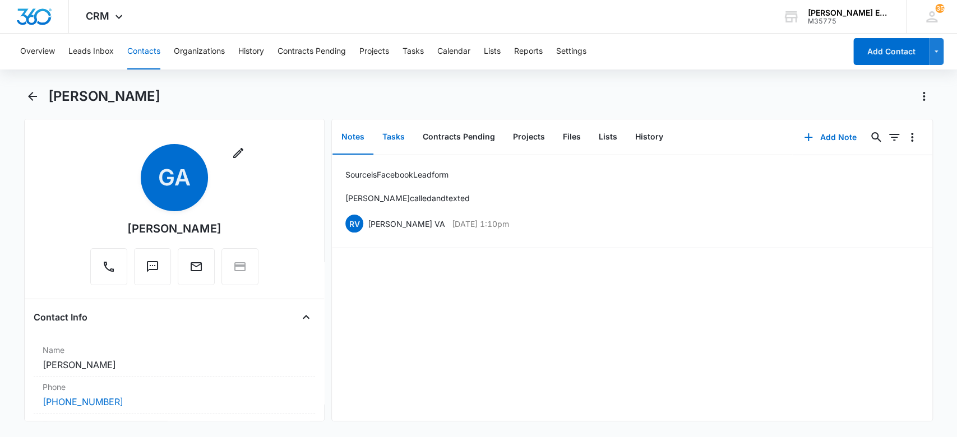
click at [395, 137] on button "Tasks" at bounding box center [393, 137] width 40 height 35
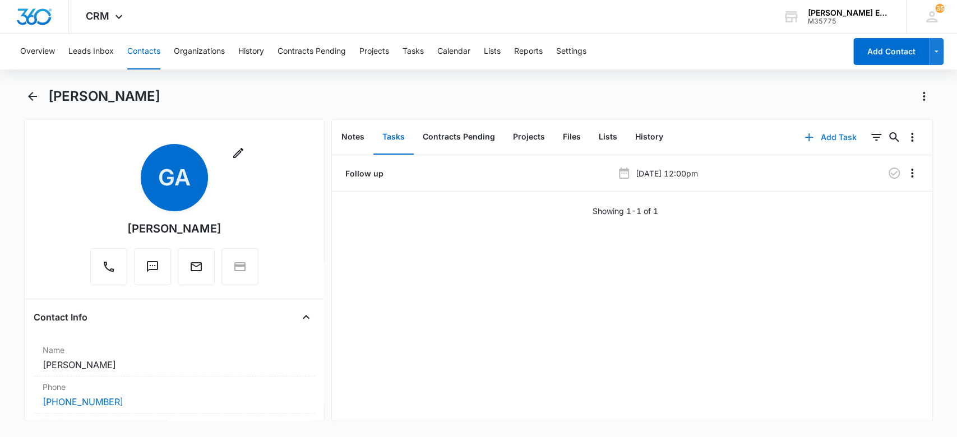
click at [825, 139] on button "Add Task" at bounding box center [830, 137] width 74 height 27
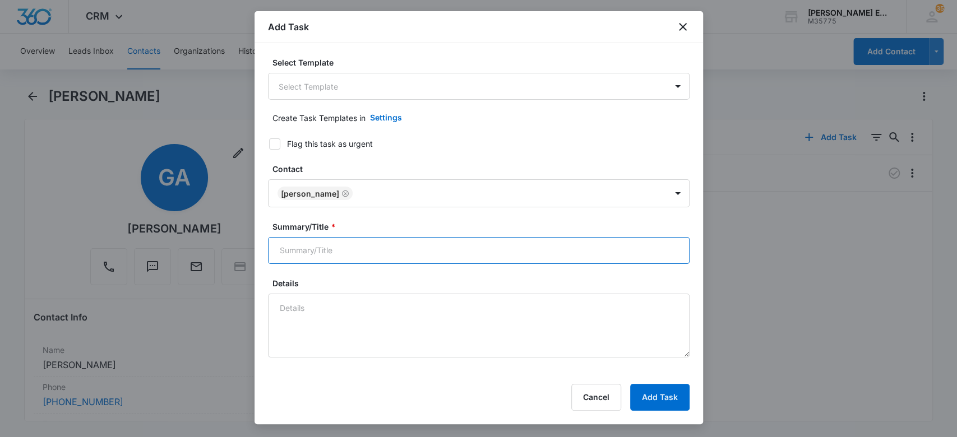
click at [366, 249] on input "Summary/Title *" at bounding box center [479, 250] width 422 height 27
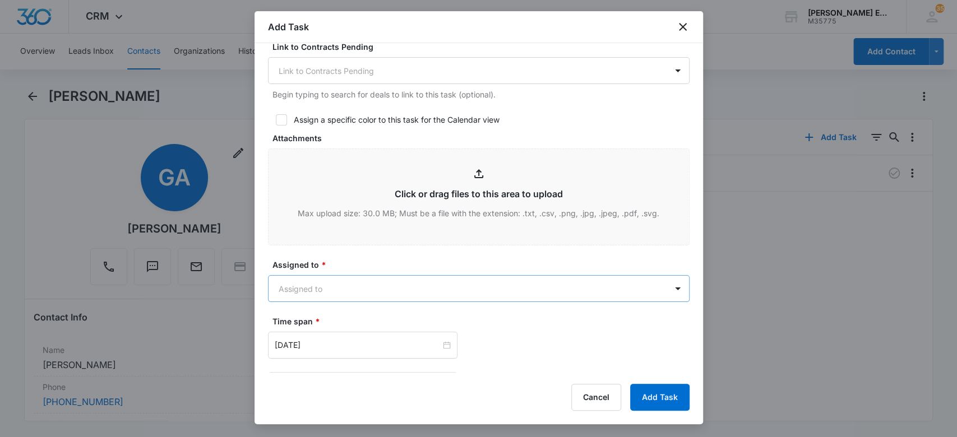
scroll to position [523, 0]
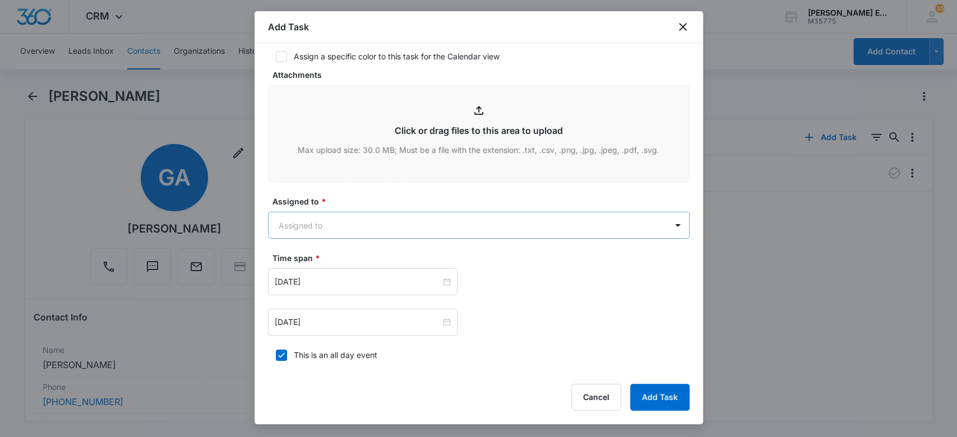
type input "text and call"
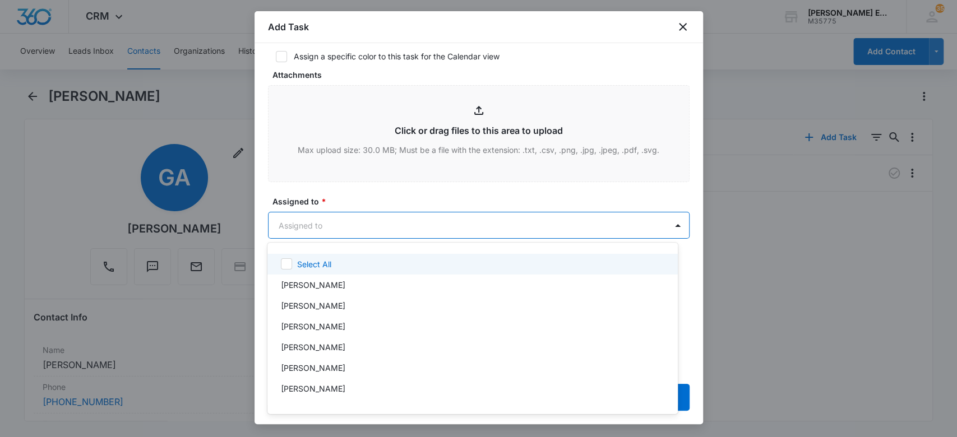
click at [376, 225] on body "CRM Apps Websites CRM Email Social Brand Allison James Estates and Homes M35775…" at bounding box center [478, 218] width 957 height 437
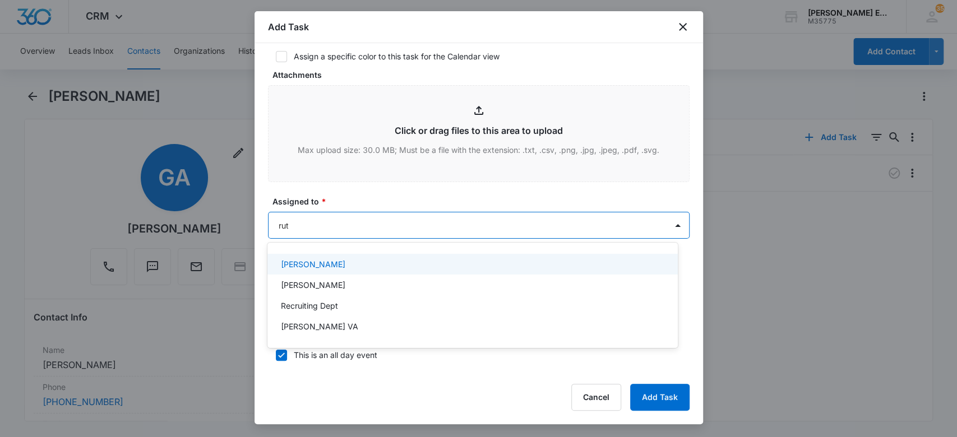
type input "[PERSON_NAME]"
drag, startPoint x: 380, startPoint y: 262, endPoint x: 384, endPoint y: 216, distance: 46.2
click at [380, 260] on div "[PERSON_NAME] VA" at bounding box center [471, 264] width 381 height 12
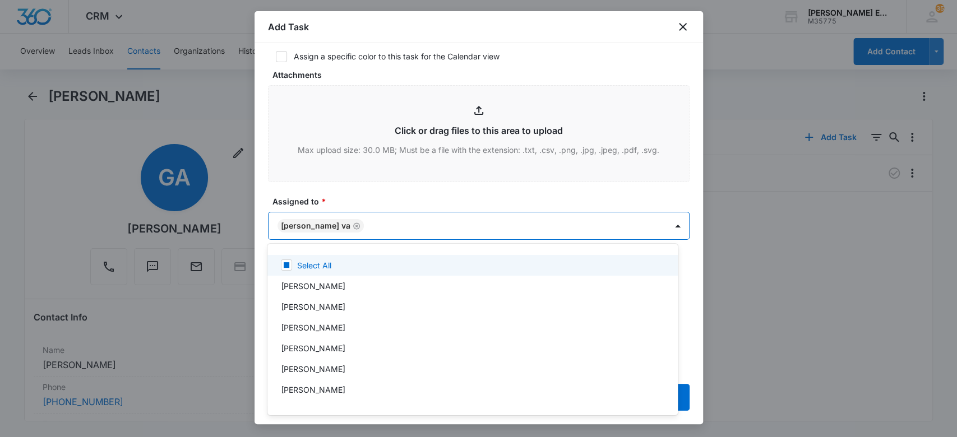
click at [372, 198] on div at bounding box center [478, 218] width 957 height 437
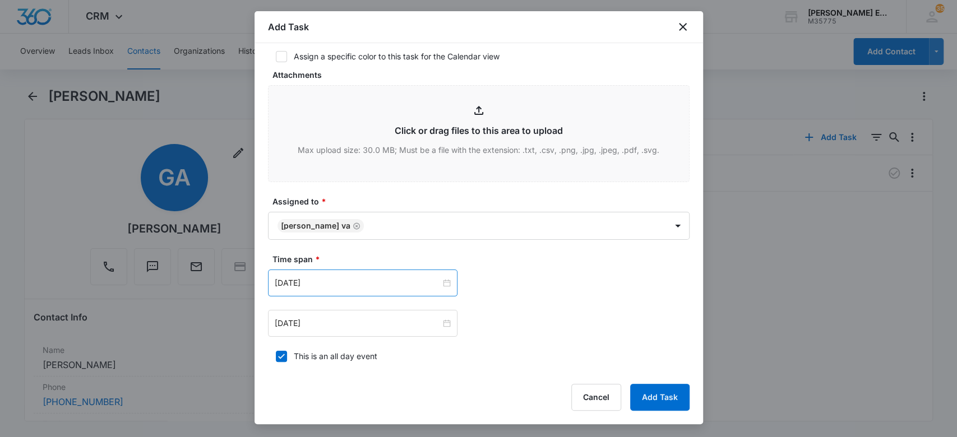
drag, startPoint x: 335, startPoint y: 284, endPoint x: 332, endPoint y: 290, distance: 6.8
click at [332, 285] on input "[DATE]" at bounding box center [358, 283] width 166 height 12
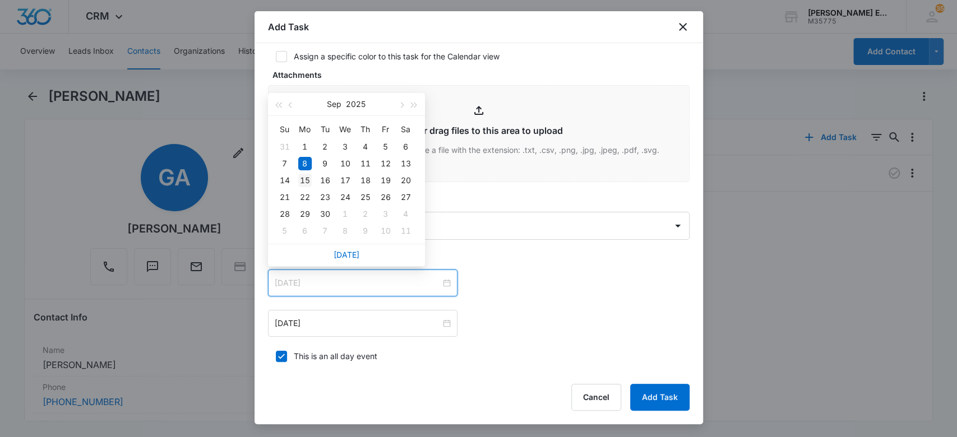
type input "[DATE]"
click at [304, 180] on div "15" at bounding box center [304, 180] width 13 height 13
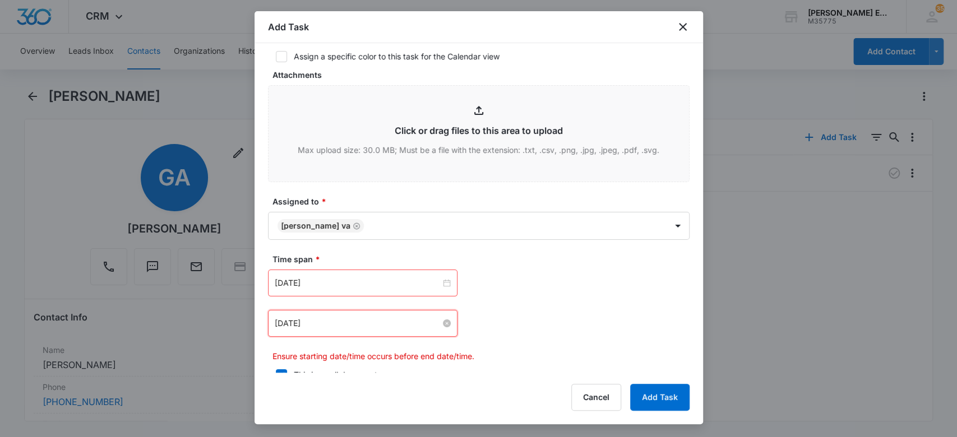
click at [331, 322] on input "[DATE]" at bounding box center [358, 323] width 166 height 12
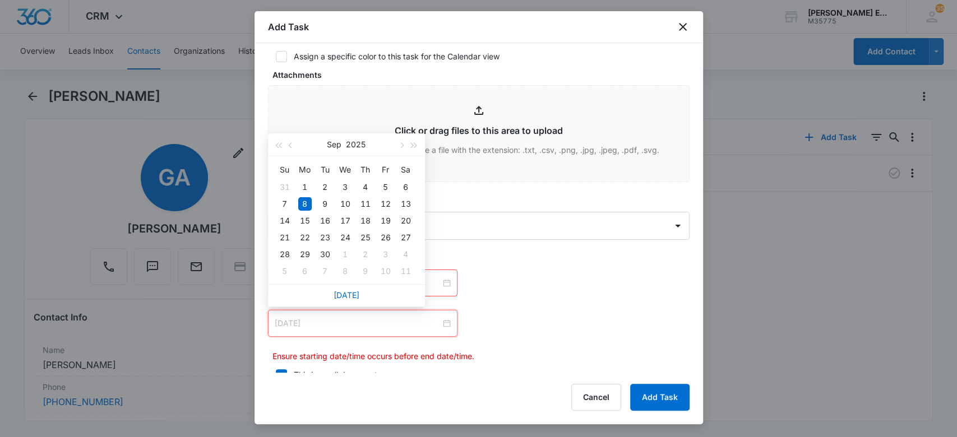
drag, startPoint x: 309, startPoint y: 221, endPoint x: 408, endPoint y: 261, distance: 106.4
click at [311, 221] on td "15" at bounding box center [305, 220] width 20 height 17
type input "[DATE]"
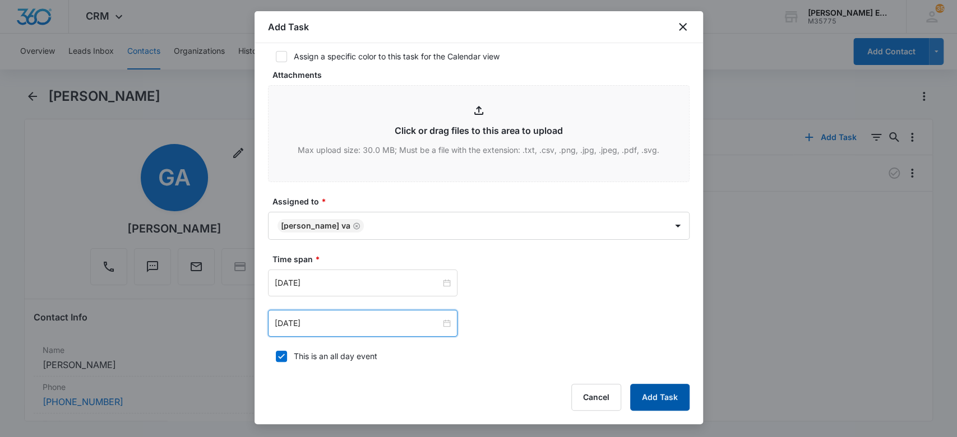
click at [641, 400] on button "Add Task" at bounding box center [659, 397] width 59 height 27
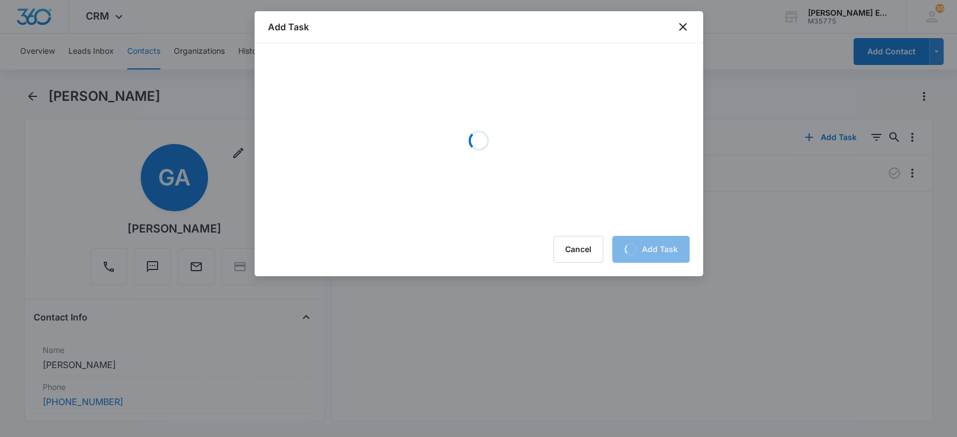
scroll to position [0, 0]
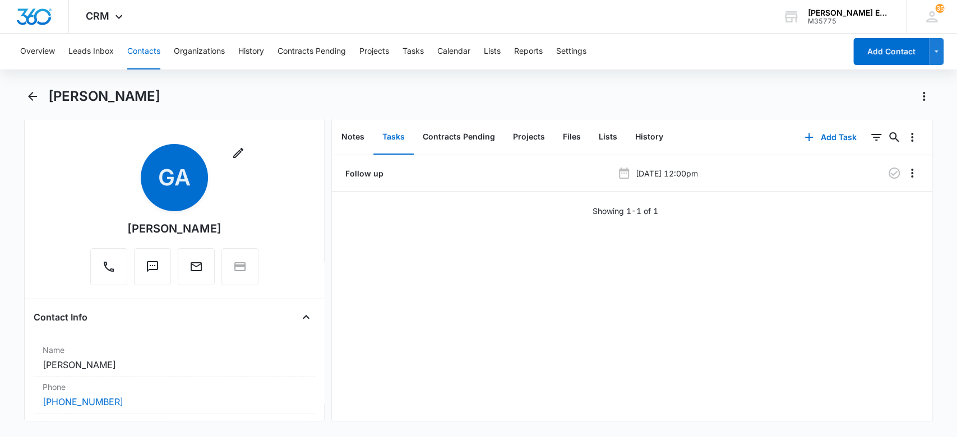
click at [678, 26] on div "CRM Apps Websites CRM Email Social Brand Allison James Estates and Homes M35775…" at bounding box center [478, 17] width 957 height 34
click at [27, 95] on icon "Back" at bounding box center [32, 96] width 13 height 13
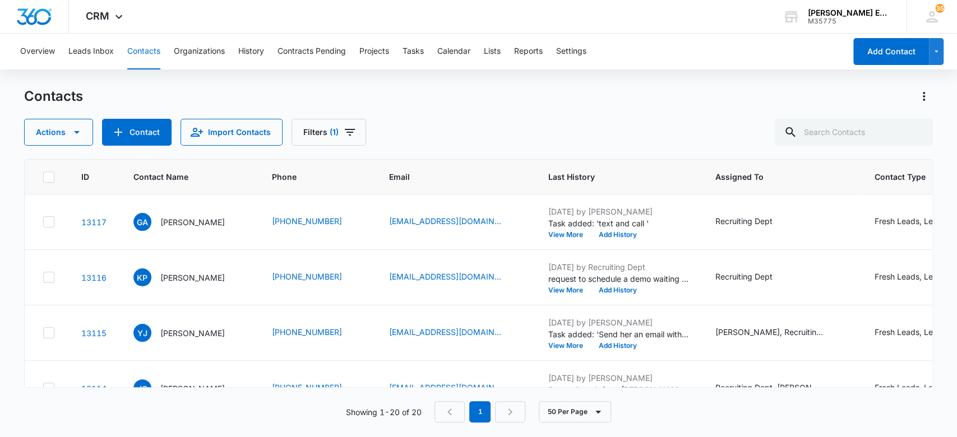
scroll to position [616, 0]
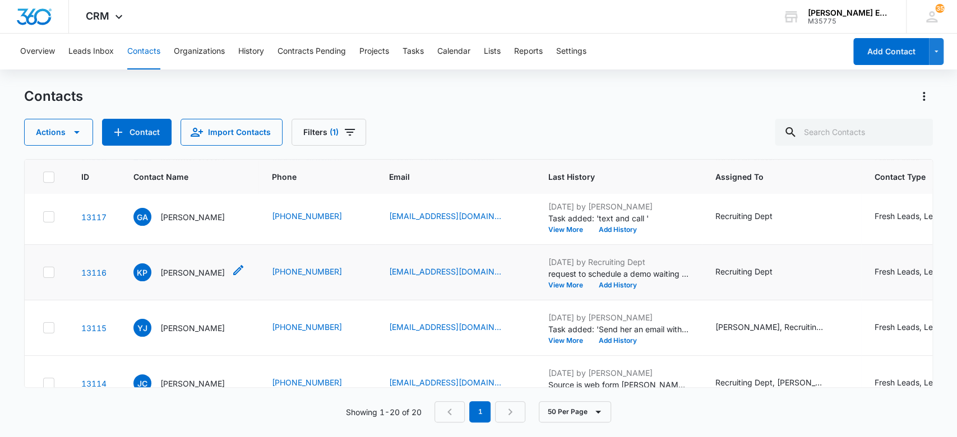
click at [183, 269] on p "[PERSON_NAME]" at bounding box center [192, 273] width 64 height 12
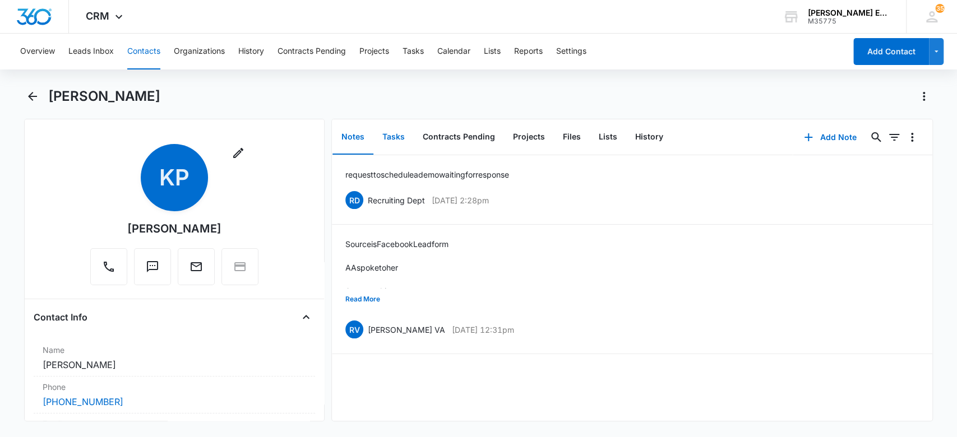
click at [392, 133] on button "Tasks" at bounding box center [393, 137] width 40 height 35
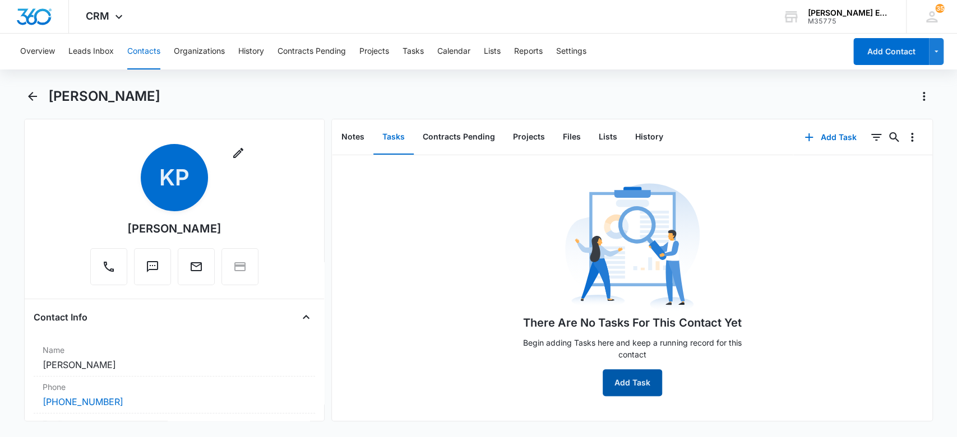
click at [630, 390] on button "Add Task" at bounding box center [632, 382] width 59 height 27
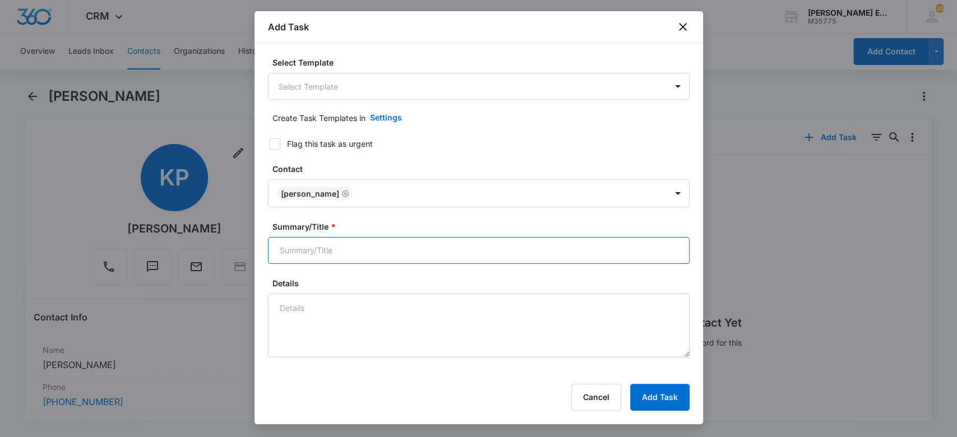
click at [383, 244] on input "Summary/Title *" at bounding box center [479, 250] width 422 height 27
type input "T"
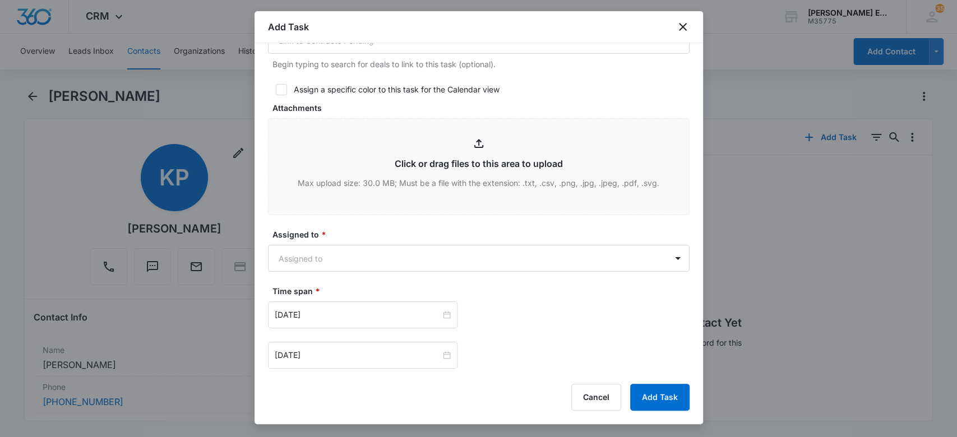
scroll to position [523, 0]
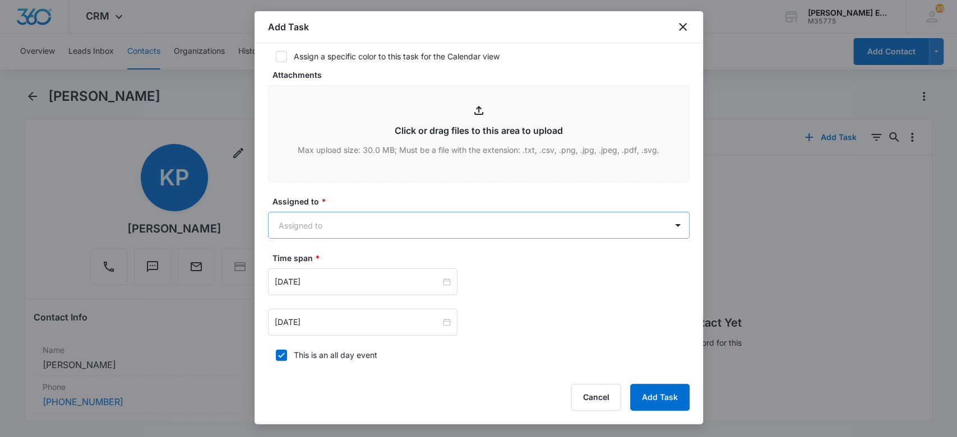
type input "Text and call to see if she eants to book a demo"
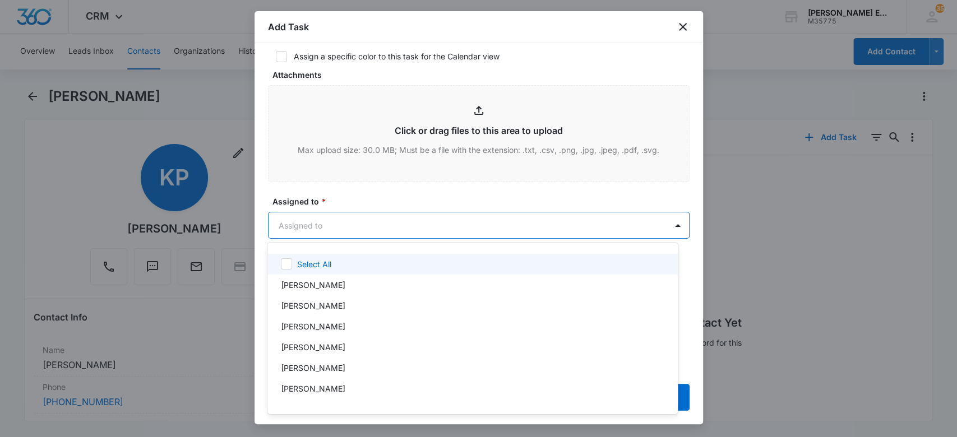
click at [336, 222] on body "CRM Apps Websites CRM Email Social Brand Allison James Estates and Homes M35775…" at bounding box center [478, 218] width 957 height 437
type input "[PERSON_NAME]"
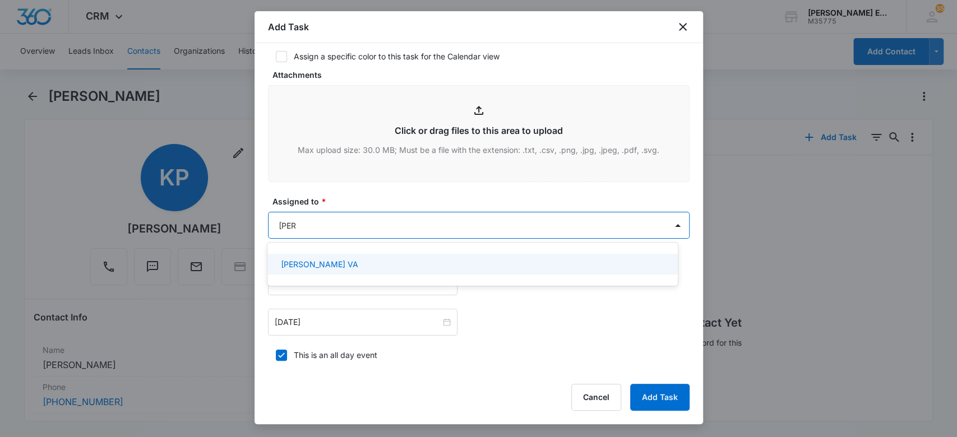
click at [316, 260] on div "[PERSON_NAME] VA" at bounding box center [471, 264] width 381 height 12
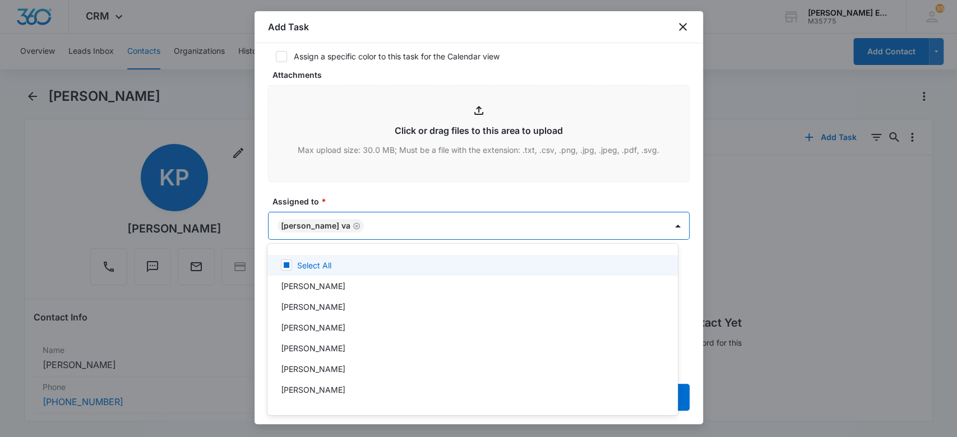
click at [263, 243] on div at bounding box center [478, 218] width 957 height 437
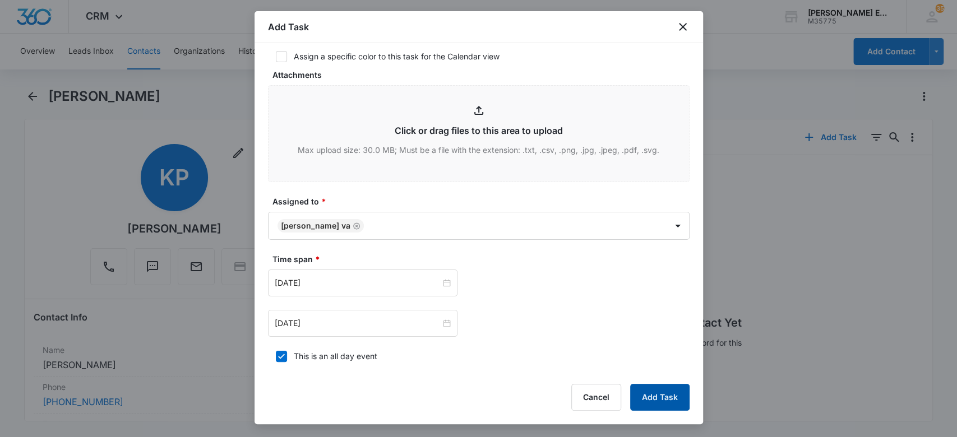
click at [651, 399] on button "Add Task" at bounding box center [659, 397] width 59 height 27
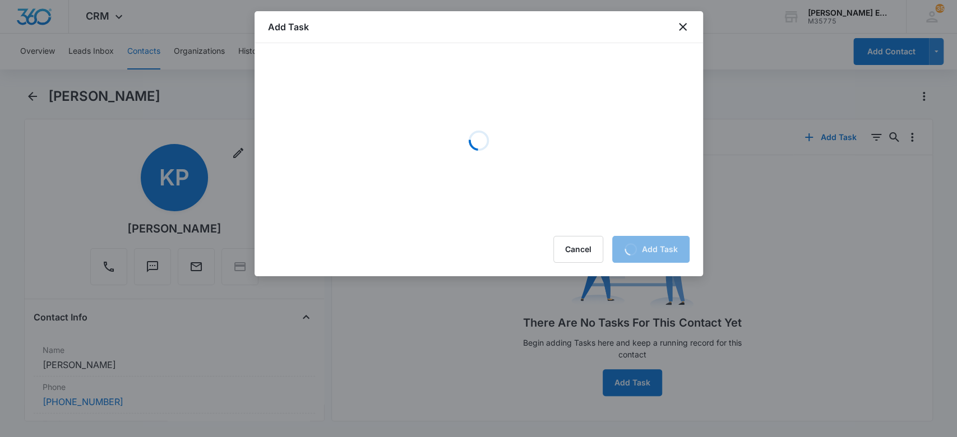
scroll to position [0, 0]
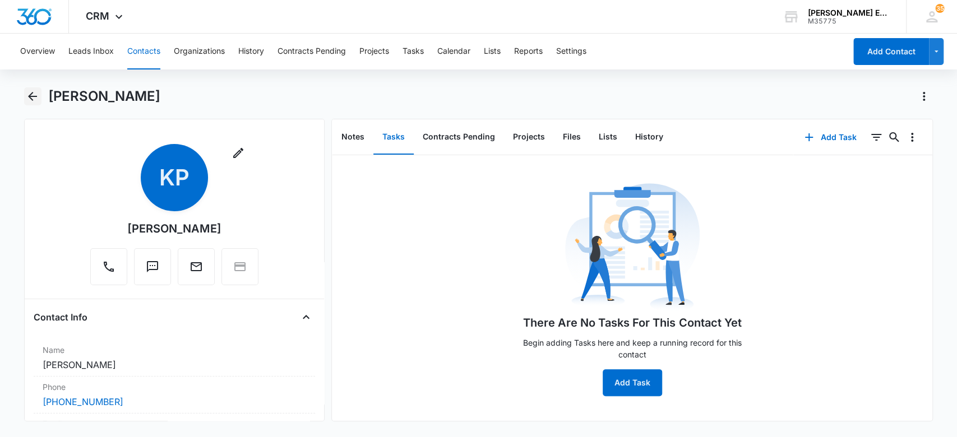
click at [31, 95] on icon "Back" at bounding box center [32, 96] width 13 height 13
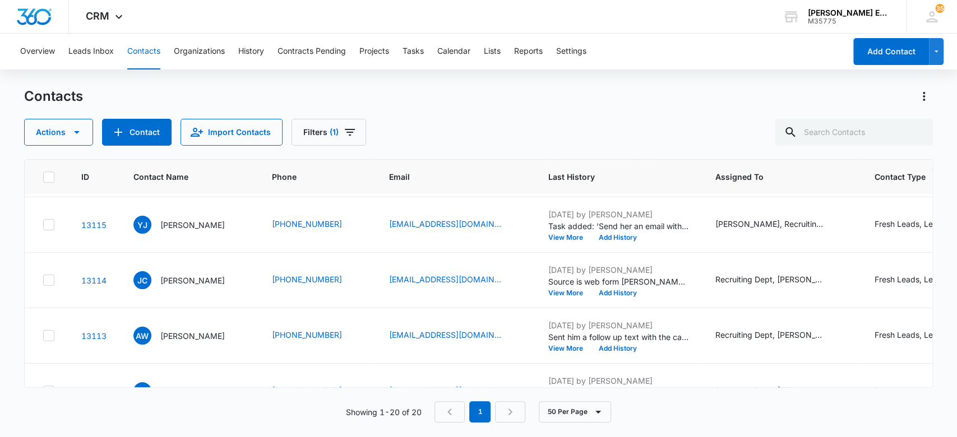
scroll to position [720, 0]
click at [173, 279] on p "[PERSON_NAME]" at bounding box center [192, 280] width 64 height 12
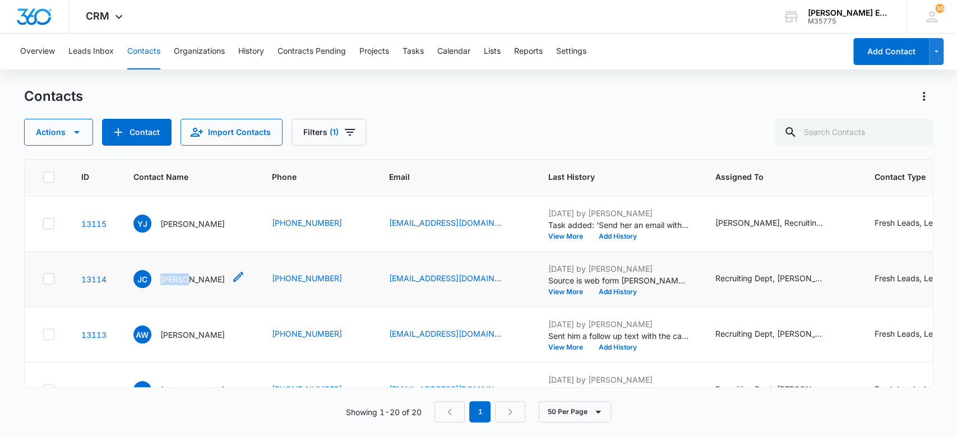
click at [173, 279] on p "[PERSON_NAME]" at bounding box center [192, 280] width 64 height 12
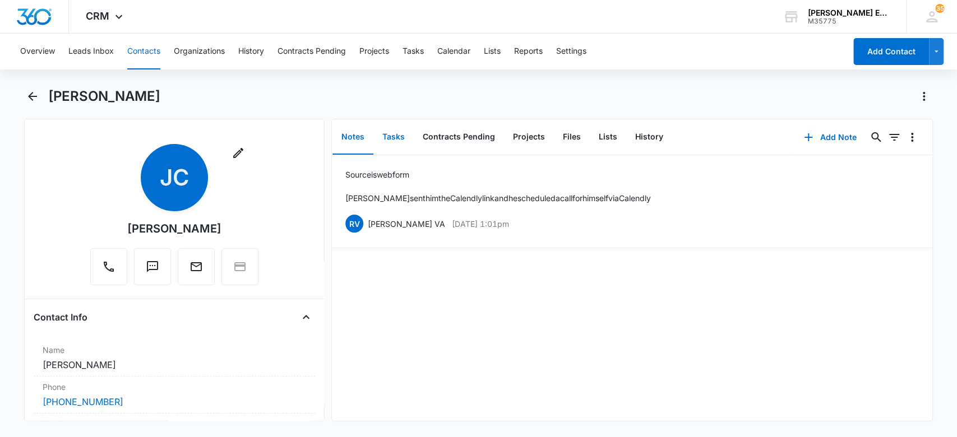
click at [391, 138] on button "Tasks" at bounding box center [393, 137] width 40 height 35
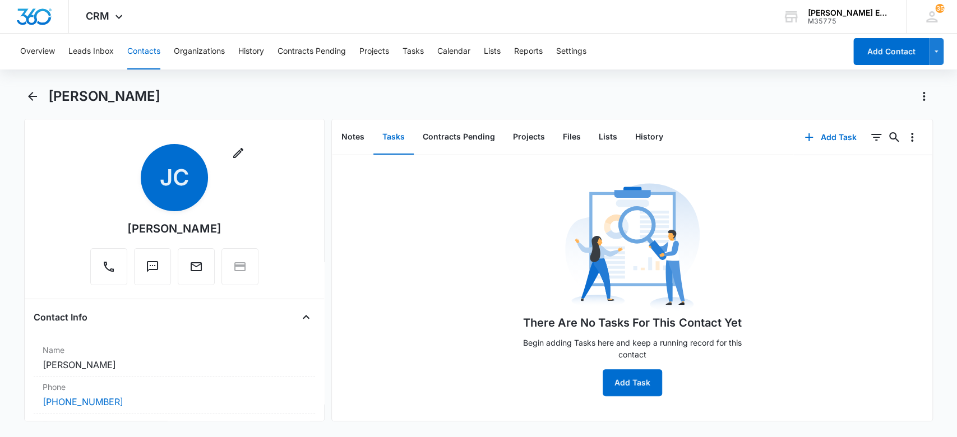
click at [593, 382] on div "There Are No Tasks For This Contact Yet Begin adding Tasks here and keep a runn…" at bounding box center [632, 288] width 235 height 216
click at [628, 375] on button "Add Task" at bounding box center [632, 382] width 59 height 27
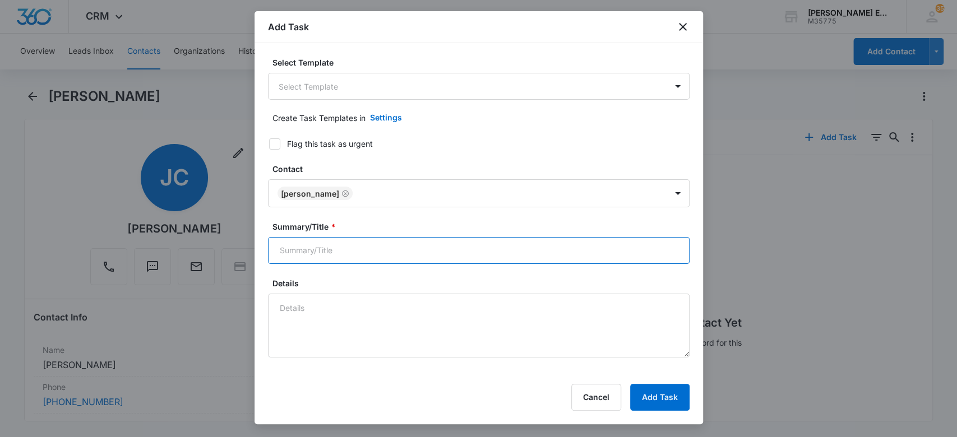
click at [363, 249] on input "Summary/Title *" at bounding box center [479, 250] width 422 height 27
click at [363, 249] on input "text and call to see if h" at bounding box center [479, 250] width 422 height 27
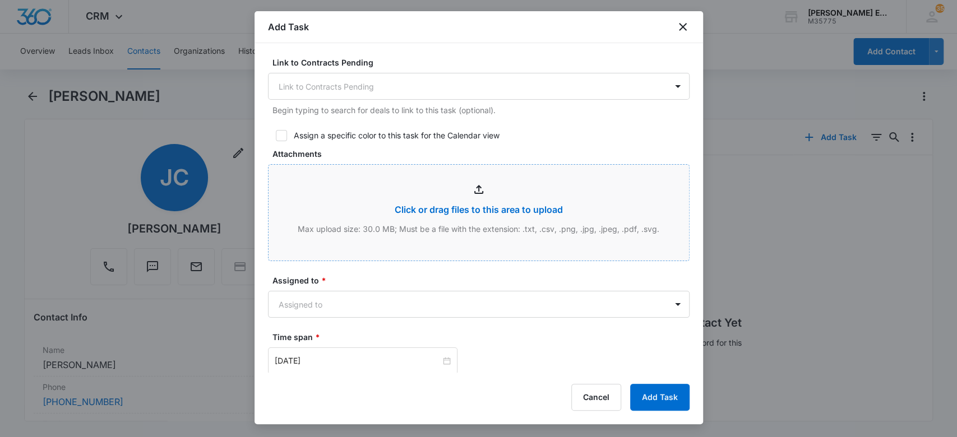
scroll to position [523, 0]
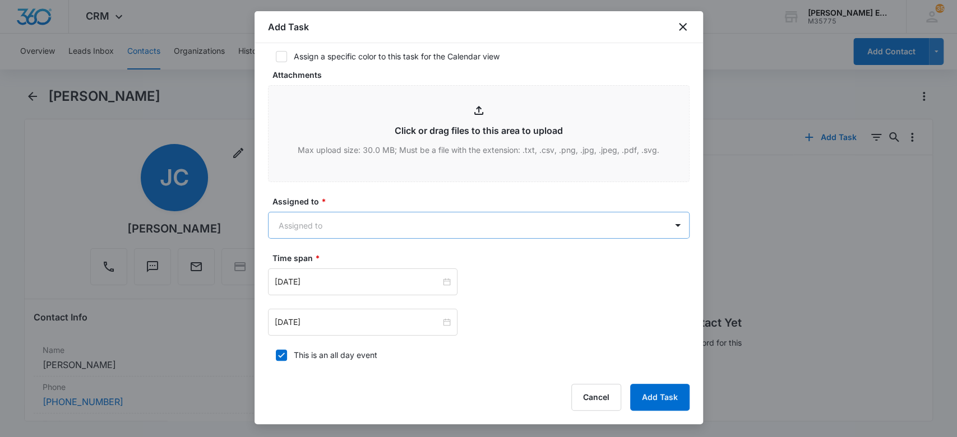
type input "text and call to see if he wants to book a demo"
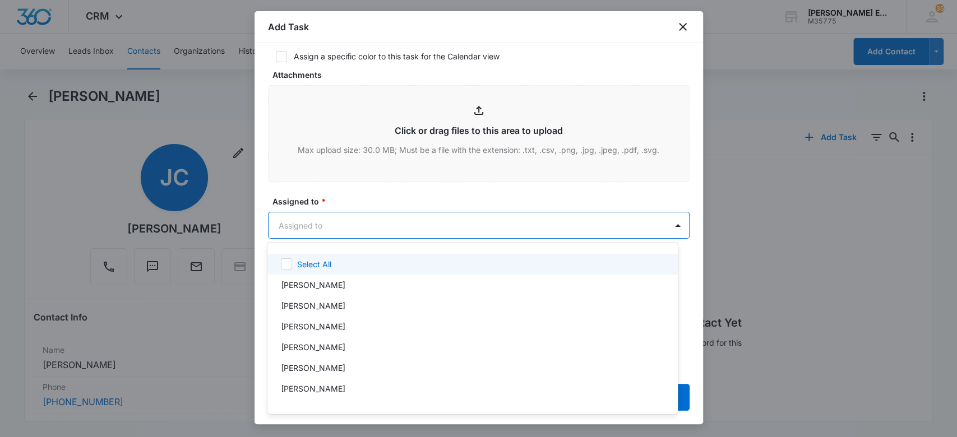
click at [462, 233] on body "CRM Apps Websites CRM Email Social Brand Allison James Estates and Homes M35775…" at bounding box center [478, 218] width 957 height 437
type input "[PERSON_NAME]"
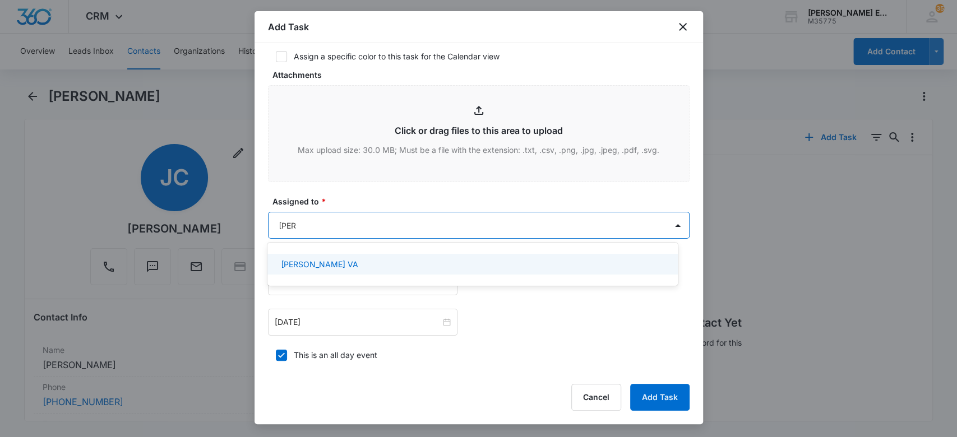
drag, startPoint x: 306, startPoint y: 257, endPoint x: 323, endPoint y: 234, distance: 29.2
click at [306, 257] on div "[PERSON_NAME] VA" at bounding box center [472, 264] width 410 height 21
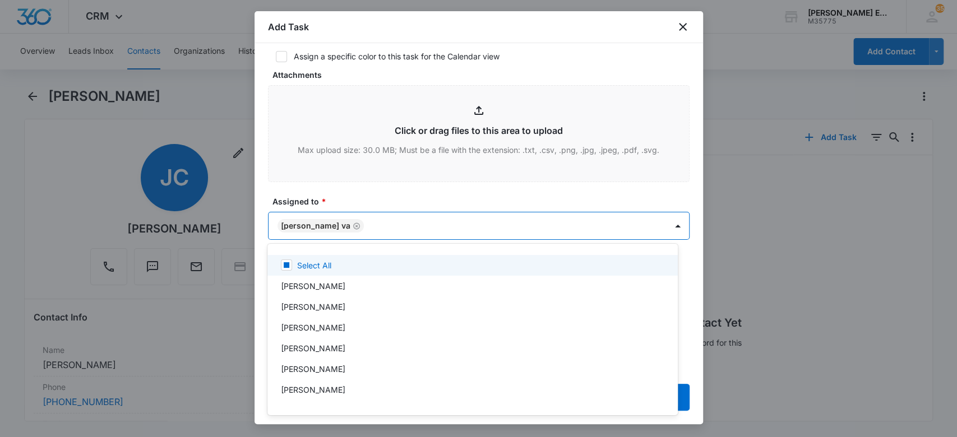
click at [356, 203] on div at bounding box center [478, 218] width 957 height 437
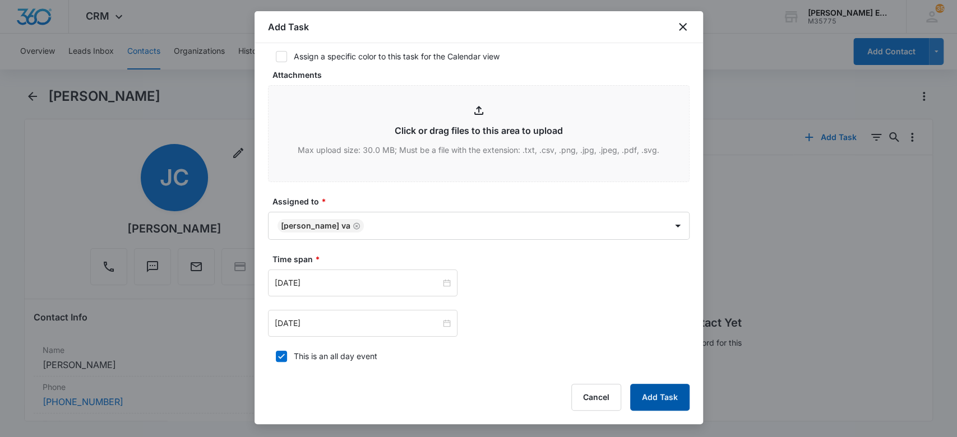
drag, startPoint x: 649, startPoint y: 402, endPoint x: 620, endPoint y: 370, distance: 42.9
click at [646, 402] on button "Add Task" at bounding box center [659, 397] width 59 height 27
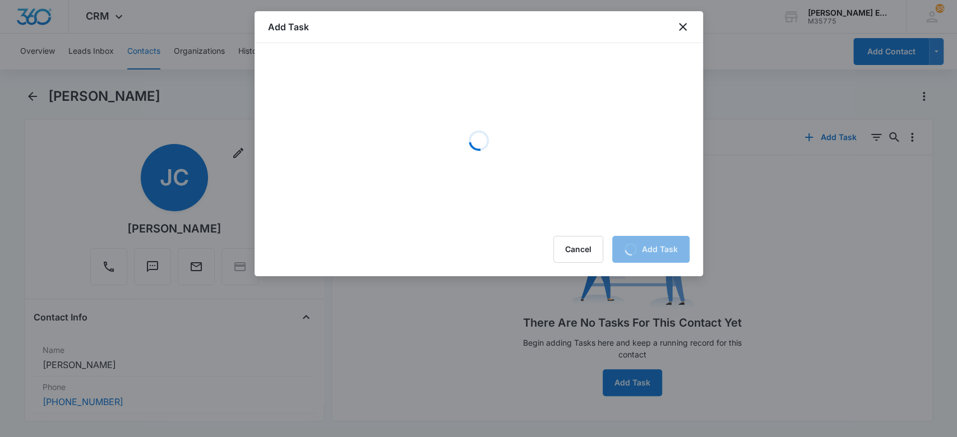
scroll to position [0, 0]
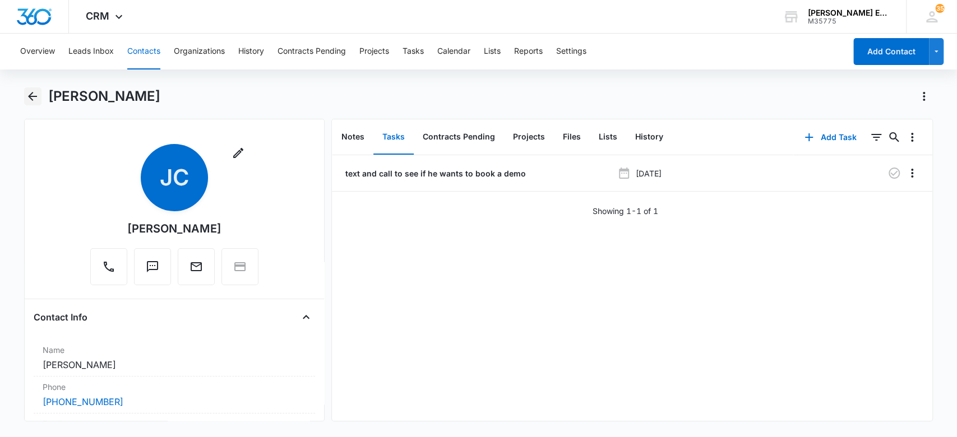
click at [27, 98] on icon "Back" at bounding box center [32, 96] width 13 height 13
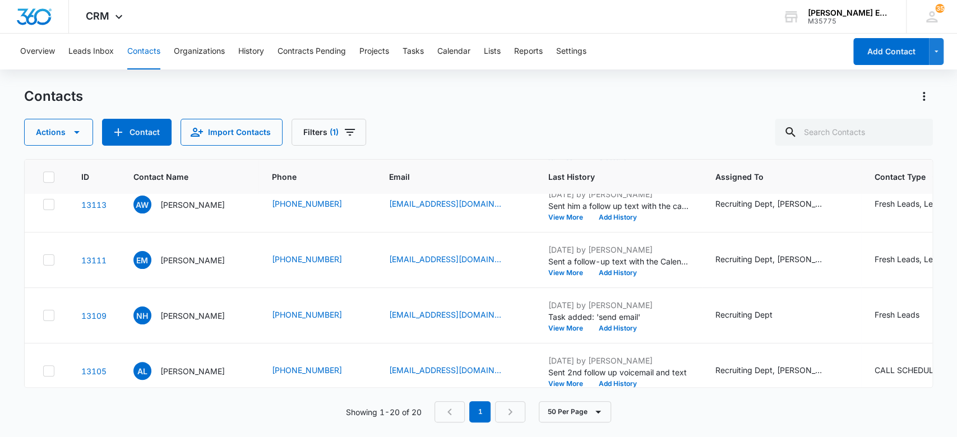
scroll to position [853, 0]
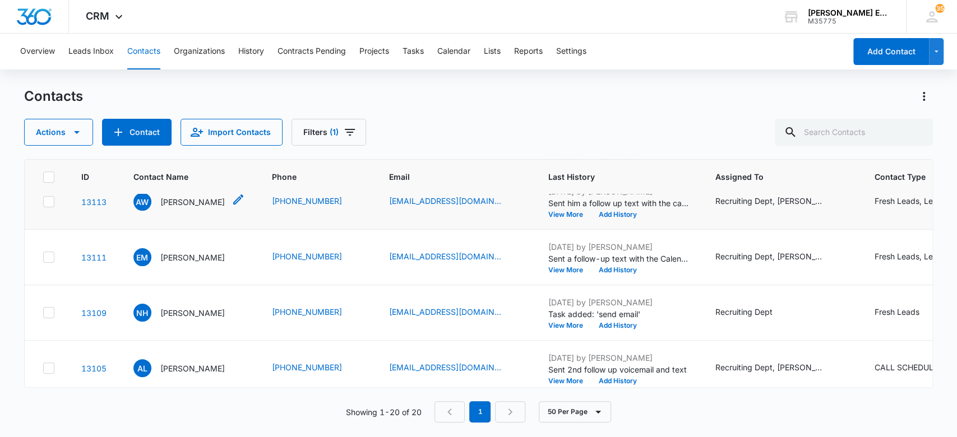
click at [197, 201] on p "[PERSON_NAME]" at bounding box center [192, 202] width 64 height 12
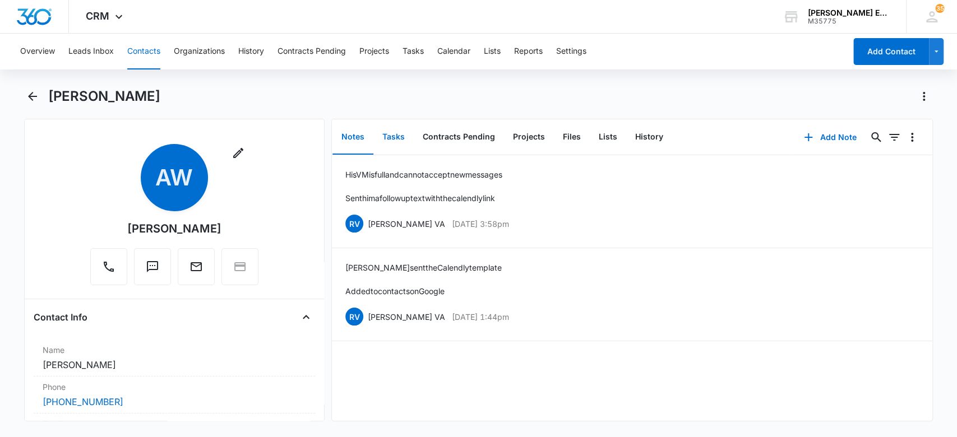
click at [394, 131] on button "Tasks" at bounding box center [393, 137] width 40 height 35
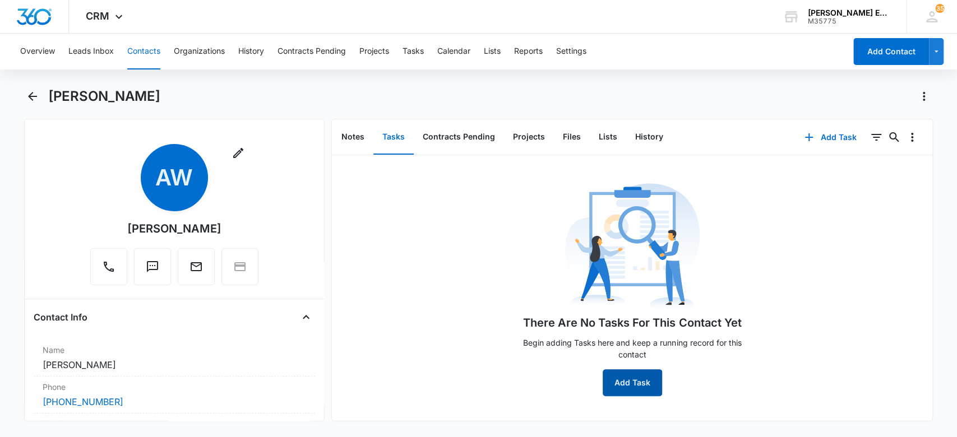
click at [634, 379] on button "Add Task" at bounding box center [632, 382] width 59 height 27
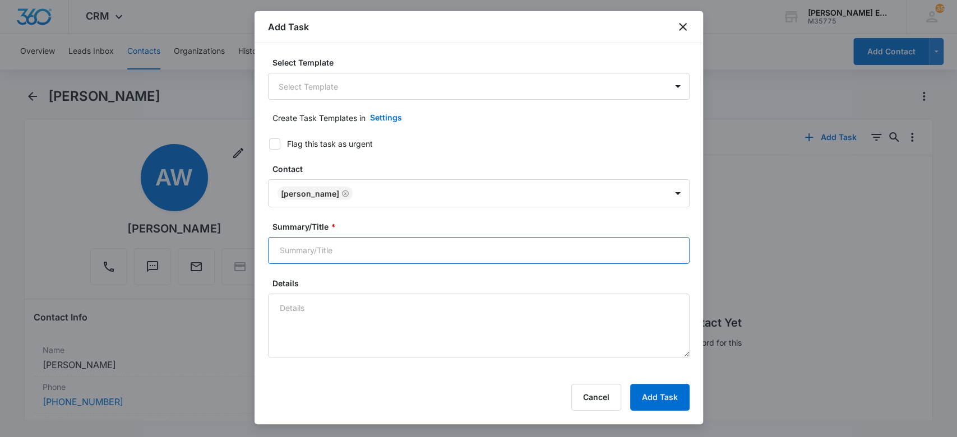
click at [351, 249] on input "Summary/Title *" at bounding box center [479, 250] width 422 height 27
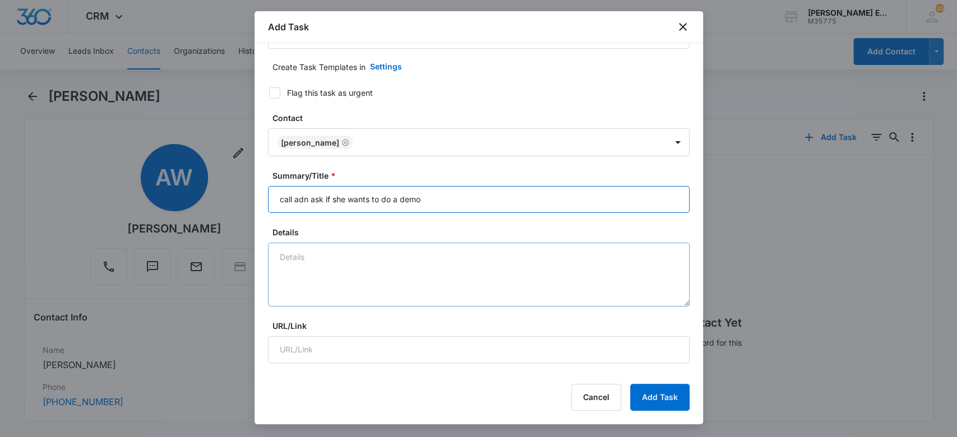
scroll to position [75, 0]
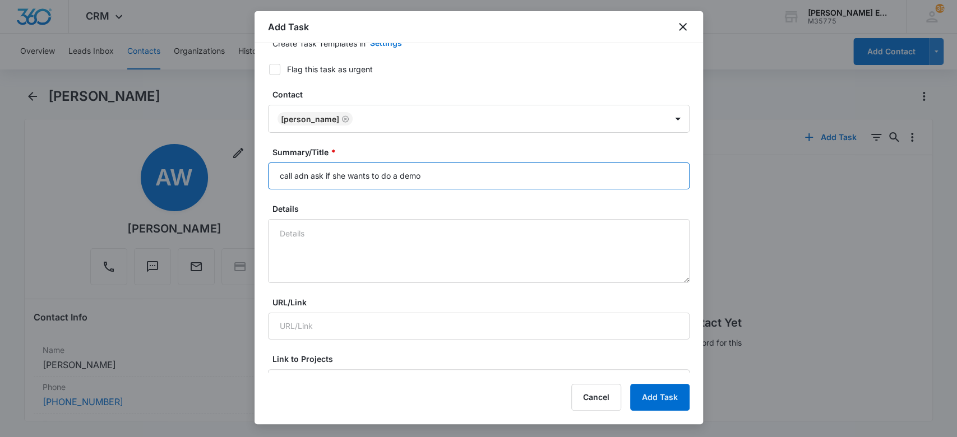
click at [305, 178] on input "call adn ask if she wants to do a demo" at bounding box center [479, 176] width 422 height 27
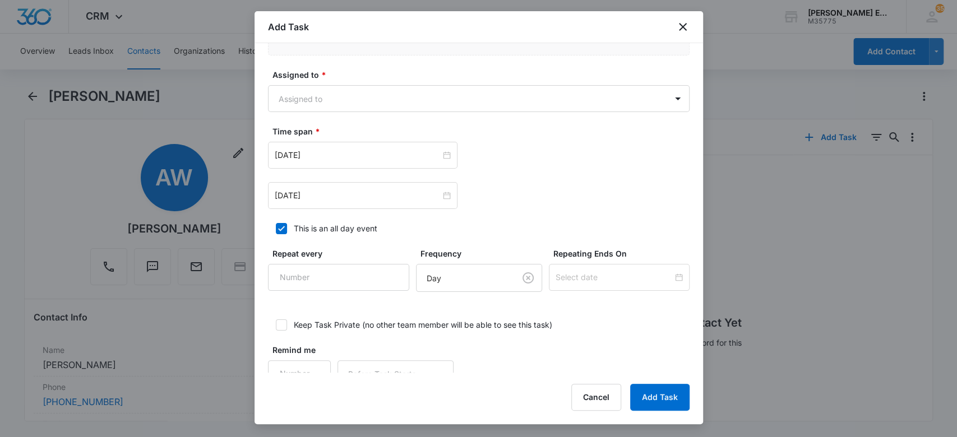
scroll to position [673, 0]
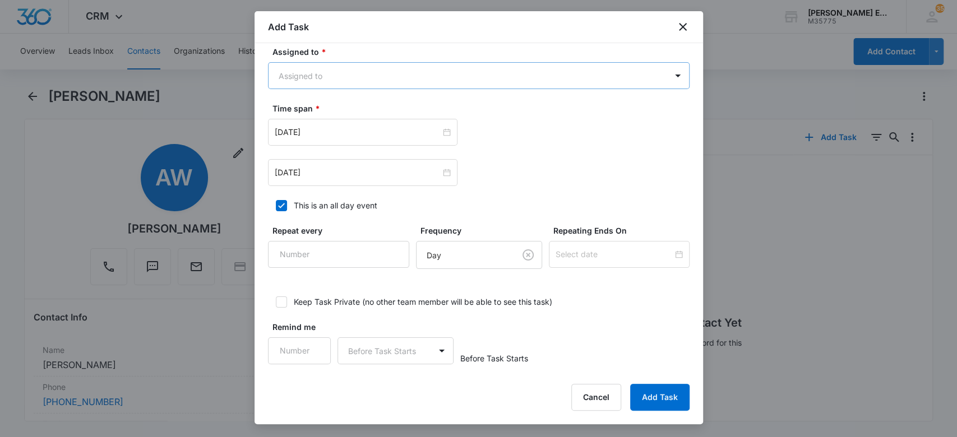
type input "call and ask if she wants to do a demo"
click at [335, 70] on body "CRM Apps Websites CRM Email Social Brand Allison James Estates and Homes M35775…" at bounding box center [478, 218] width 957 height 437
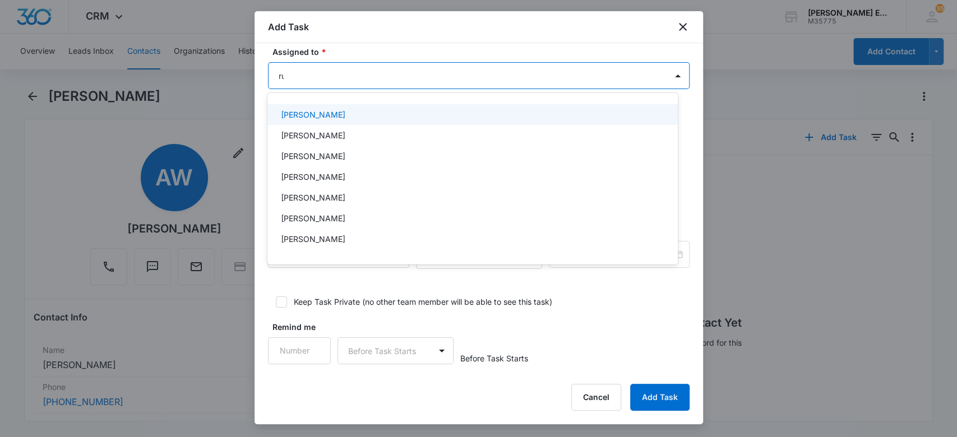
type input "[PERSON_NAME]"
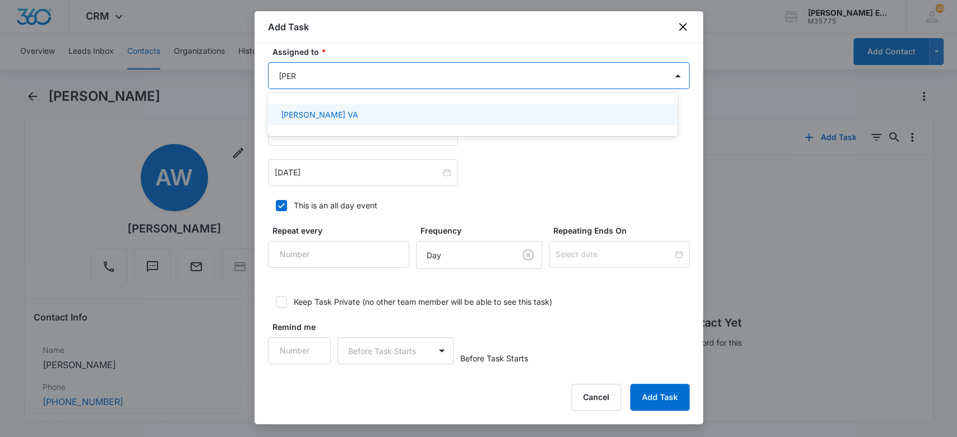
drag, startPoint x: 318, startPoint y: 115, endPoint x: 260, endPoint y: 107, distance: 58.8
click at [318, 114] on div "[PERSON_NAME] VA" at bounding box center [471, 115] width 381 height 12
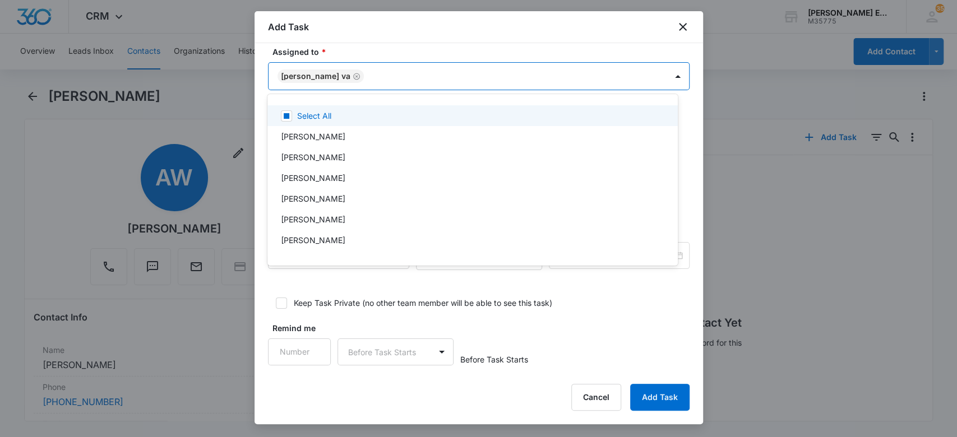
click at [261, 87] on div at bounding box center [478, 218] width 957 height 437
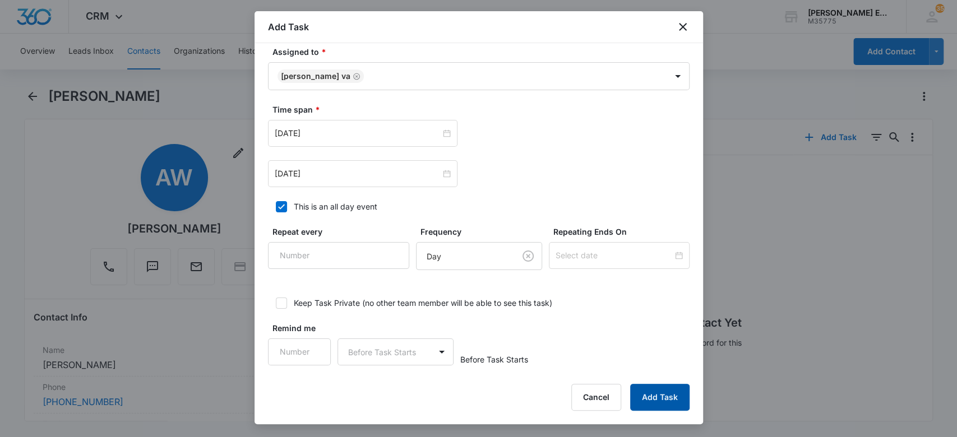
click at [677, 399] on button "Add Task" at bounding box center [659, 397] width 59 height 27
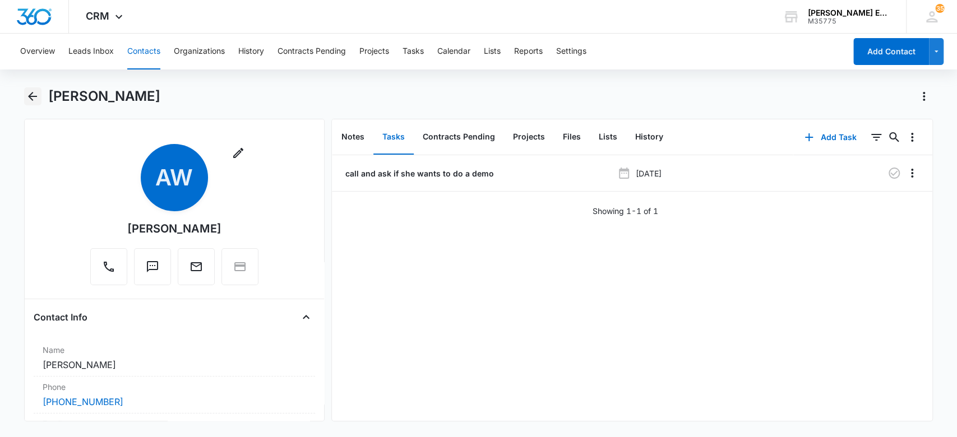
click at [31, 93] on icon "Back" at bounding box center [32, 96] width 9 height 9
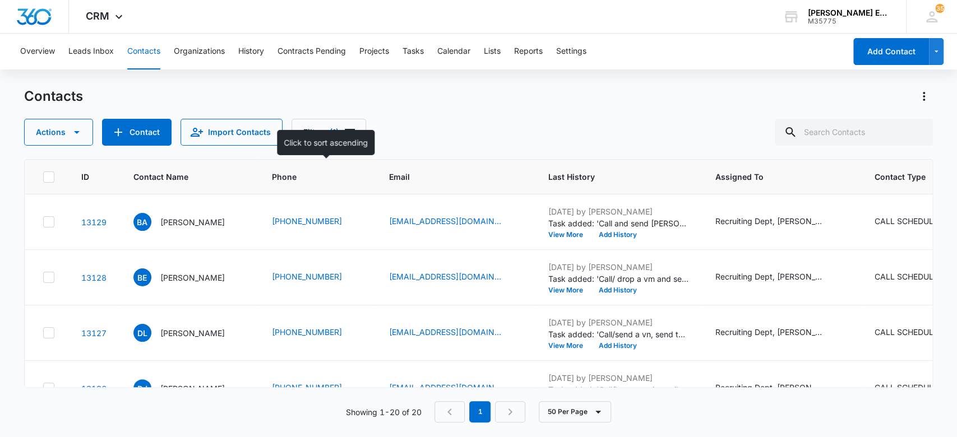
scroll to position [853, 0]
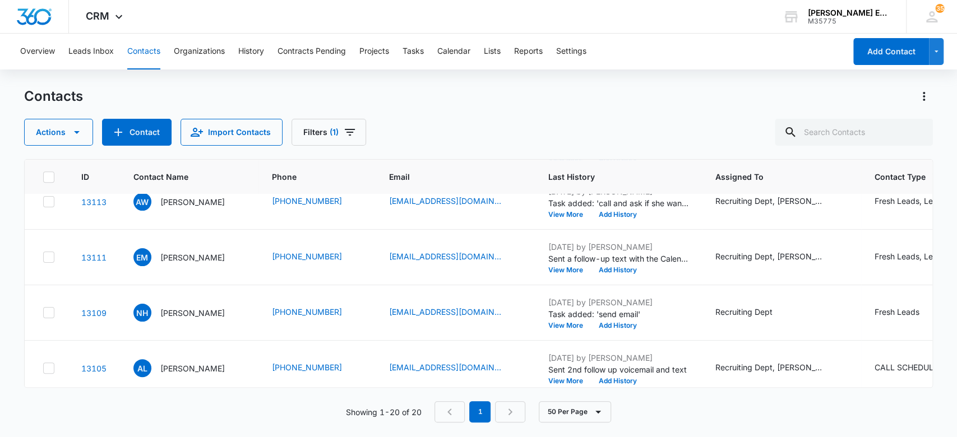
click at [174, 257] on p "[PERSON_NAME]" at bounding box center [192, 258] width 64 height 12
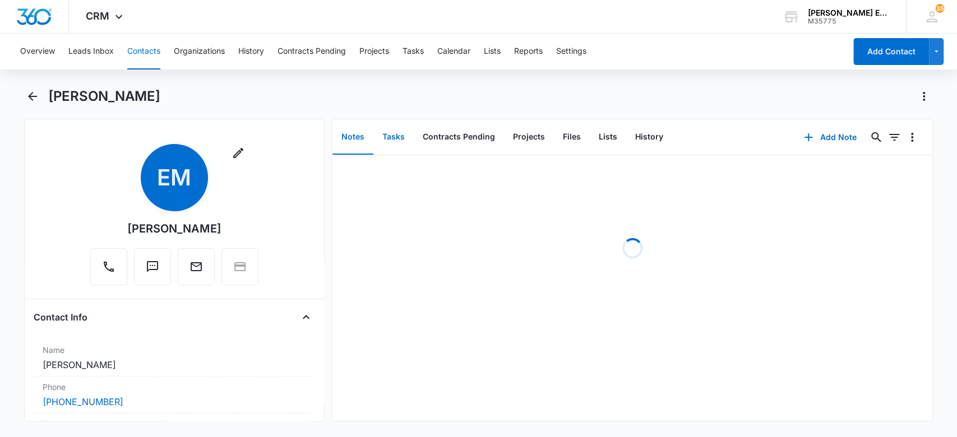
drag, startPoint x: 401, startPoint y: 134, endPoint x: 399, endPoint y: 147, distance: 13.6
click at [401, 136] on button "Tasks" at bounding box center [393, 137] width 40 height 35
click at [811, 138] on button "Add Task" at bounding box center [830, 137] width 74 height 27
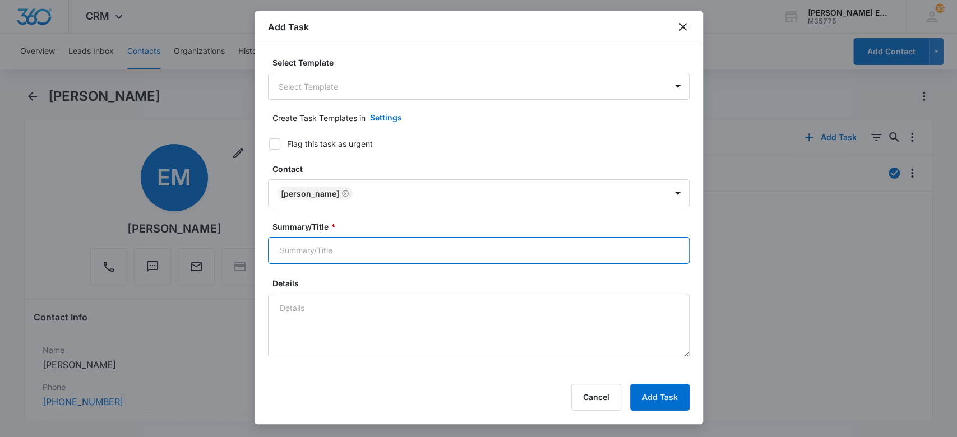
click at [396, 246] on input "Summary/Title *" at bounding box center [479, 250] width 422 height 27
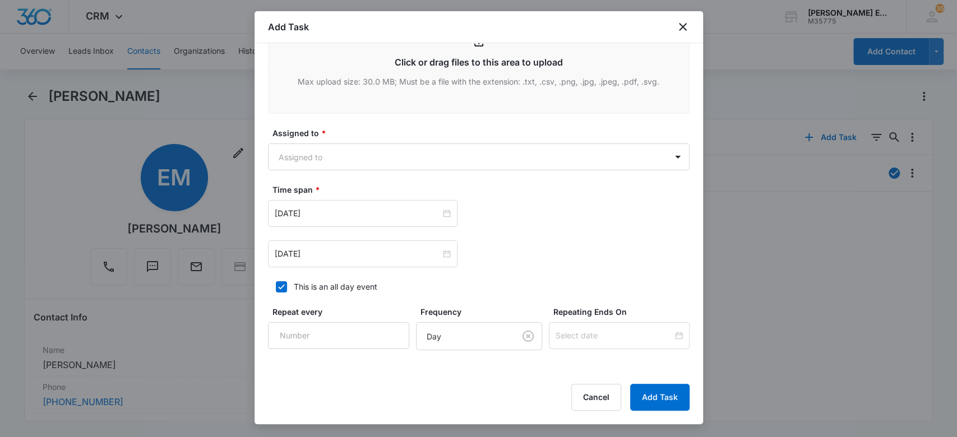
scroll to position [598, 0]
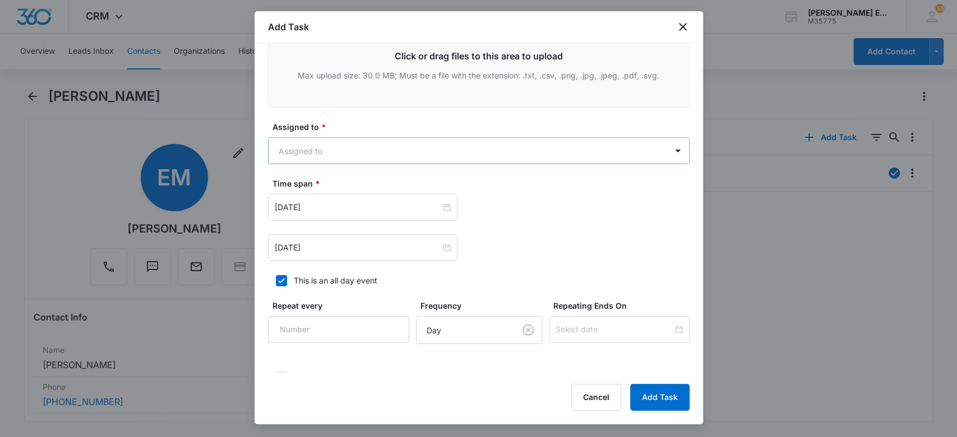
type input "Call and text then send email after a week"
click at [349, 154] on body "CRM Apps Websites CRM Email Social Brand Allison James Estates and Homes M35775…" at bounding box center [478, 218] width 957 height 437
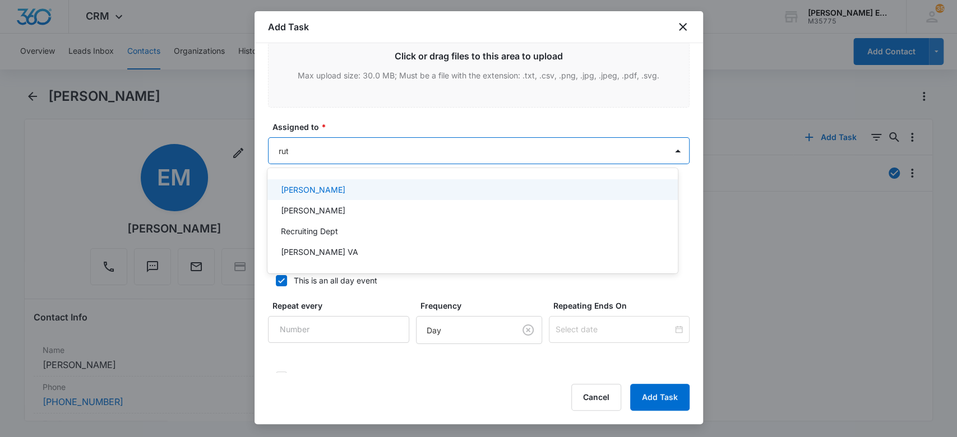
type input "[PERSON_NAME]"
click at [370, 195] on div "[PERSON_NAME] VA" at bounding box center [472, 189] width 410 height 21
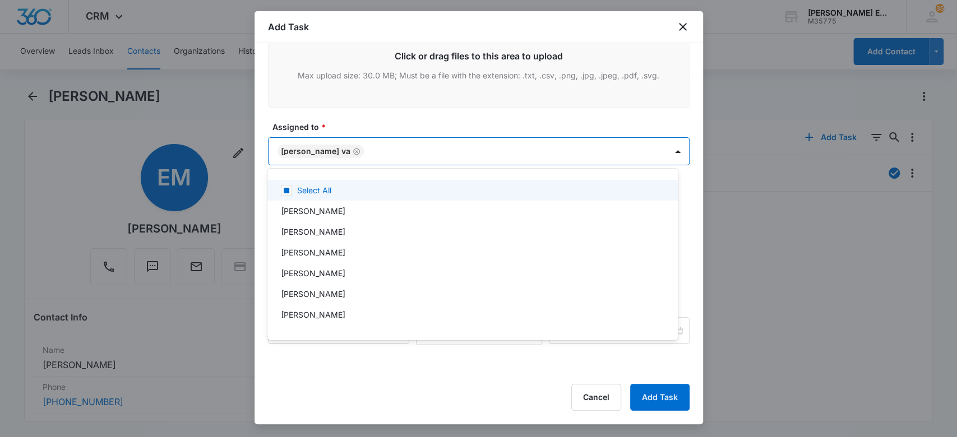
click at [381, 122] on div at bounding box center [478, 218] width 957 height 437
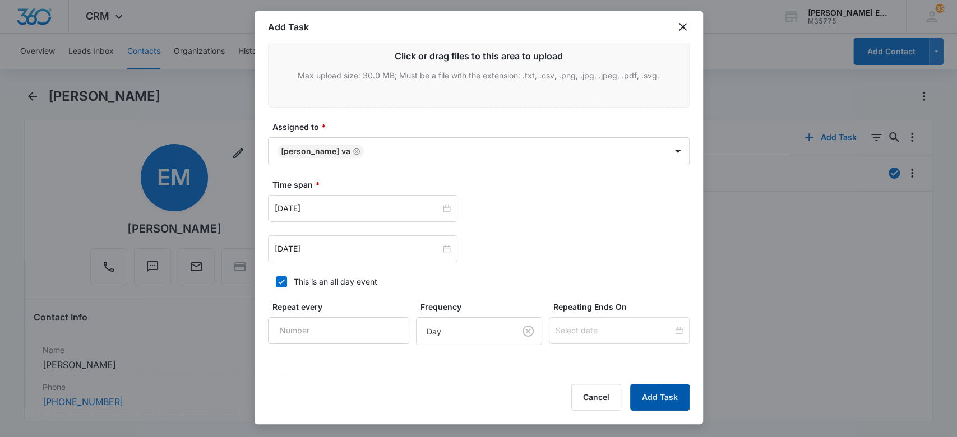
click at [676, 395] on button "Add Task" at bounding box center [659, 397] width 59 height 27
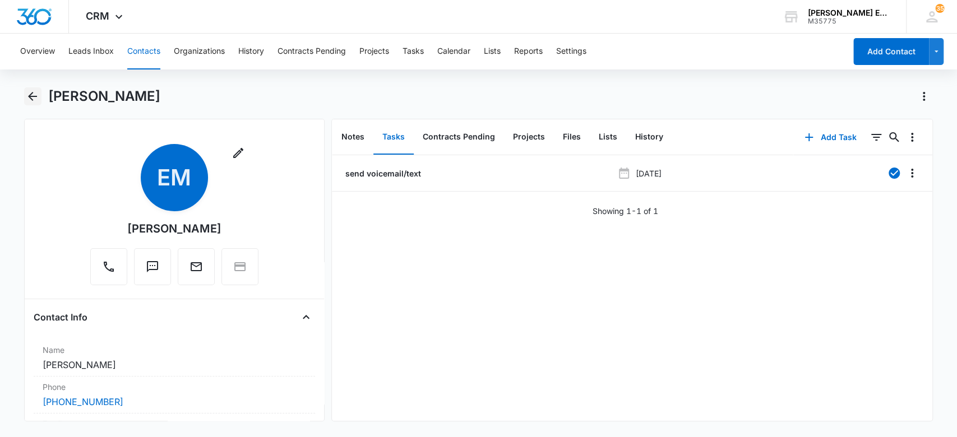
click at [38, 96] on icon "Back" at bounding box center [32, 96] width 13 height 13
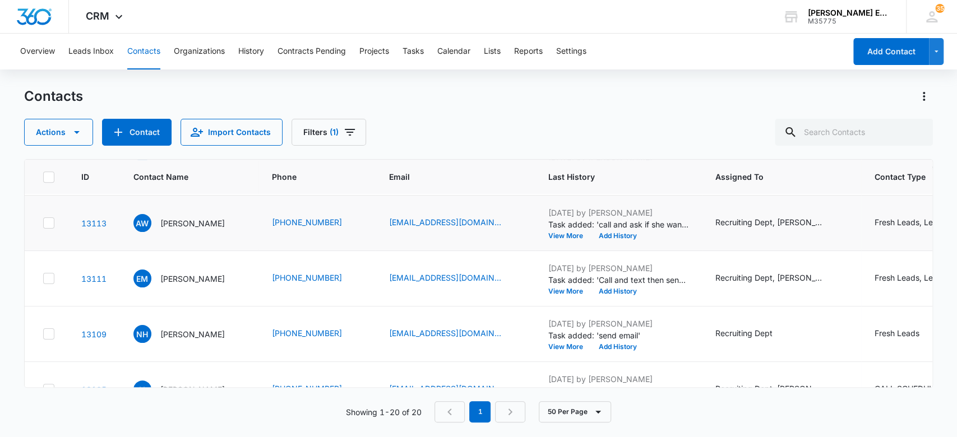
scroll to position [853, 0]
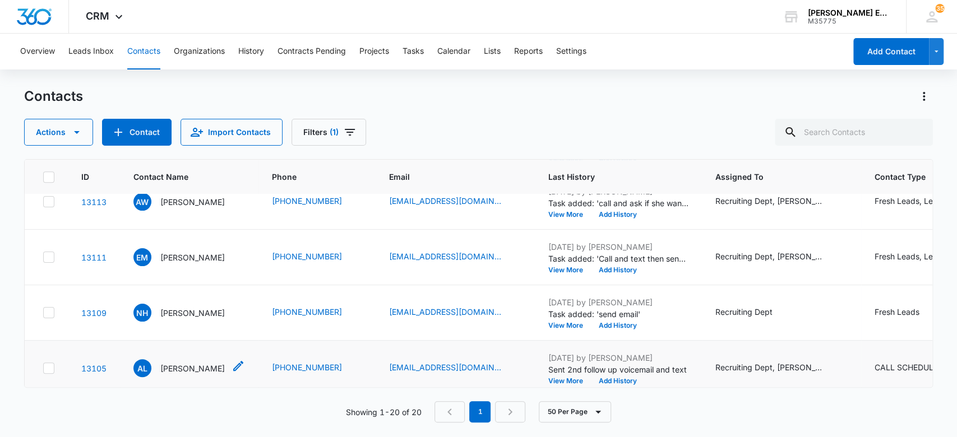
click at [187, 370] on p "[PERSON_NAME]" at bounding box center [192, 369] width 64 height 12
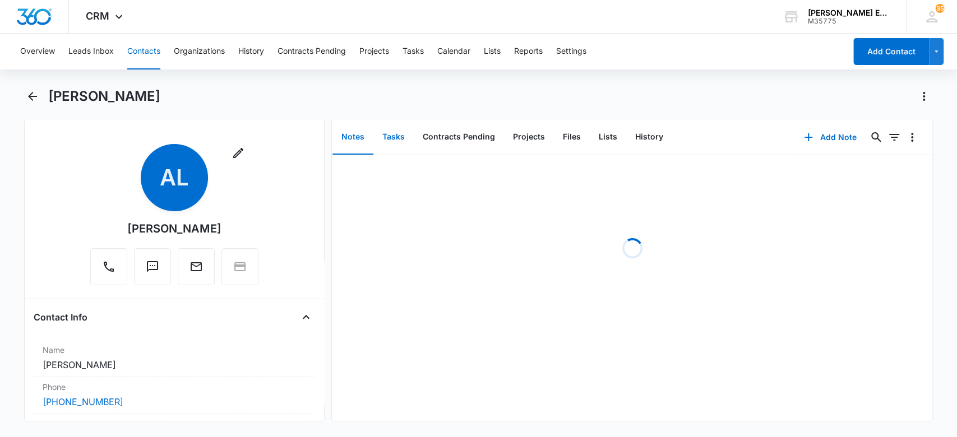
click at [395, 142] on button "Tasks" at bounding box center [393, 137] width 40 height 35
click at [820, 137] on button "Add Task" at bounding box center [830, 137] width 74 height 27
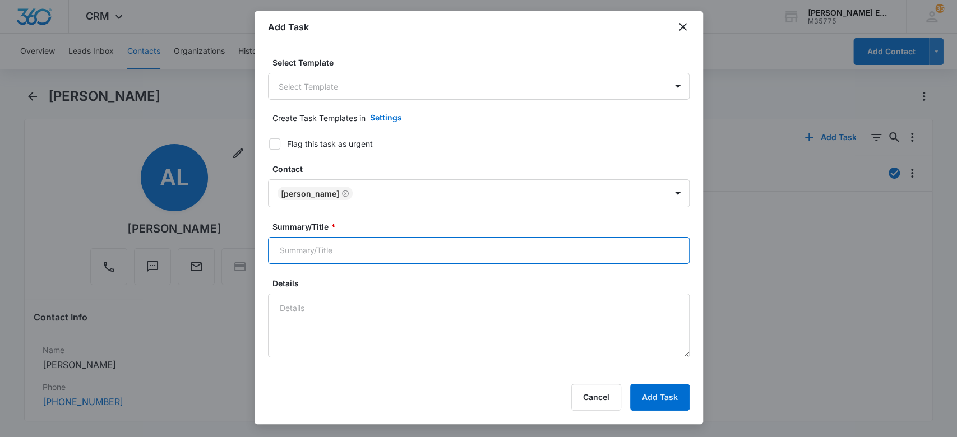
click at [352, 246] on input "Summary/Title *" at bounding box center [479, 250] width 422 height 27
type input "t"
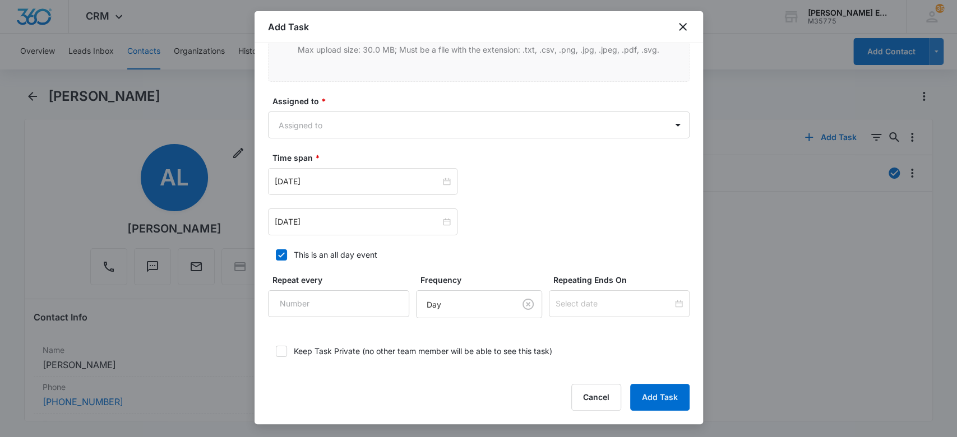
scroll to position [653, 0]
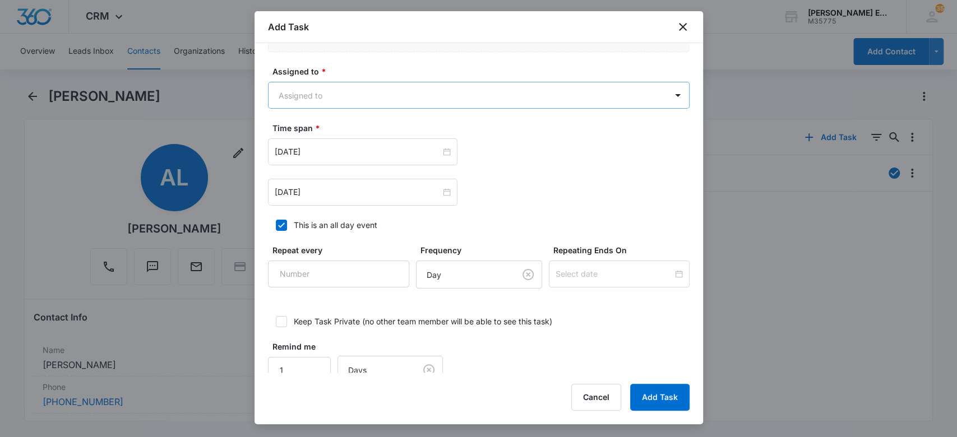
type input "call and text and send email after 1 week"
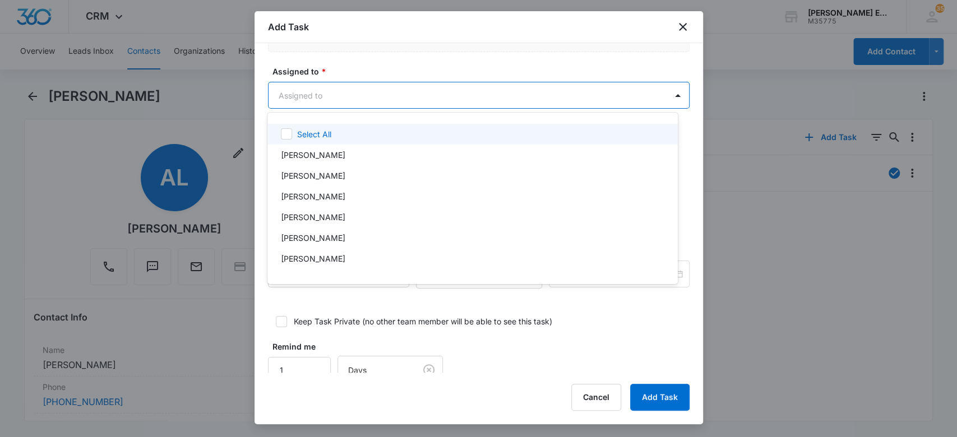
click at [345, 104] on body "CRM Apps Websites CRM Email Social Brand Allison James Estates and Homes M35775…" at bounding box center [478, 218] width 957 height 437
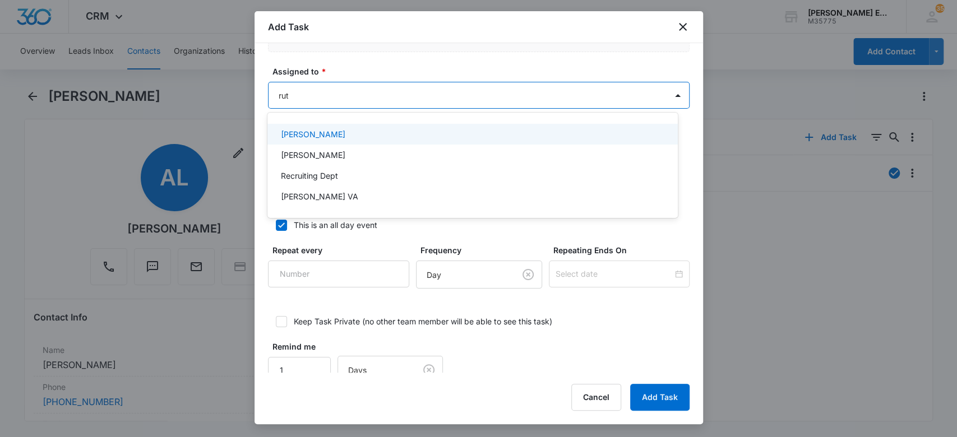
type input "[PERSON_NAME]"
click at [330, 132] on div "[PERSON_NAME] VA" at bounding box center [471, 134] width 381 height 12
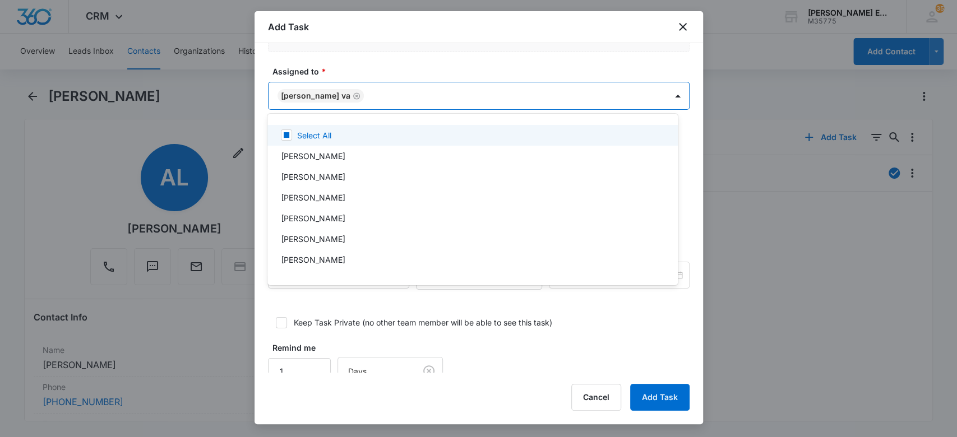
click at [265, 115] on div at bounding box center [478, 218] width 957 height 437
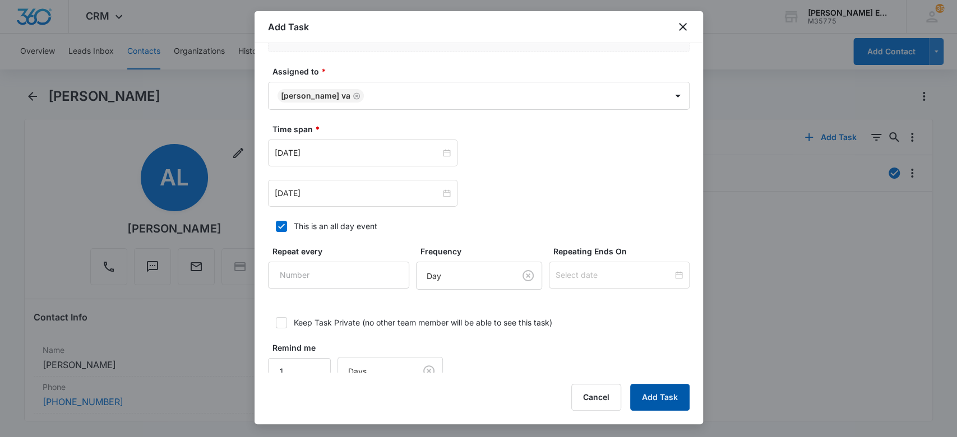
click at [645, 390] on button "Add Task" at bounding box center [659, 397] width 59 height 27
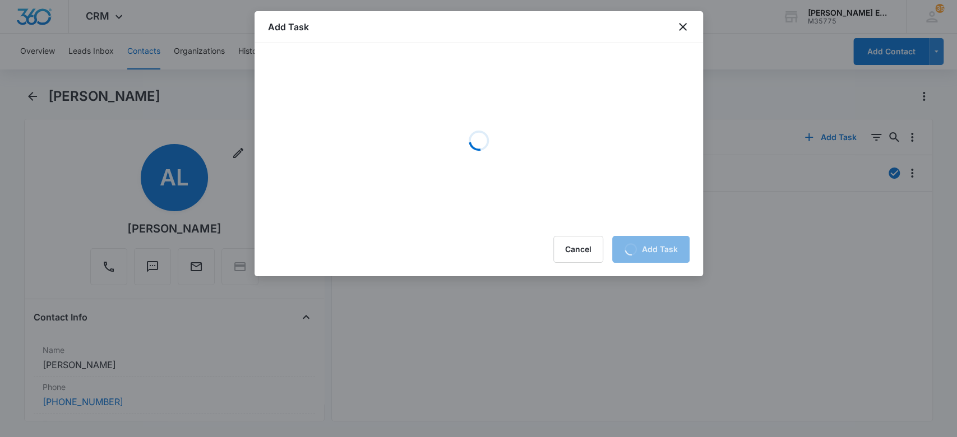
scroll to position [0, 0]
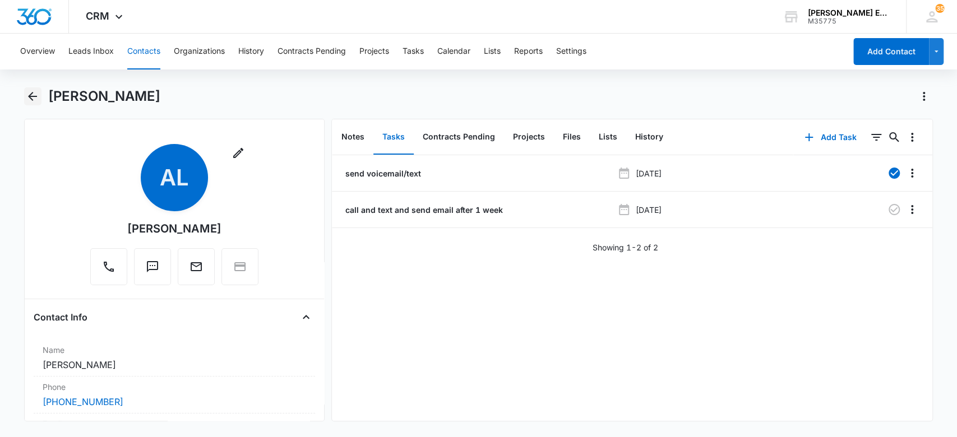
click at [31, 96] on icon "Back" at bounding box center [32, 96] width 9 height 9
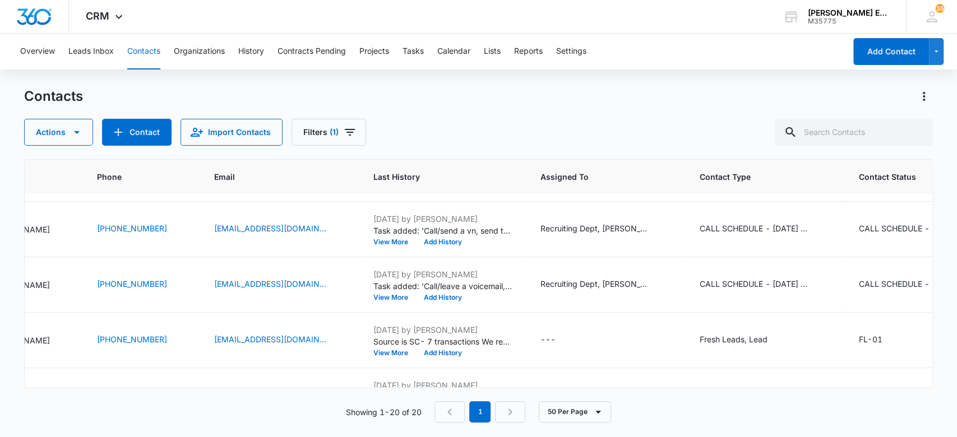
scroll to position [104, 188]
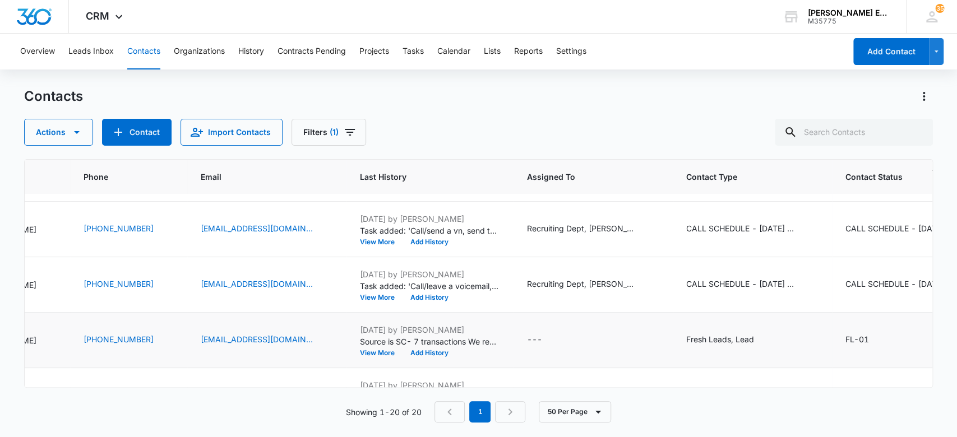
click at [699, 331] on td "Fresh Leads, Lead" at bounding box center [752, 340] width 159 height 55
click at [723, 337] on div "Fresh Leads, Lead" at bounding box center [720, 340] width 68 height 12
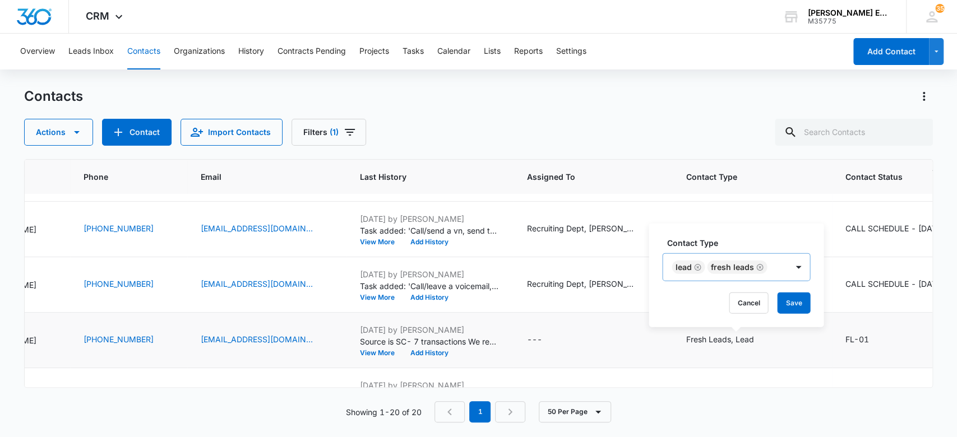
click at [758, 268] on icon "Remove Fresh Leads" at bounding box center [760, 267] width 7 height 7
click at [741, 298] on button "Save" at bounding box center [731, 303] width 33 height 21
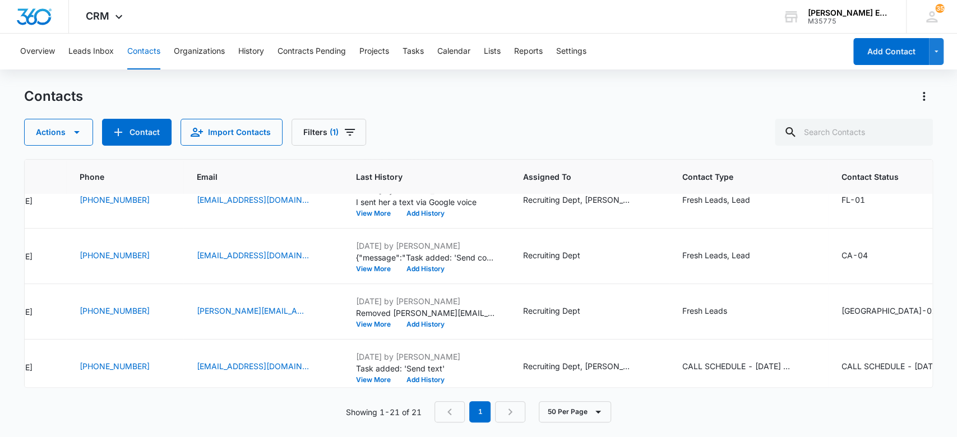
scroll to position [299, 0]
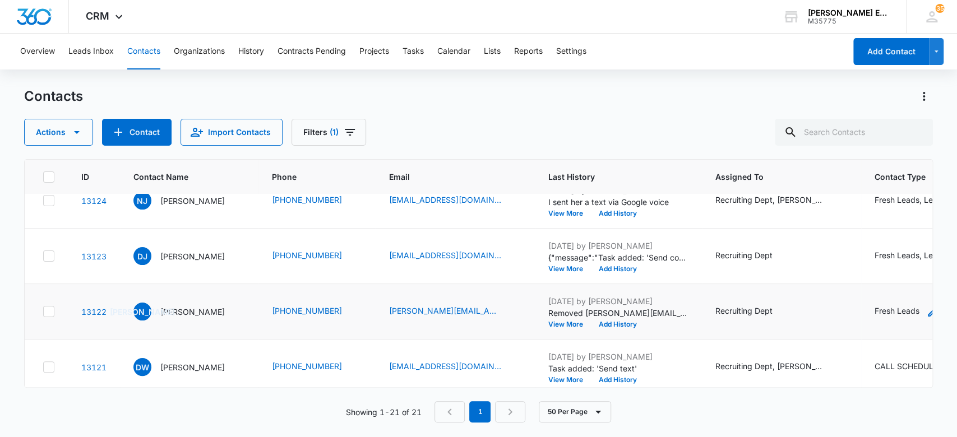
click at [892, 311] on div "Fresh Leads" at bounding box center [897, 311] width 45 height 12
click at [826, 298] on div "Fresh Leads" at bounding box center [792, 301] width 89 height 27
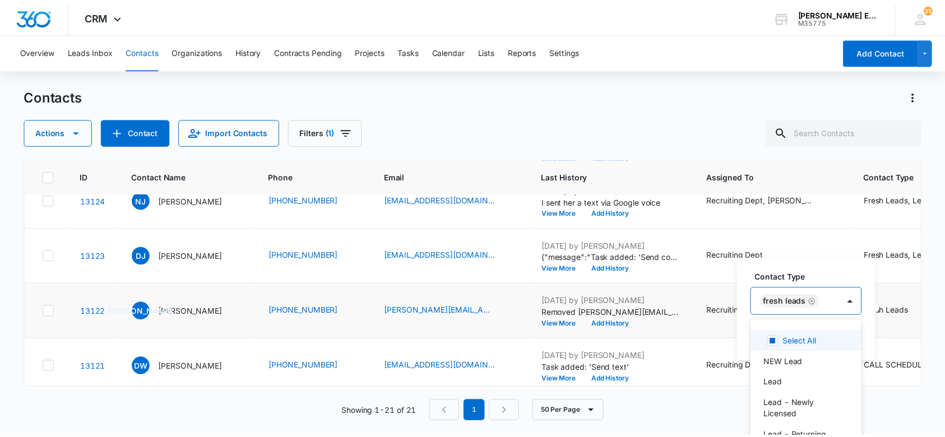
scroll to position [13, 0]
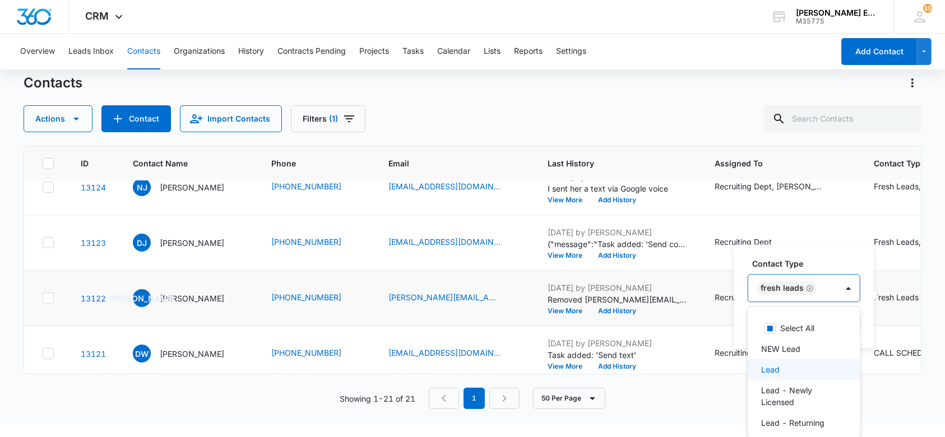
click at [770, 374] on p "Lead" at bounding box center [770, 370] width 18 height 12
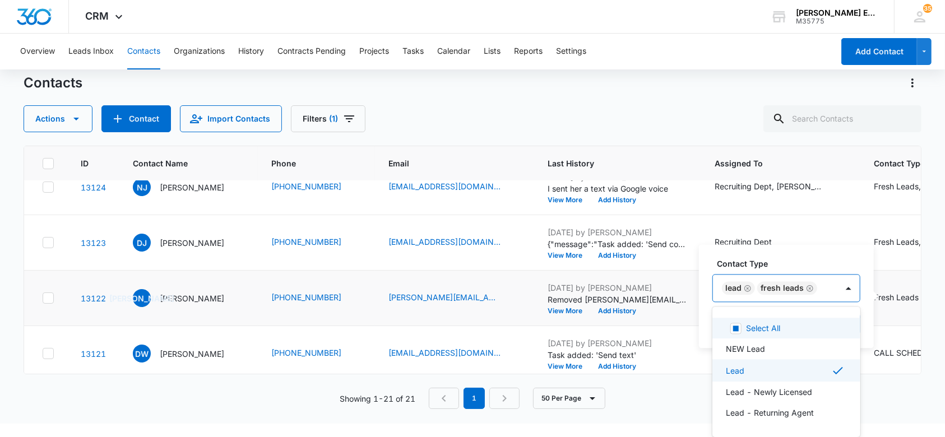
click at [812, 285] on icon "Remove Fresh Leads" at bounding box center [810, 288] width 8 height 8
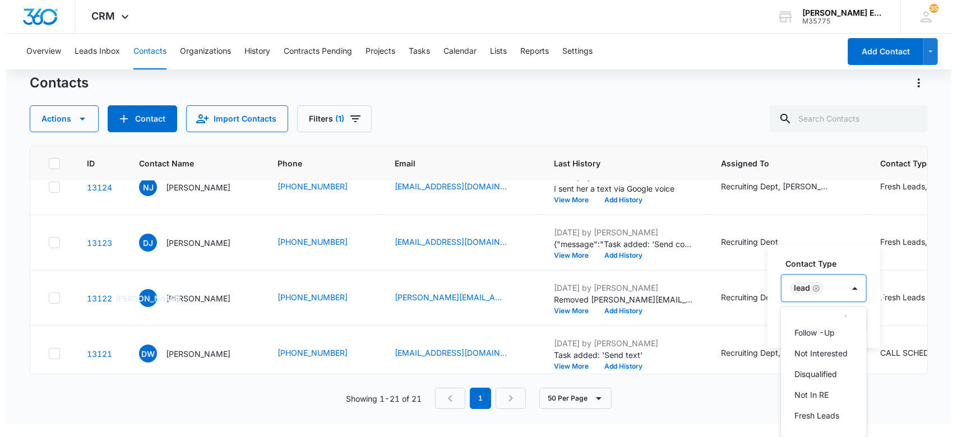
scroll to position [0, 0]
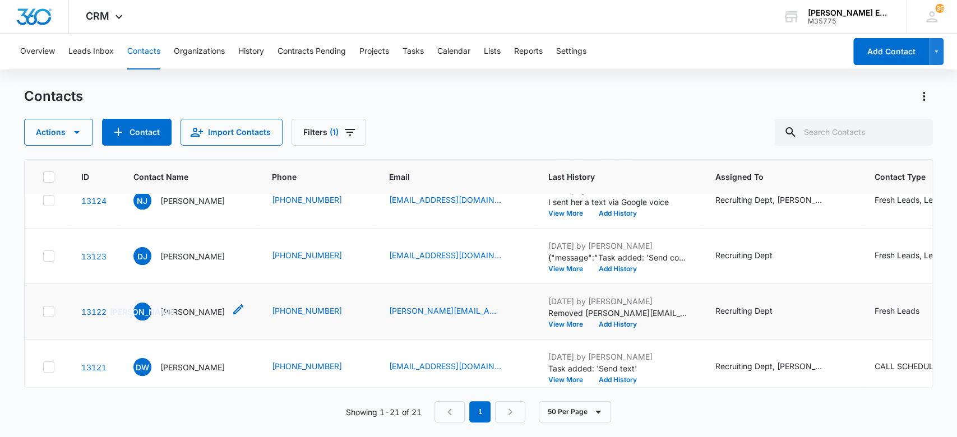
click at [189, 310] on p "[PERSON_NAME]" at bounding box center [192, 312] width 64 height 12
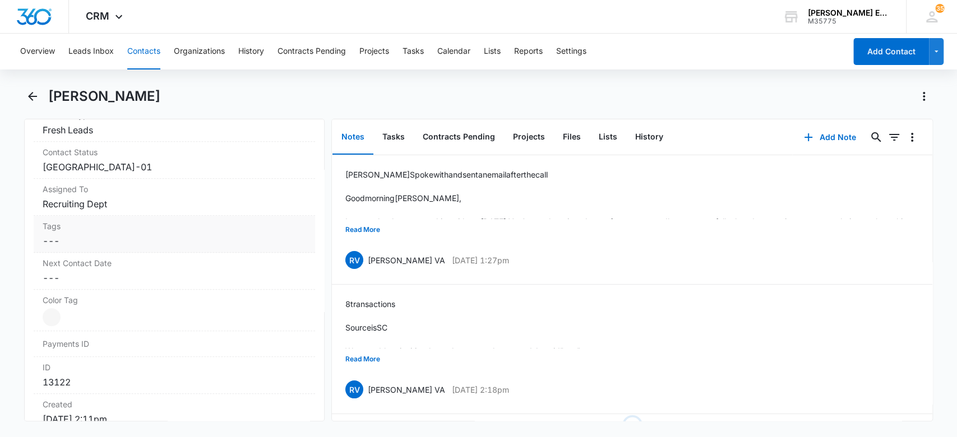
scroll to position [370, 0]
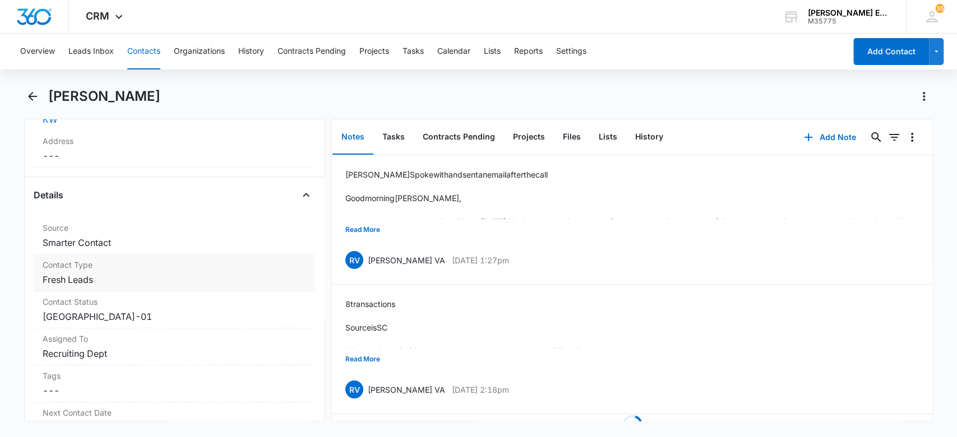
click at [165, 283] on dd "Cancel Save Changes Fresh Leads" at bounding box center [175, 279] width 264 height 13
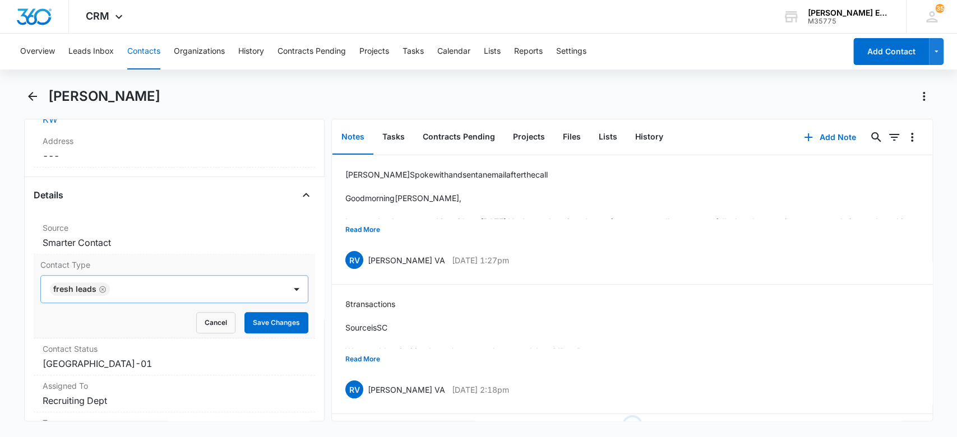
click at [121, 290] on div at bounding box center [192, 289] width 158 height 16
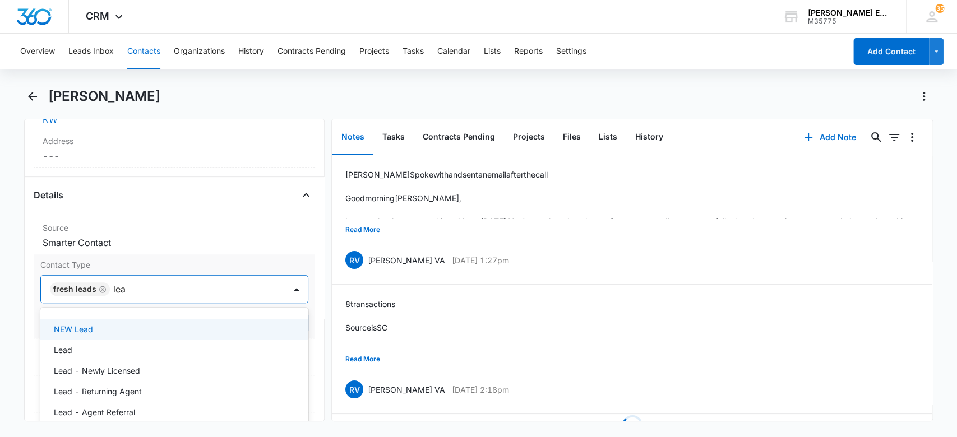
type input "lead"
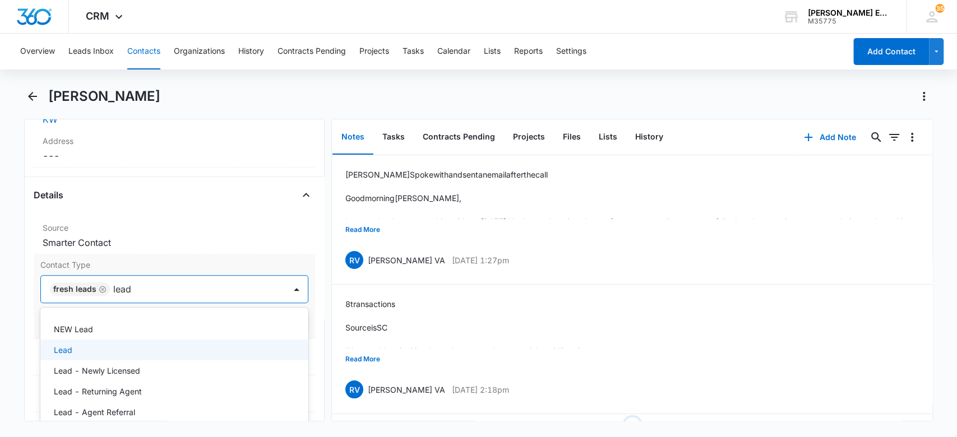
click at [136, 352] on div "Lead" at bounding box center [173, 350] width 239 height 12
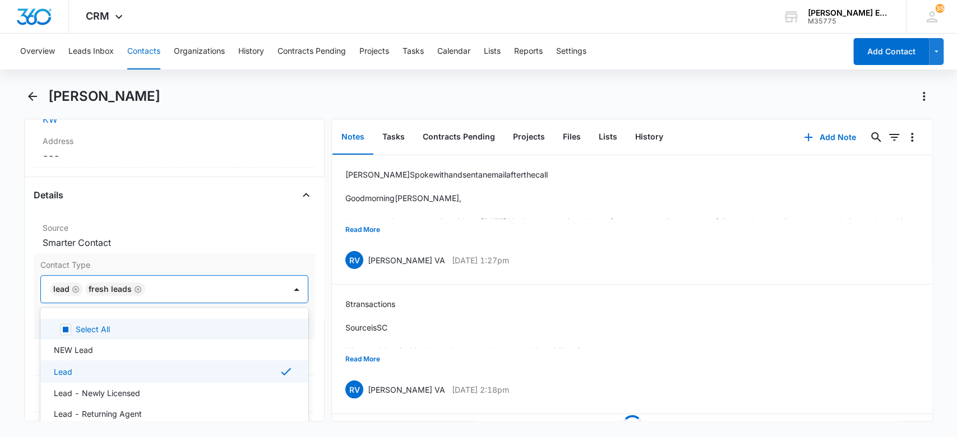
click at [76, 286] on icon "Remove Lead" at bounding box center [76, 289] width 8 height 8
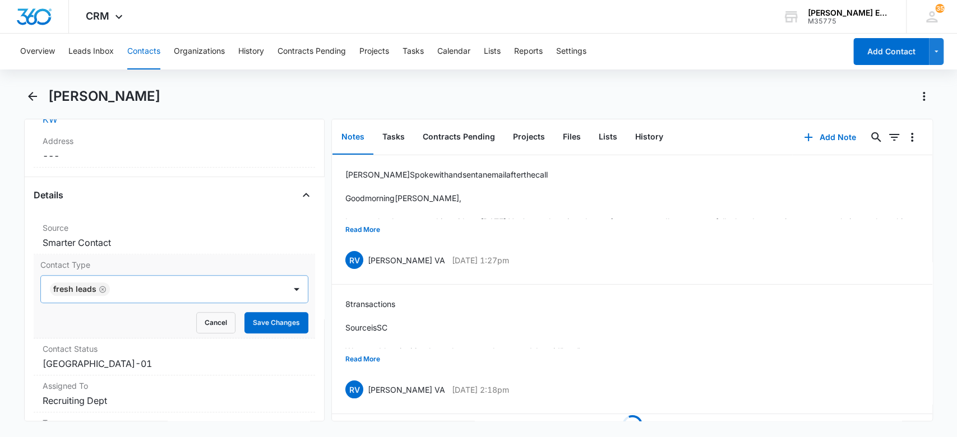
click at [12, 247] on main "[PERSON_NAME] Remove [PERSON_NAME] KW Contact Info Name Cancel Save Changes [PE…" at bounding box center [478, 261] width 957 height 348
click at [266, 321] on button "Save Changes" at bounding box center [276, 322] width 64 height 21
click at [381, 135] on button "Tasks" at bounding box center [393, 137] width 40 height 35
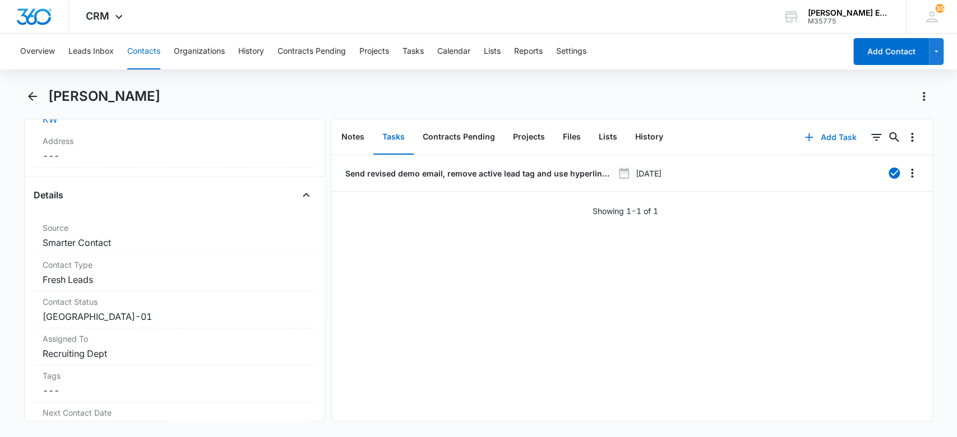
click at [820, 137] on button "Add Task" at bounding box center [830, 137] width 74 height 27
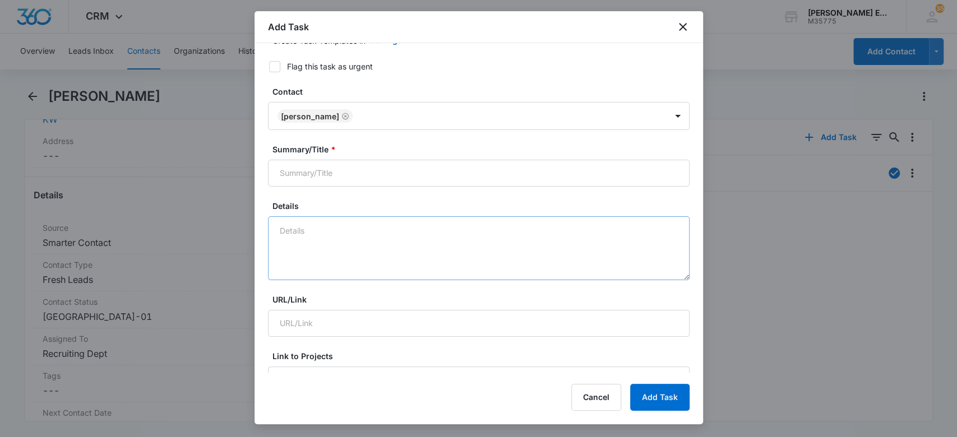
scroll to position [149, 0]
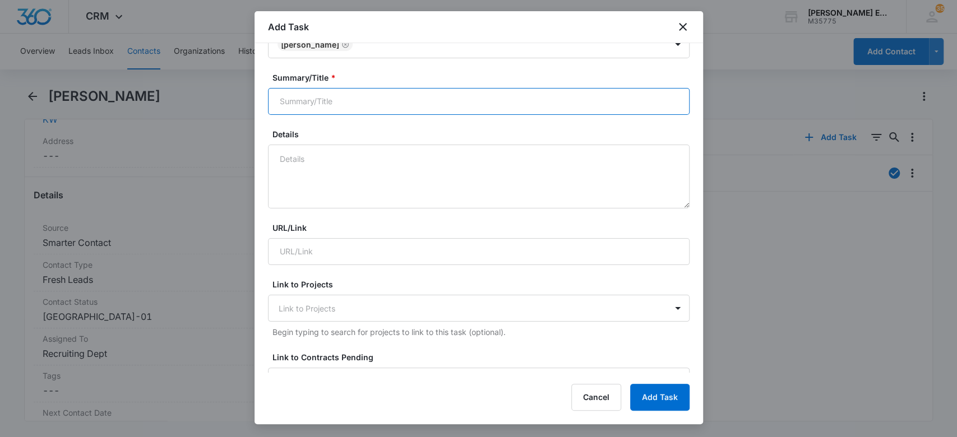
click at [329, 104] on input "Summary/Title *" at bounding box center [479, 101] width 422 height 27
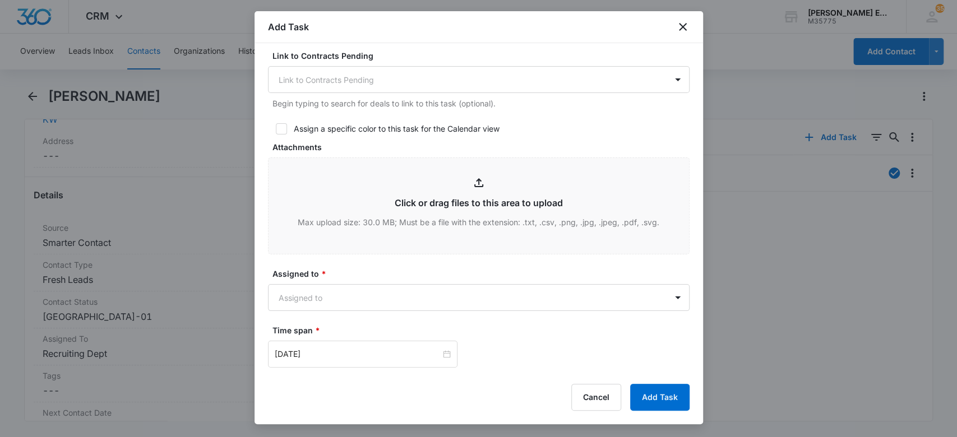
scroll to position [523, 0]
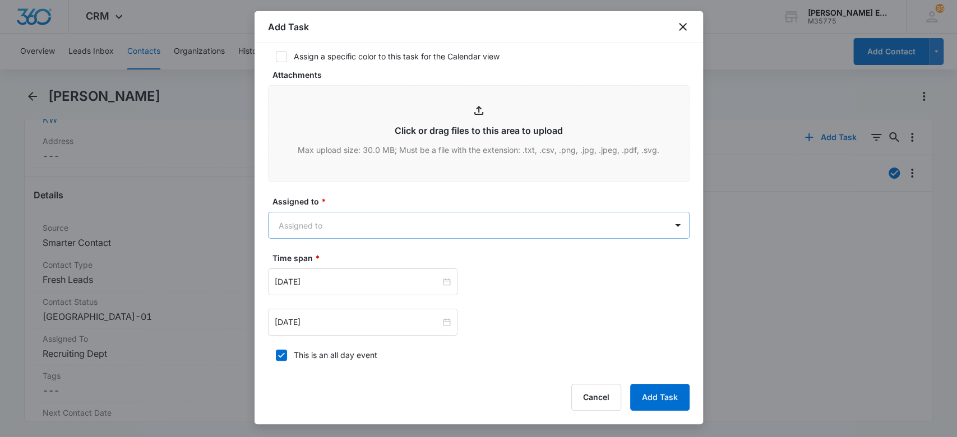
type input "send email after 1 week"
click at [336, 218] on body "CRM Apps Websites CRM Email Social Brand [PERSON_NAME] Estates and Homes M35775…" at bounding box center [478, 218] width 957 height 437
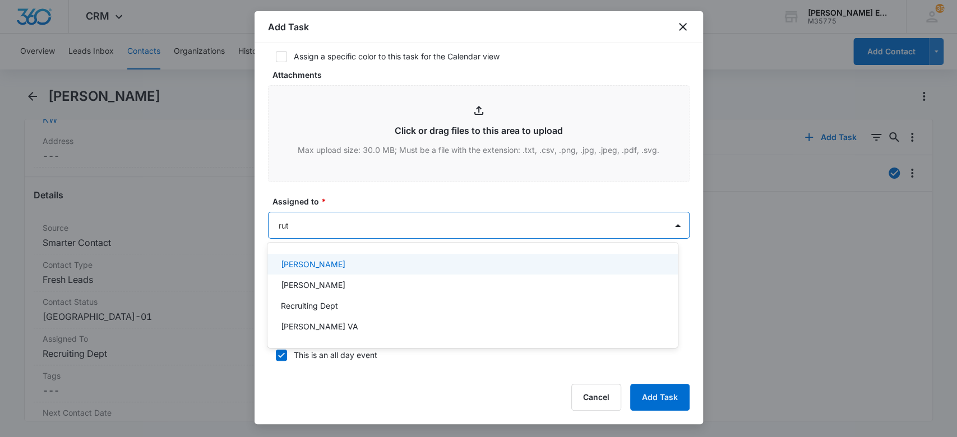
type input "[PERSON_NAME]"
click at [367, 271] on div "[PERSON_NAME] VA" at bounding box center [472, 264] width 410 height 21
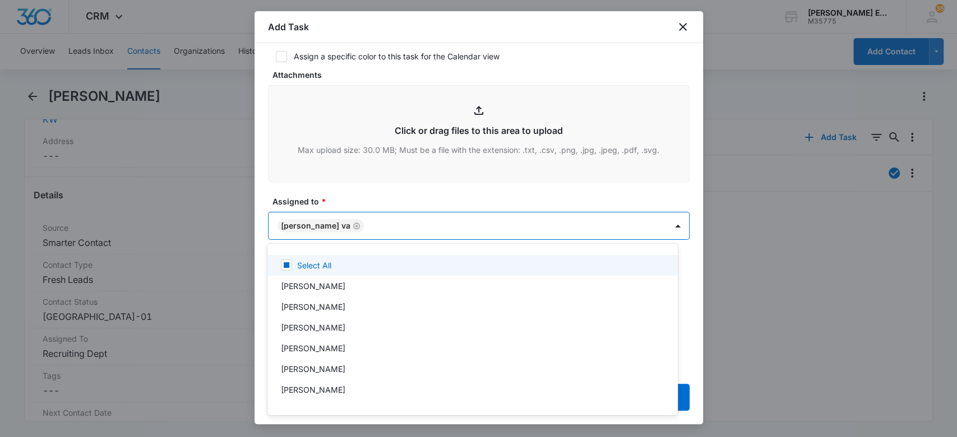
drag, startPoint x: 369, startPoint y: 192, endPoint x: 492, endPoint y: 221, distance: 125.6
click at [373, 193] on div at bounding box center [478, 218] width 957 height 437
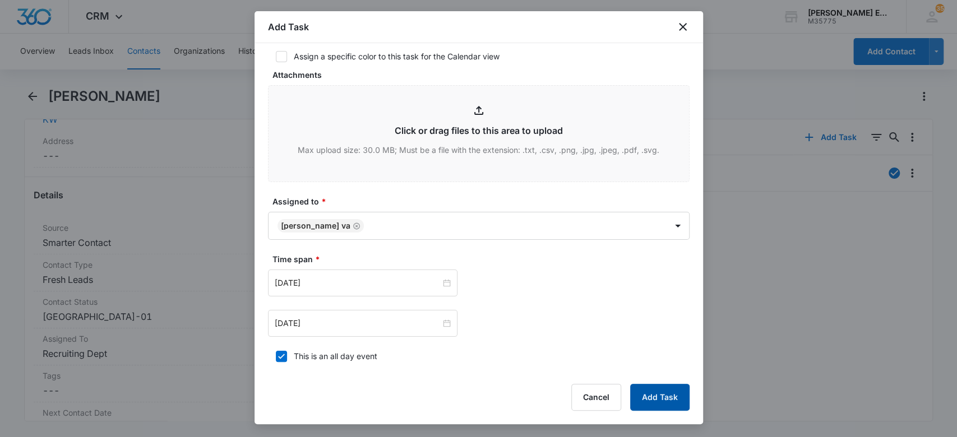
click at [642, 394] on button "Add Task" at bounding box center [659, 397] width 59 height 27
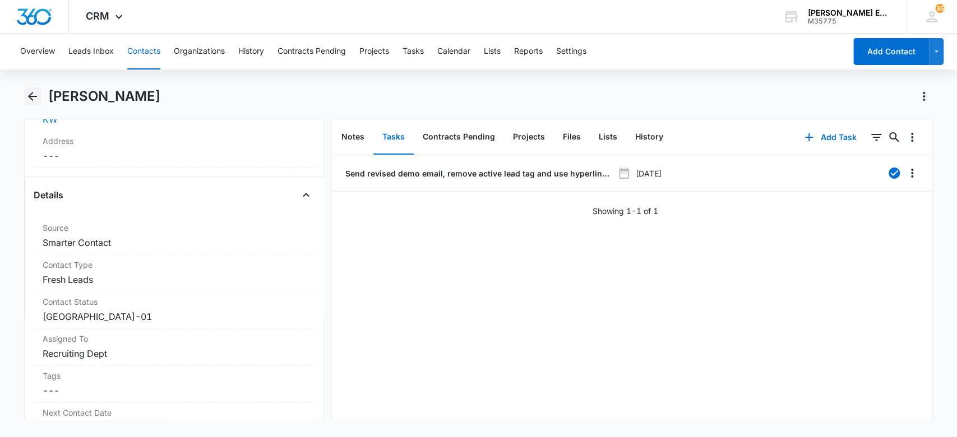
click at [29, 95] on icon "Back" at bounding box center [32, 96] width 9 height 9
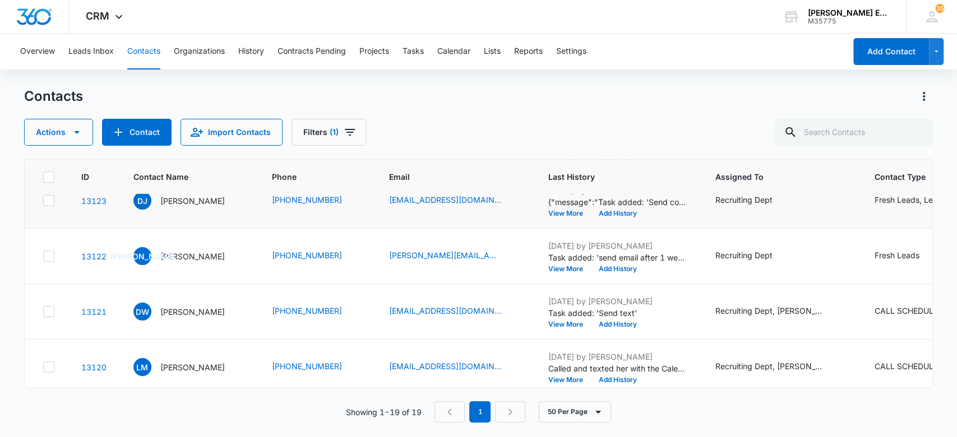
scroll to position [243, 0]
click at [195, 366] on p "[PERSON_NAME]" at bounding box center [192, 368] width 64 height 12
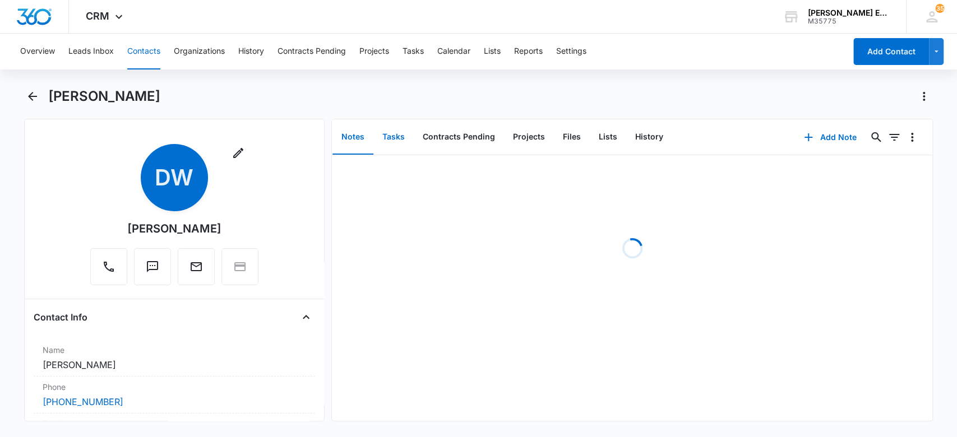
click at [405, 136] on button "Tasks" at bounding box center [393, 137] width 40 height 35
click at [813, 136] on button "Add Task" at bounding box center [830, 137] width 74 height 27
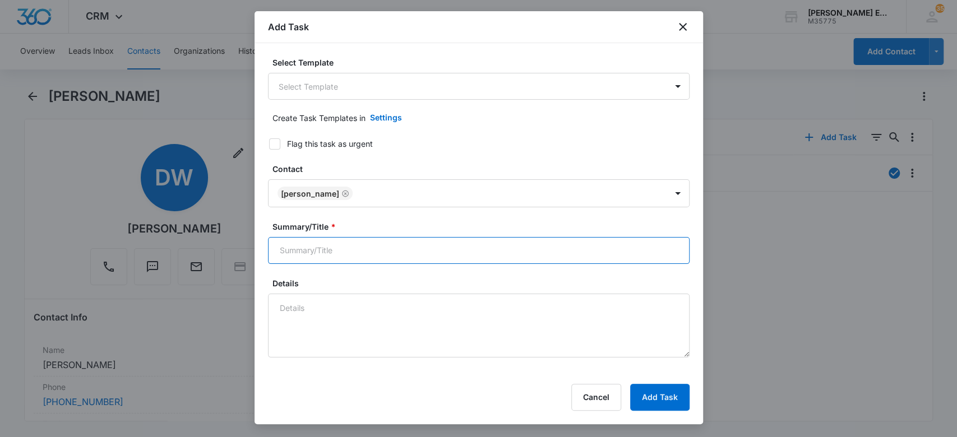
click at [337, 253] on input "Summary/Title *" at bounding box center [479, 250] width 422 height 27
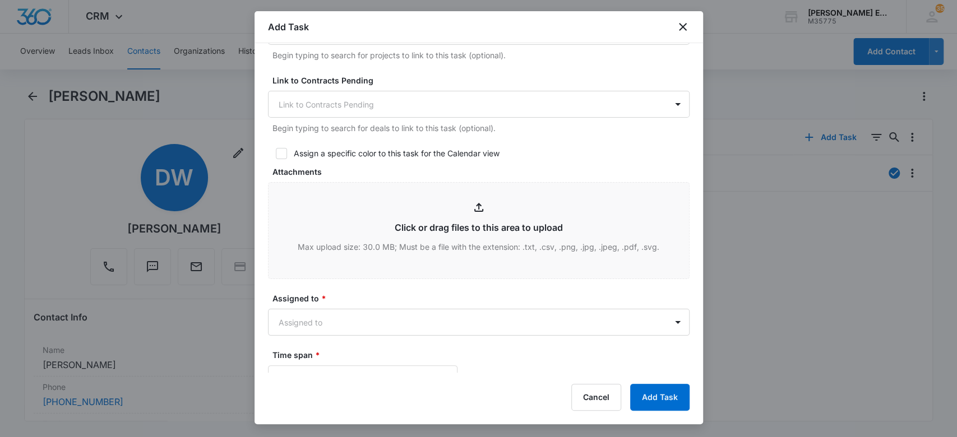
scroll to position [448, 0]
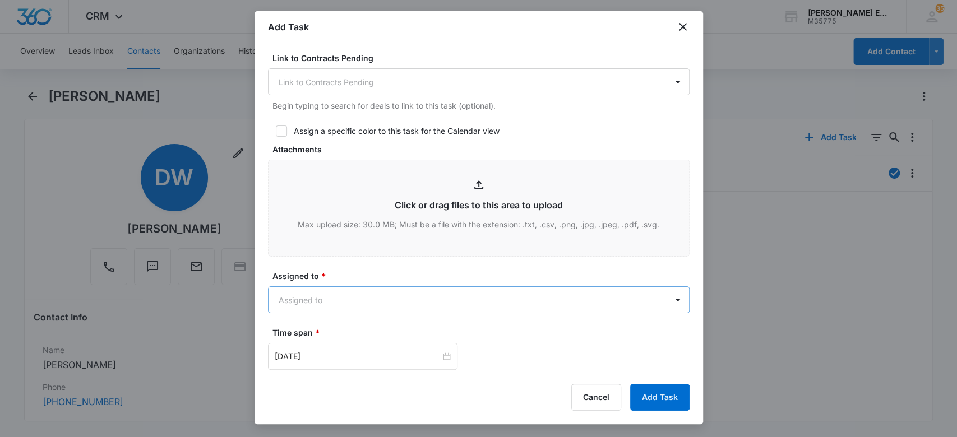
type input "Send email after 1 week"
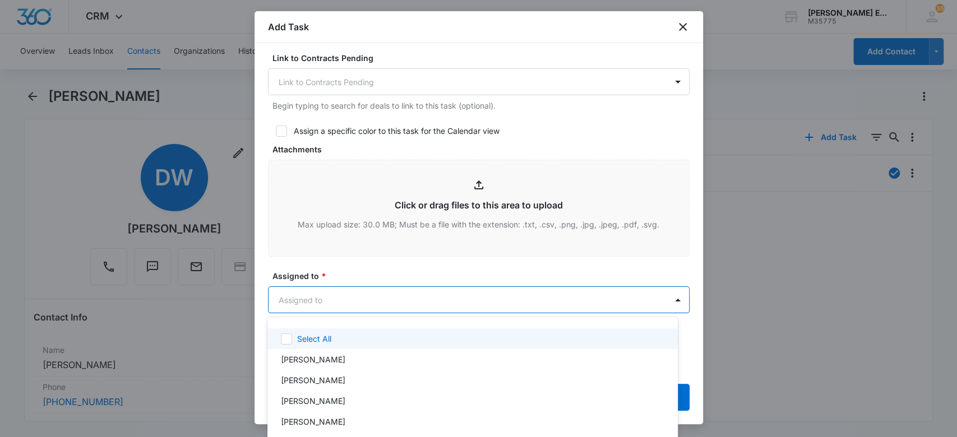
click at [336, 294] on body "CRM Apps Websites CRM Email Social Brand [PERSON_NAME] Estates and Homes M35775…" at bounding box center [478, 218] width 957 height 437
type input "[PERSON_NAME]"
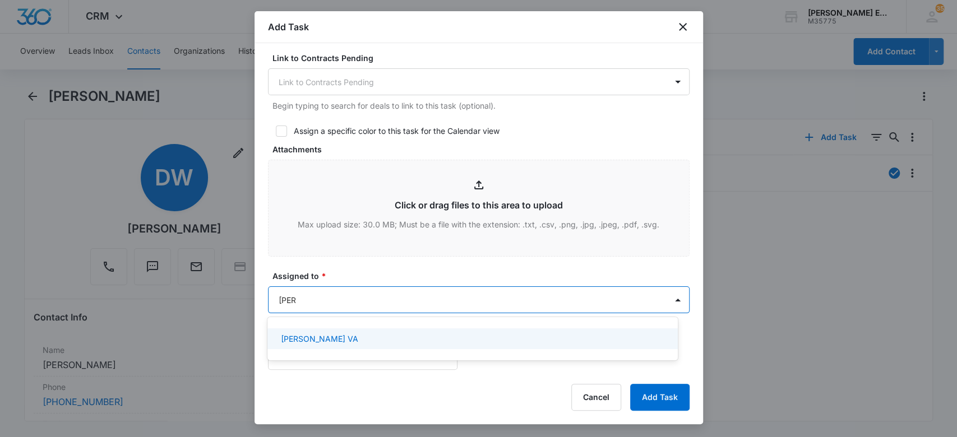
click at [346, 336] on div "[PERSON_NAME] VA" at bounding box center [471, 339] width 381 height 12
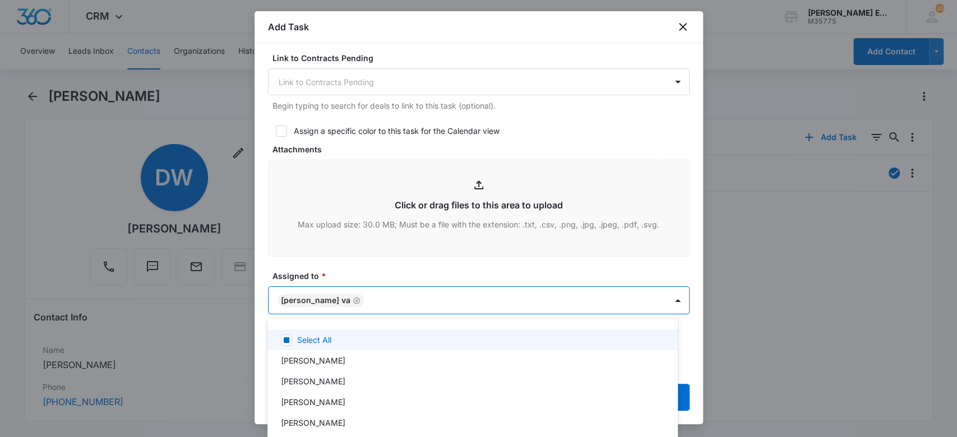
click at [368, 262] on div at bounding box center [478, 218] width 957 height 437
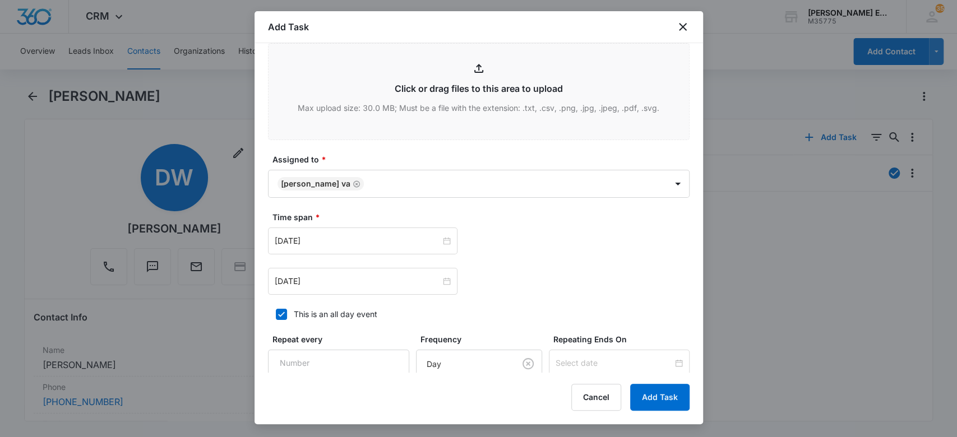
scroll to position [598, 0]
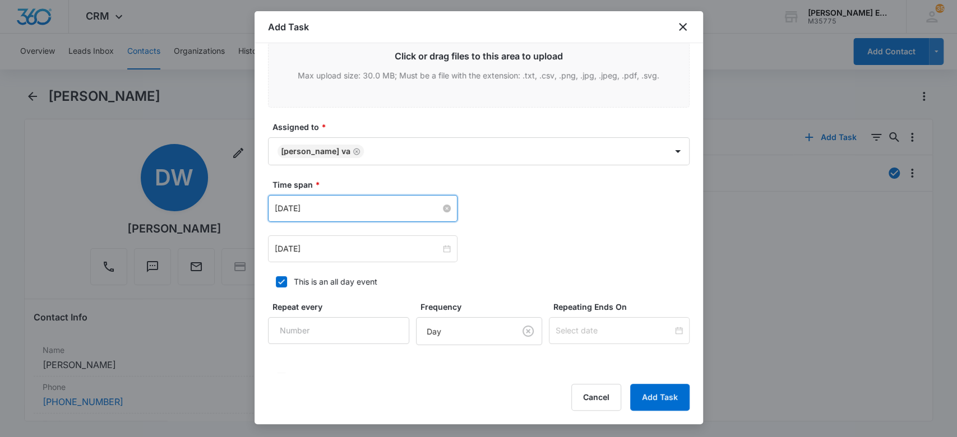
click at [345, 209] on input "[DATE]" at bounding box center [358, 208] width 166 height 12
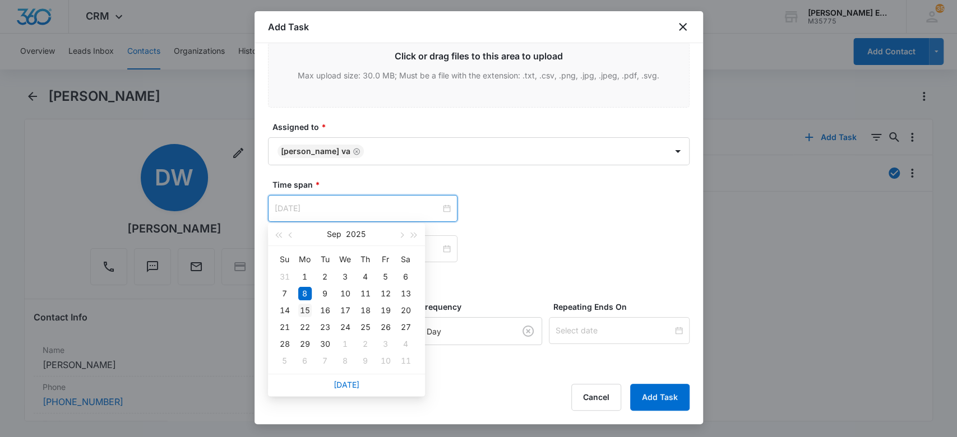
type input "[DATE]"
click at [308, 307] on div "15" at bounding box center [304, 310] width 13 height 13
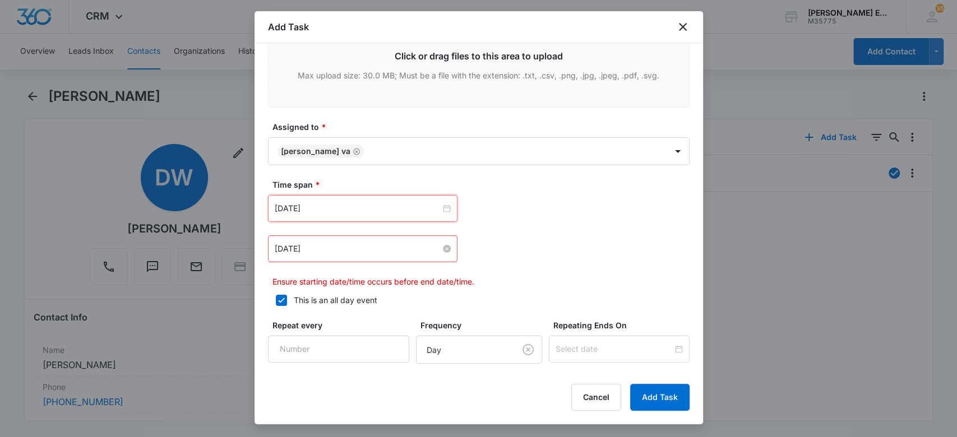
click at [308, 246] on input "[DATE]" at bounding box center [358, 249] width 166 height 12
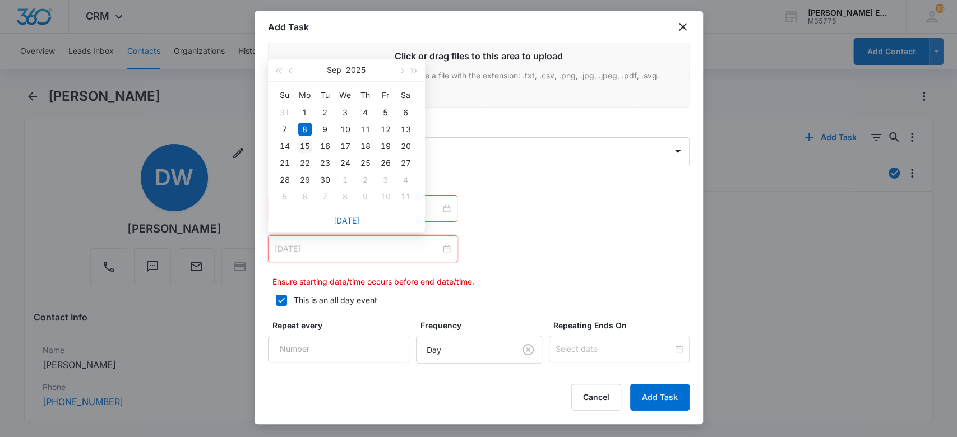
type input "[DATE]"
click at [306, 147] on div "15" at bounding box center [304, 146] width 13 height 13
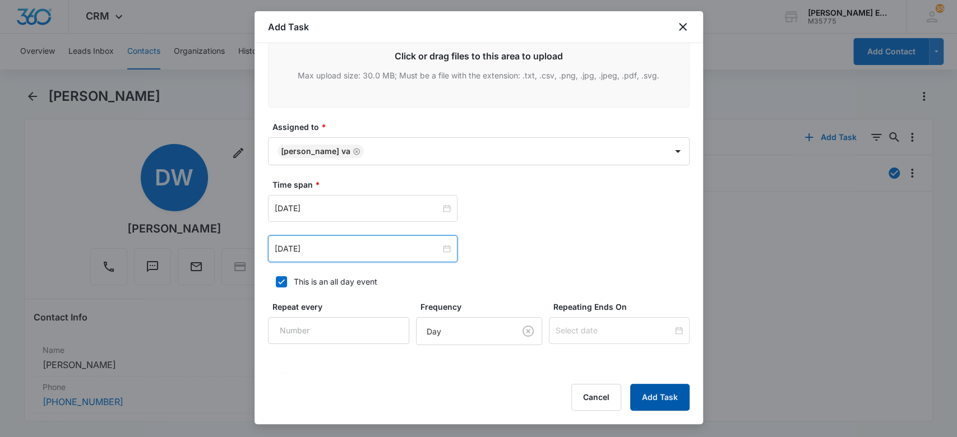
click at [655, 394] on button "Add Task" at bounding box center [659, 397] width 59 height 27
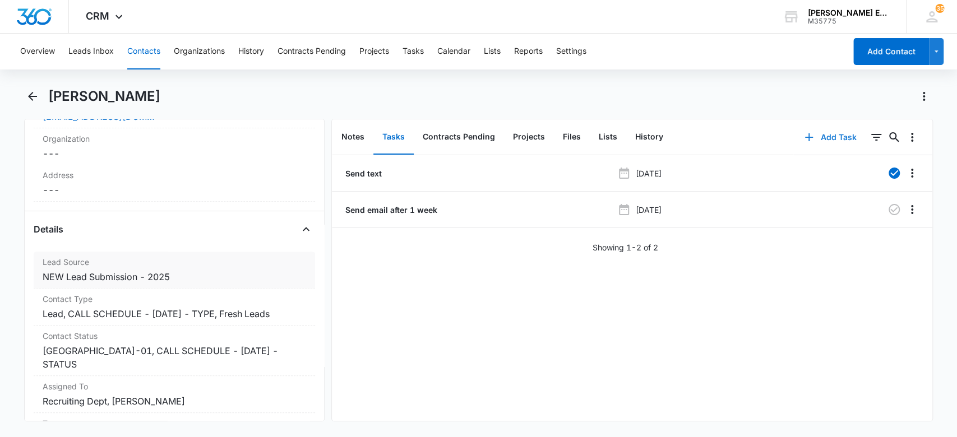
scroll to position [342, 0]
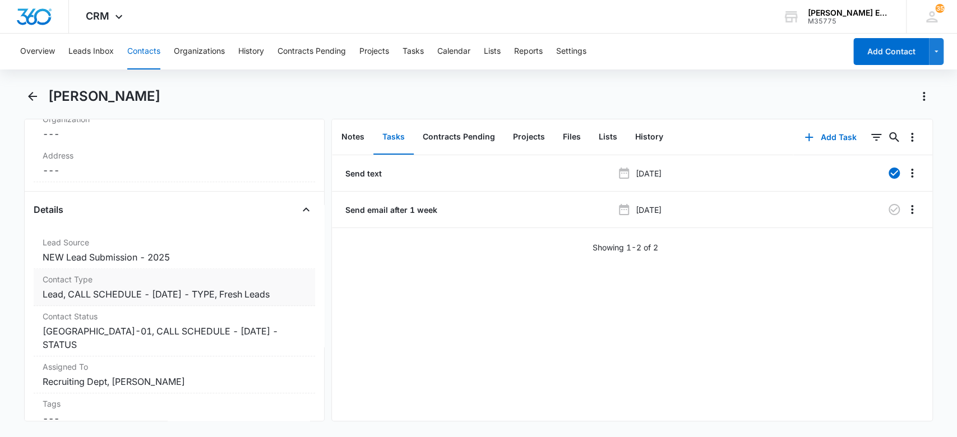
click at [250, 294] on dd "Cancel Save Changes Lead, CALL SCHEDULE - [DATE] - TYPE, Fresh Leads" at bounding box center [175, 294] width 264 height 13
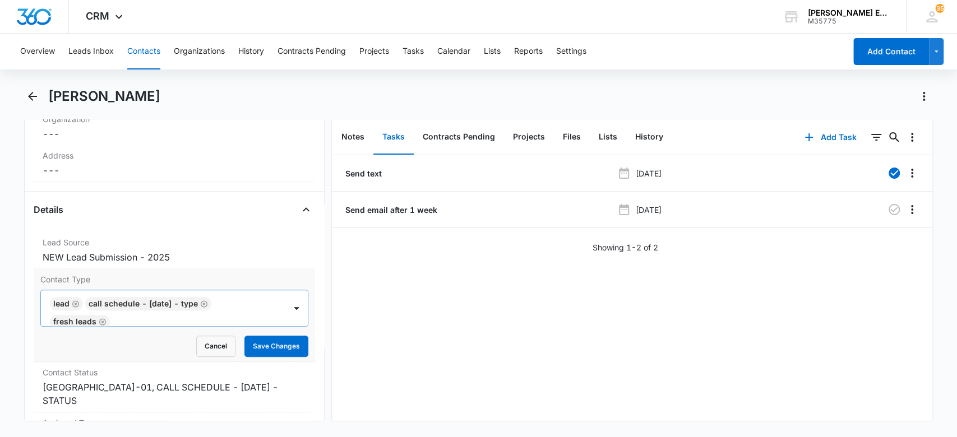
click at [208, 300] on icon "Remove CALL SCHEDULE - DEC 2024 - TYPE" at bounding box center [204, 304] width 8 height 8
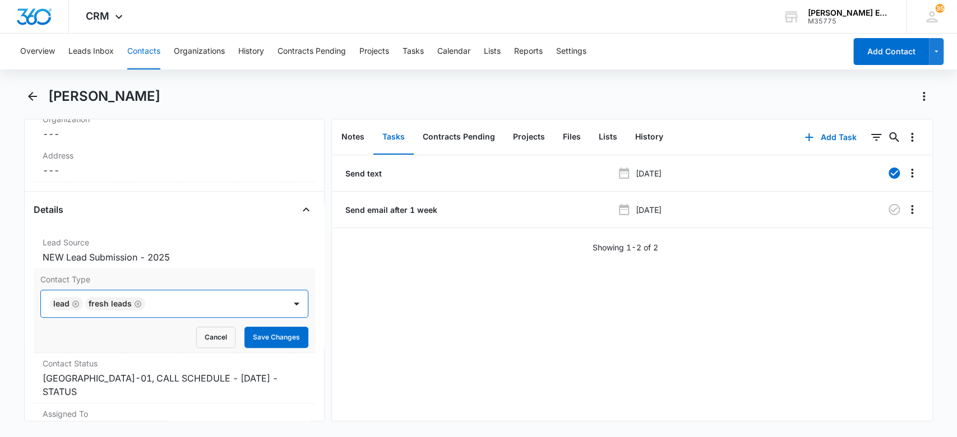
scroll to position [0, 0]
click at [136, 301] on icon "Remove Fresh Leads" at bounding box center [138, 304] width 8 height 8
drag, startPoint x: 251, startPoint y: 339, endPoint x: 0, endPoint y: 437, distance: 269.1
click at [250, 340] on button "Save Changes" at bounding box center [276, 337] width 64 height 21
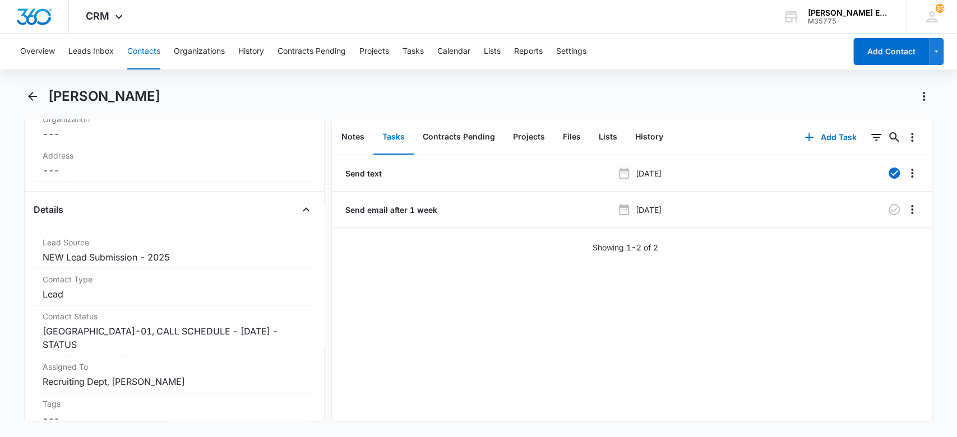
click at [126, 52] on div "Overview Leads Inbox Contacts Organizations History Contracts Pending Projects …" at bounding box center [429, 52] width 832 height 36
click at [39, 96] on icon "Back" at bounding box center [32, 96] width 13 height 13
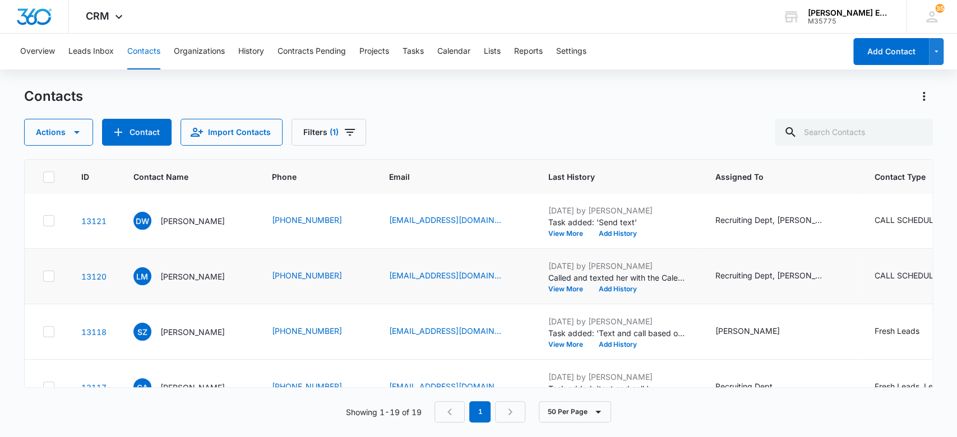
scroll to position [393, 0]
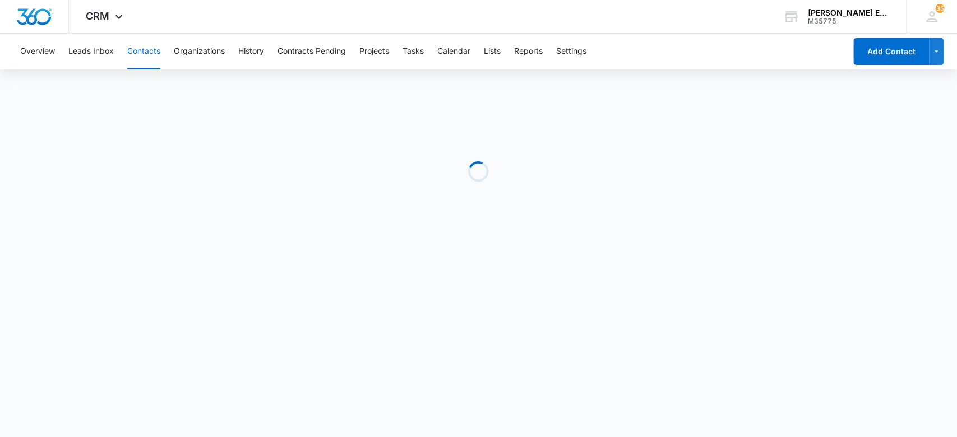
drag, startPoint x: 149, startPoint y: 45, endPoint x: 147, endPoint y: 52, distance: 7.1
click at [150, 47] on button "Contacts" at bounding box center [143, 52] width 33 height 36
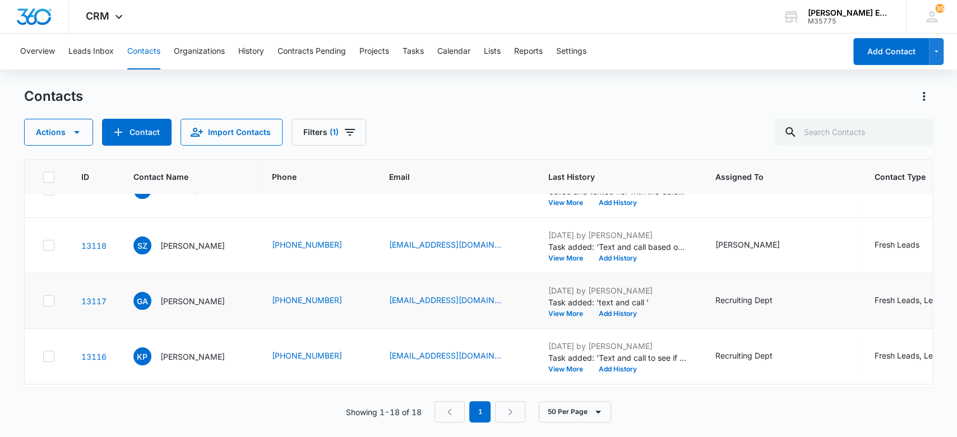
scroll to position [318, 0]
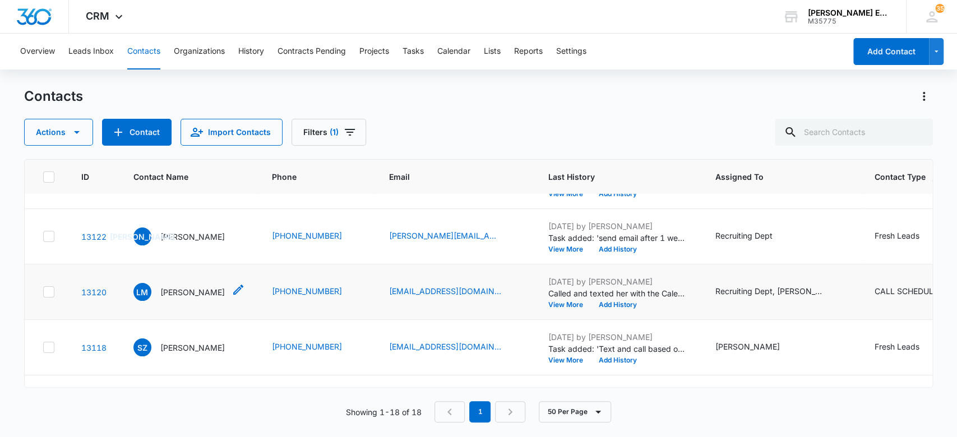
click at [184, 292] on p "[PERSON_NAME]" at bounding box center [192, 292] width 64 height 12
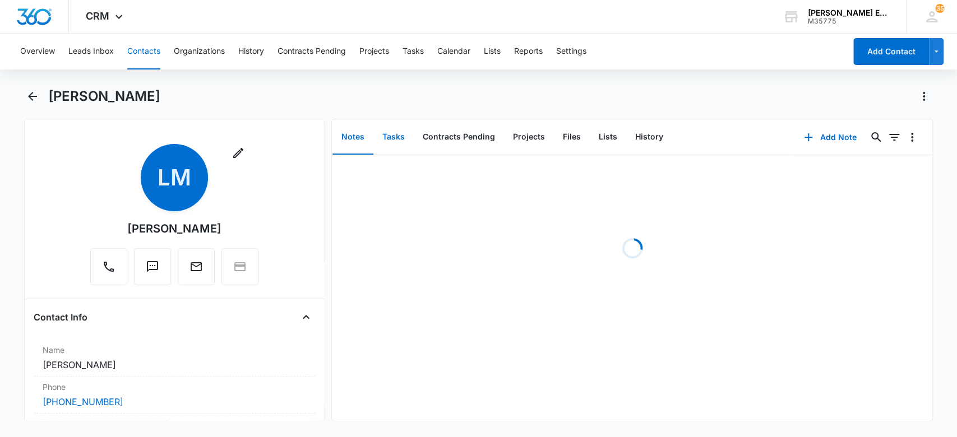
click at [403, 138] on button "Tasks" at bounding box center [393, 137] width 40 height 35
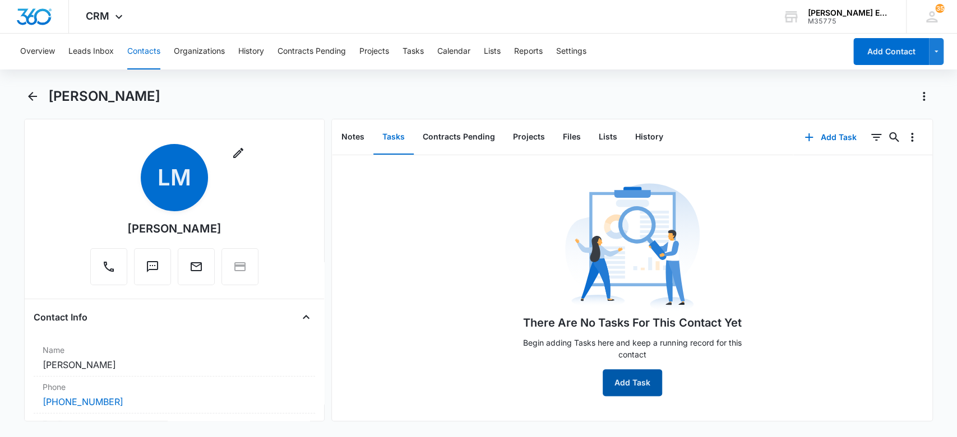
click at [625, 381] on button "Add Task" at bounding box center [632, 382] width 59 height 27
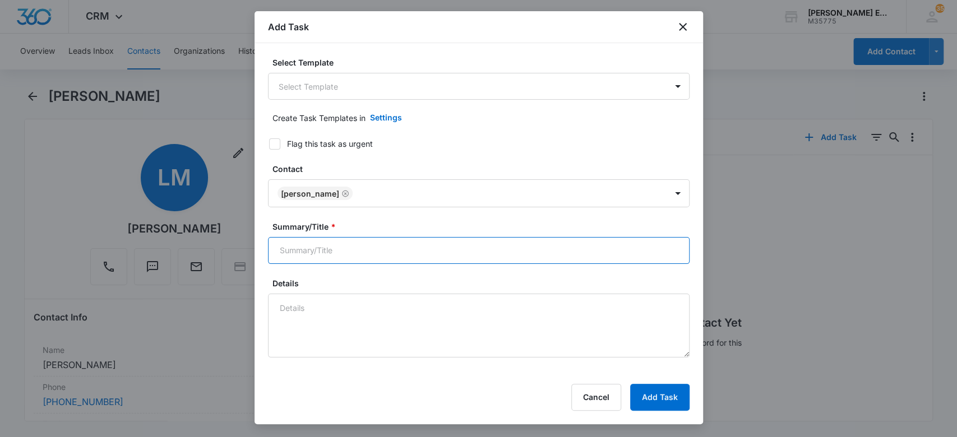
drag, startPoint x: 337, startPoint y: 249, endPoint x: 341, endPoint y: 244, distance: 6.3
click at [337, 249] on input "Summary/Title *" at bounding box center [479, 250] width 422 height 27
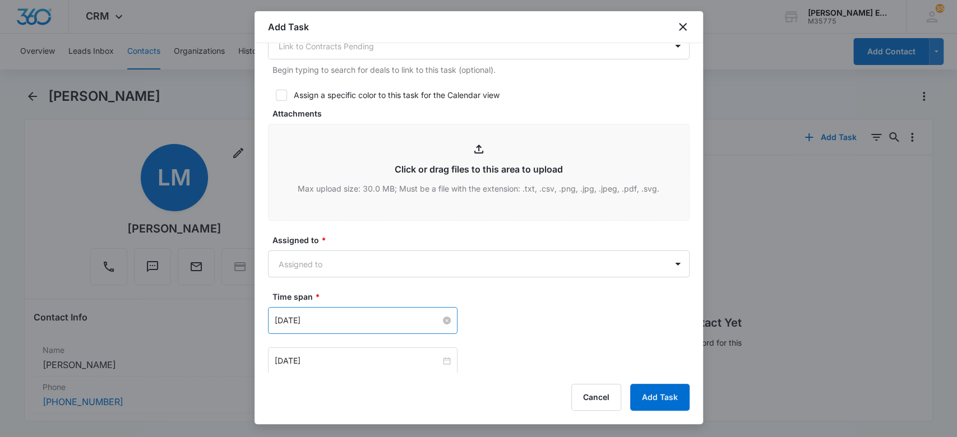
scroll to position [523, 0]
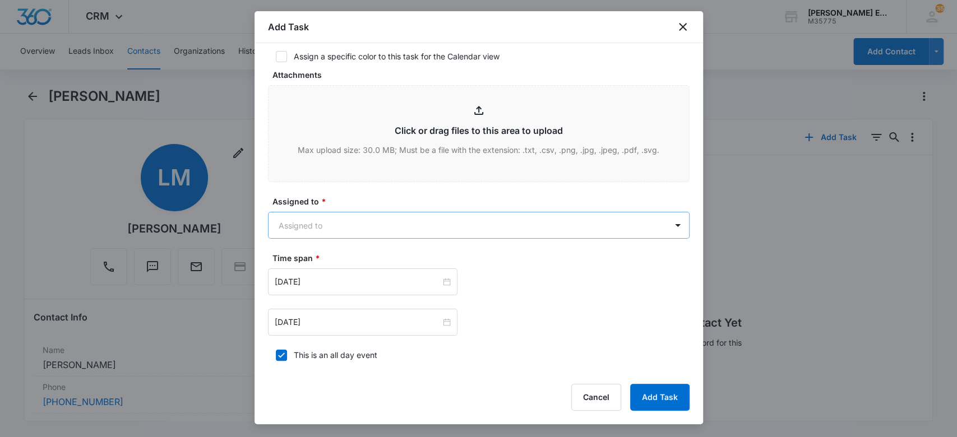
type input "Send email"
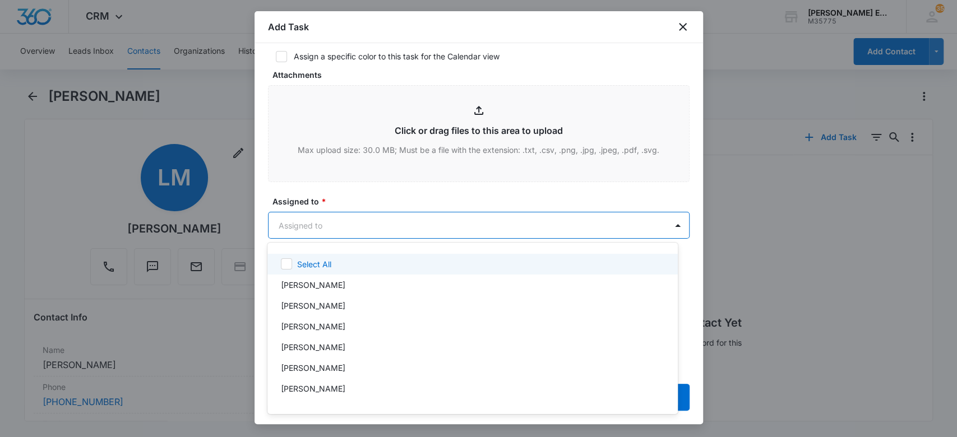
click at [354, 221] on body "CRM Apps Websites CRM Email Social Brand [PERSON_NAME] Estates and Homes M35775…" at bounding box center [478, 218] width 957 height 437
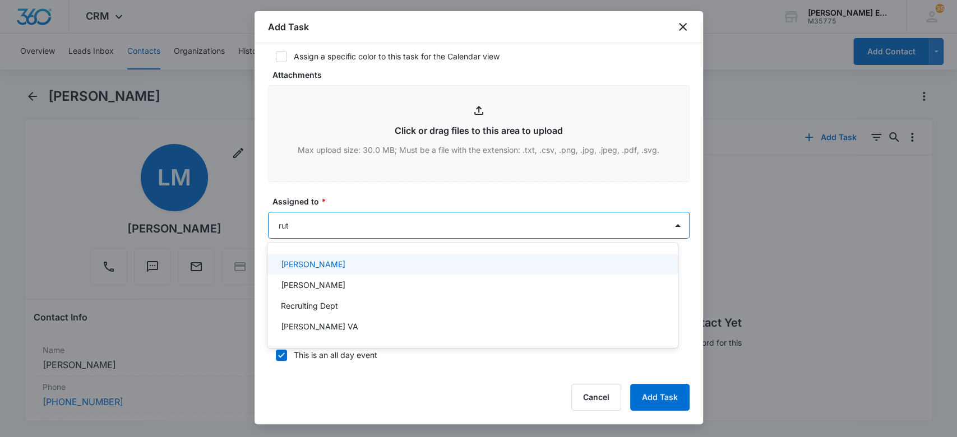
type input "[PERSON_NAME]"
click at [377, 259] on div "[PERSON_NAME] VA" at bounding box center [471, 264] width 381 height 12
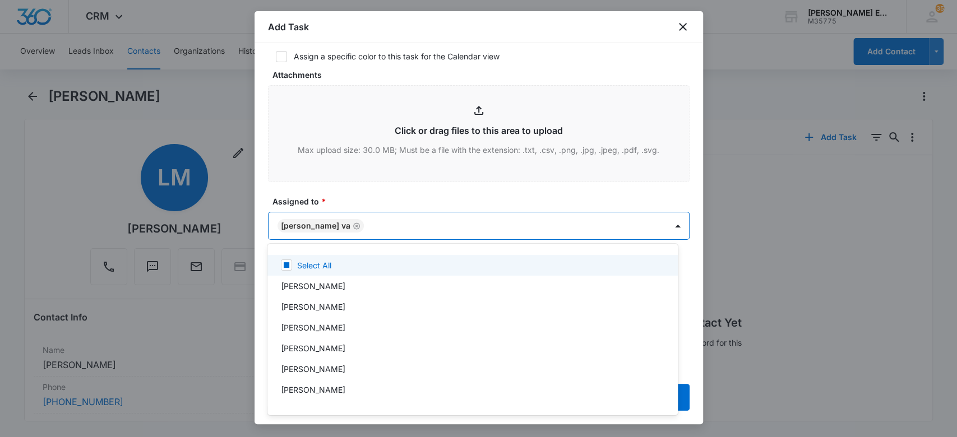
click at [363, 191] on div at bounding box center [478, 218] width 957 height 437
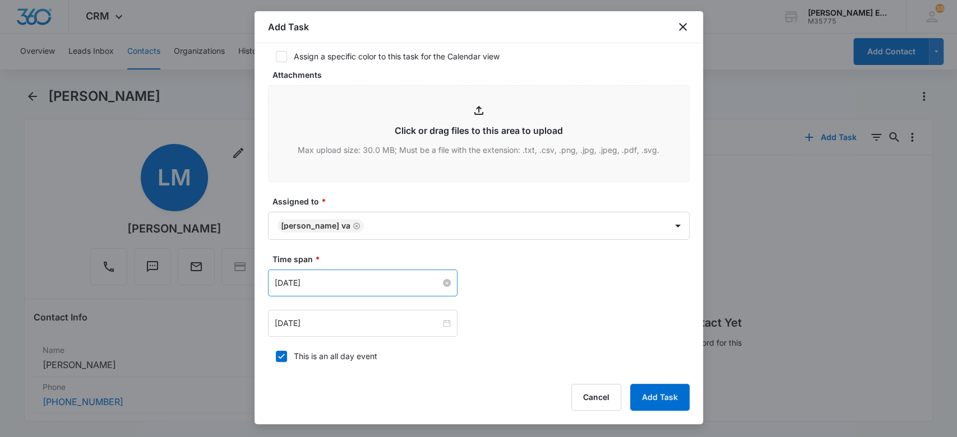
click at [334, 285] on input "[DATE]" at bounding box center [358, 283] width 166 height 12
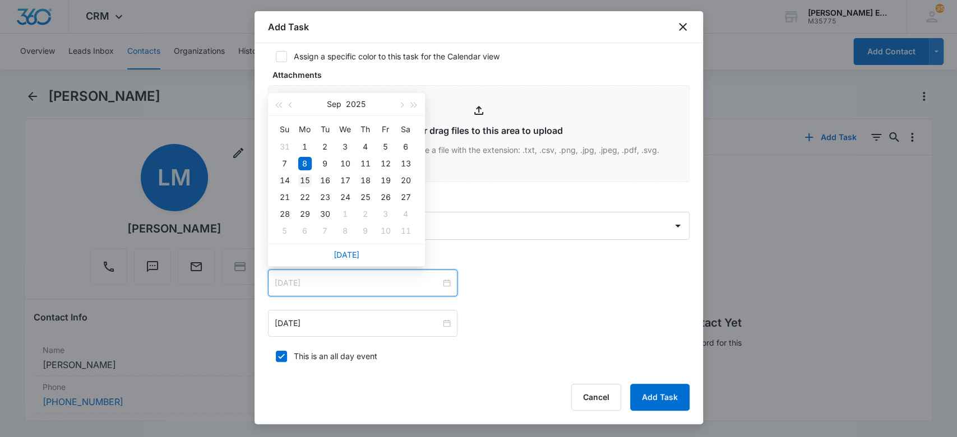
type input "[DATE]"
click at [306, 181] on div "15" at bounding box center [304, 180] width 13 height 13
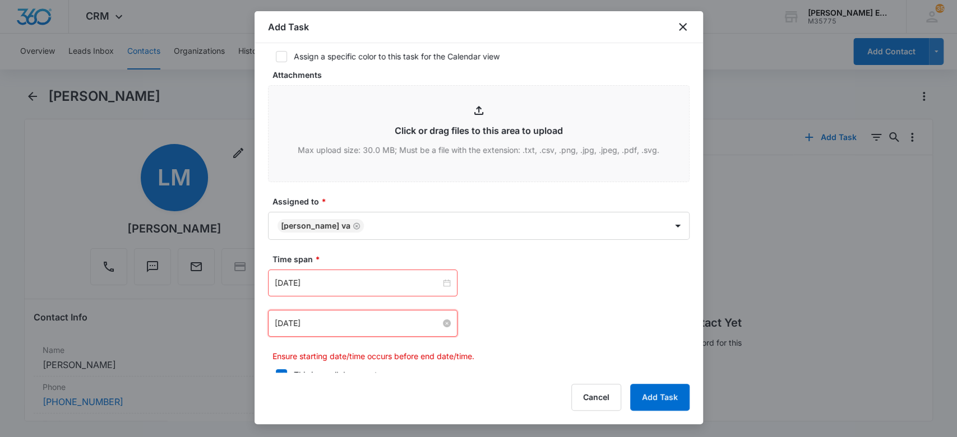
click at [331, 320] on input "[DATE]" at bounding box center [358, 323] width 166 height 12
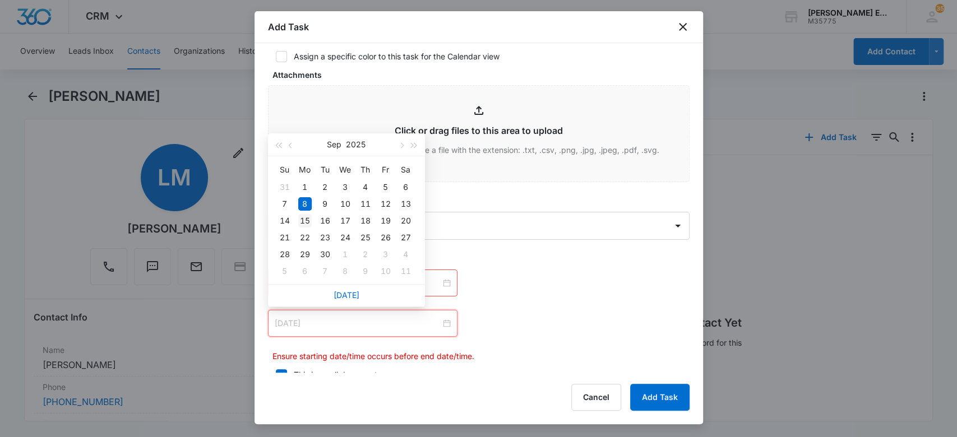
type input "[DATE]"
click at [300, 224] on div "15" at bounding box center [304, 220] width 13 height 13
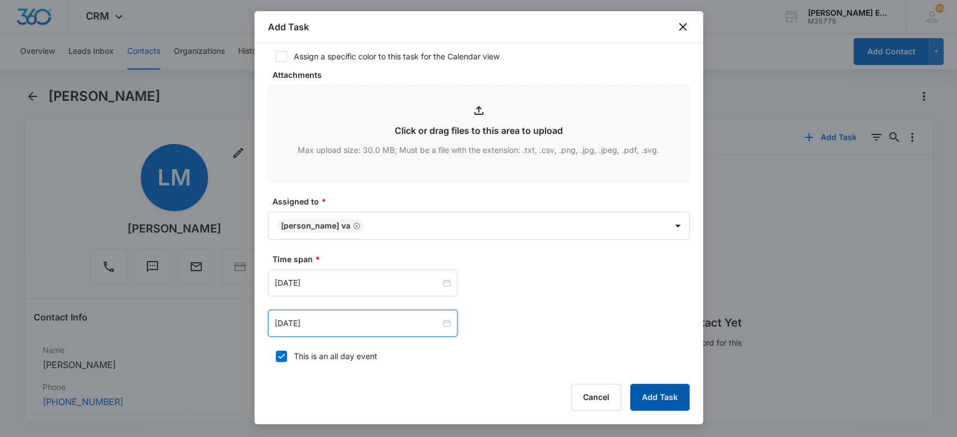
click at [645, 392] on button "Add Task" at bounding box center [659, 397] width 59 height 27
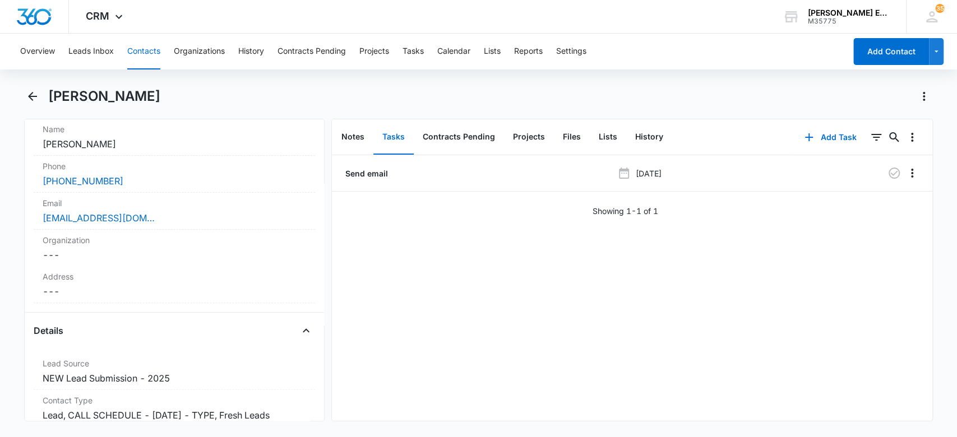
scroll to position [334, 0]
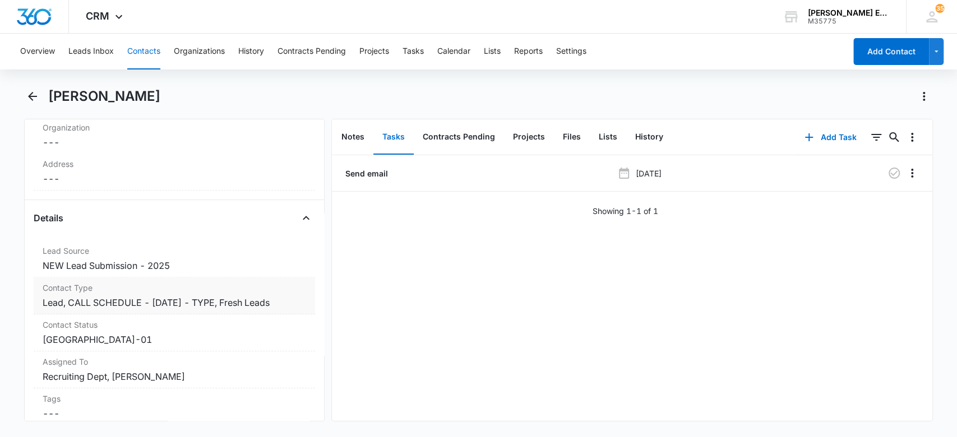
drag, startPoint x: 300, startPoint y: 296, endPoint x: 293, endPoint y: 297, distance: 7.3
click at [298, 296] on div "Contact Type Cancel Save Changes Lead, CALL SCHEDULE - [DATE] - TYPE, Fresh Lea…" at bounding box center [175, 295] width 282 height 37
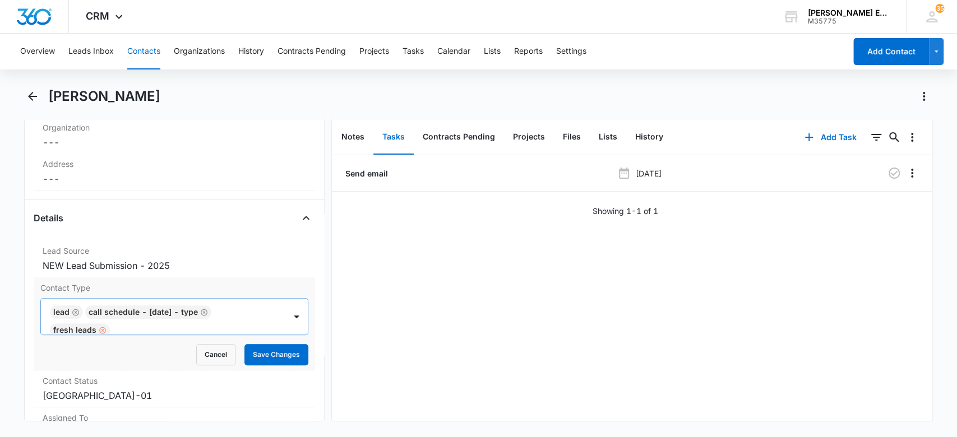
drag, startPoint x: 218, startPoint y: 309, endPoint x: 130, endPoint y: 309, distance: 87.5
click at [208, 308] on icon "Remove CALL SCHEDULE - DEC 2024 - TYPE" at bounding box center [204, 312] width 8 height 8
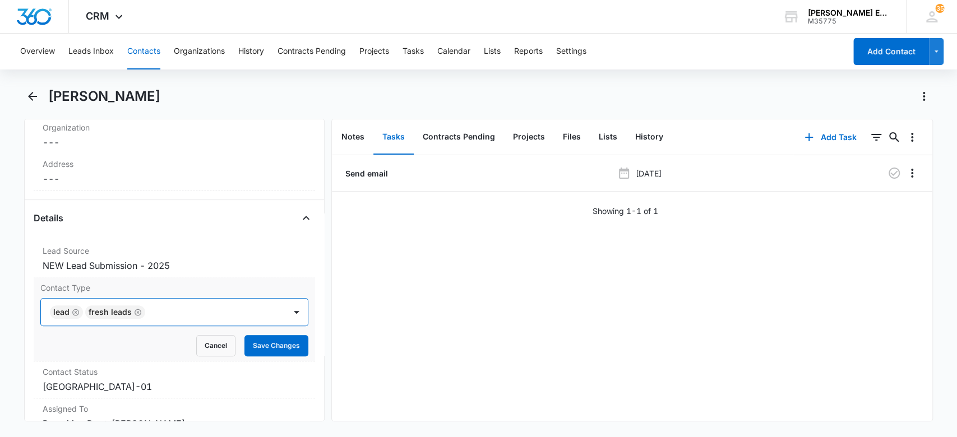
click at [135, 309] on icon "Remove Fresh Leads" at bounding box center [138, 312] width 8 height 8
click at [251, 346] on button "Save Changes" at bounding box center [276, 345] width 64 height 21
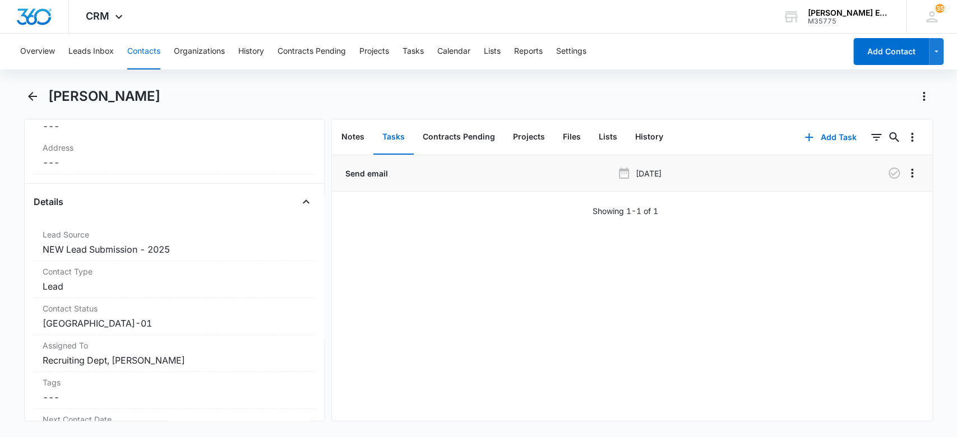
scroll to position [354, 0]
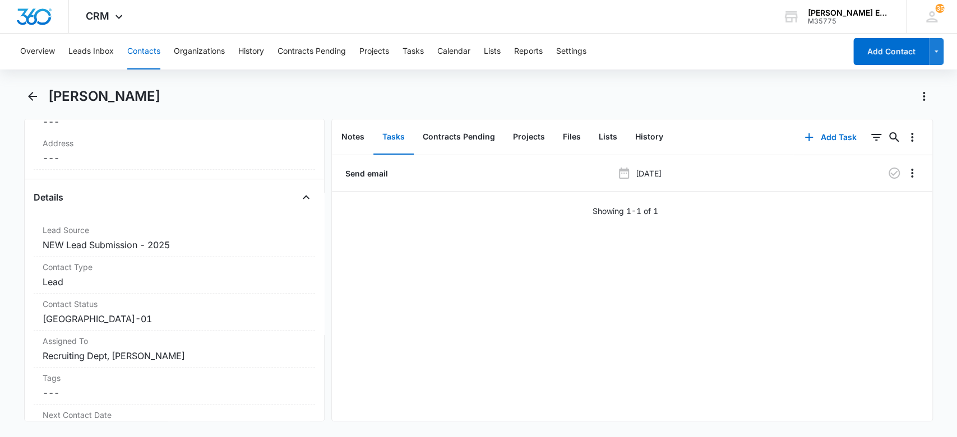
click at [137, 52] on button "Contacts" at bounding box center [143, 52] width 33 height 36
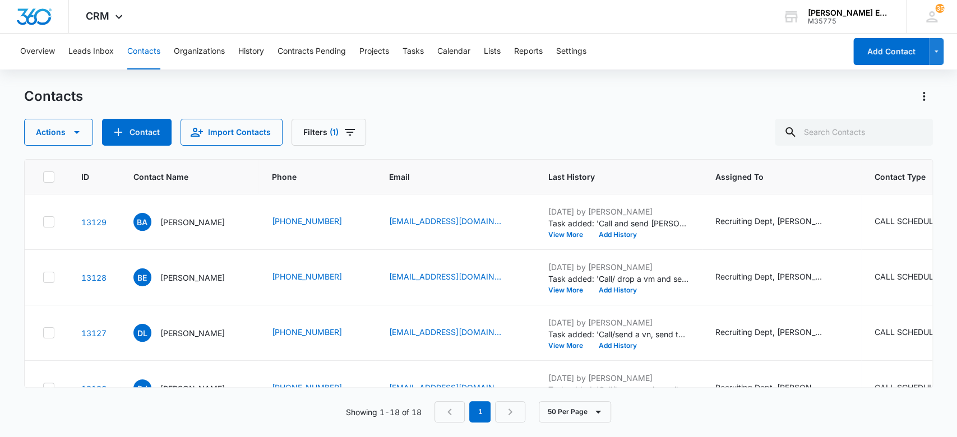
scroll to position [318, 0]
